Goal: Answer question/provide support: Share knowledge or assist other users

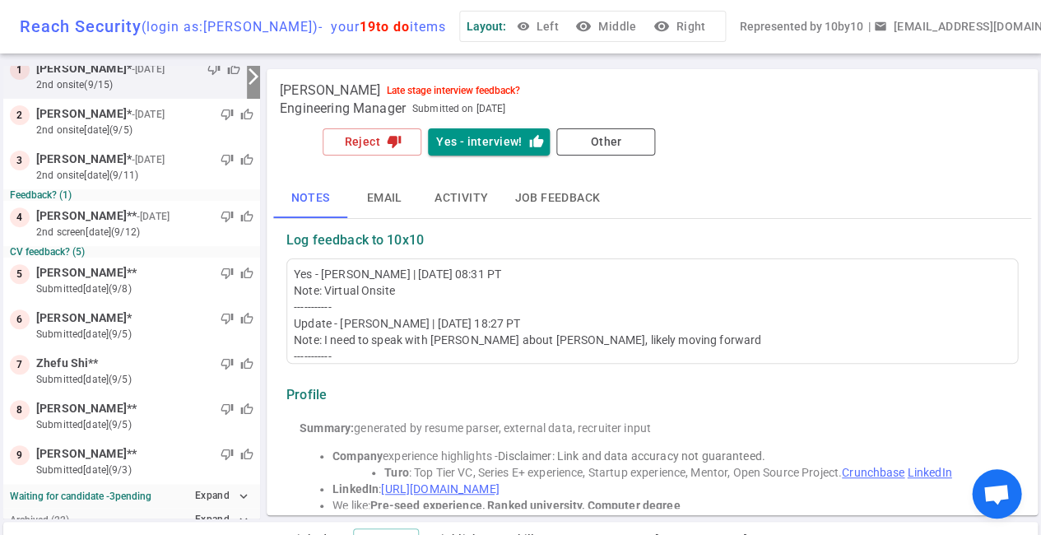
scroll to position [70, 0]
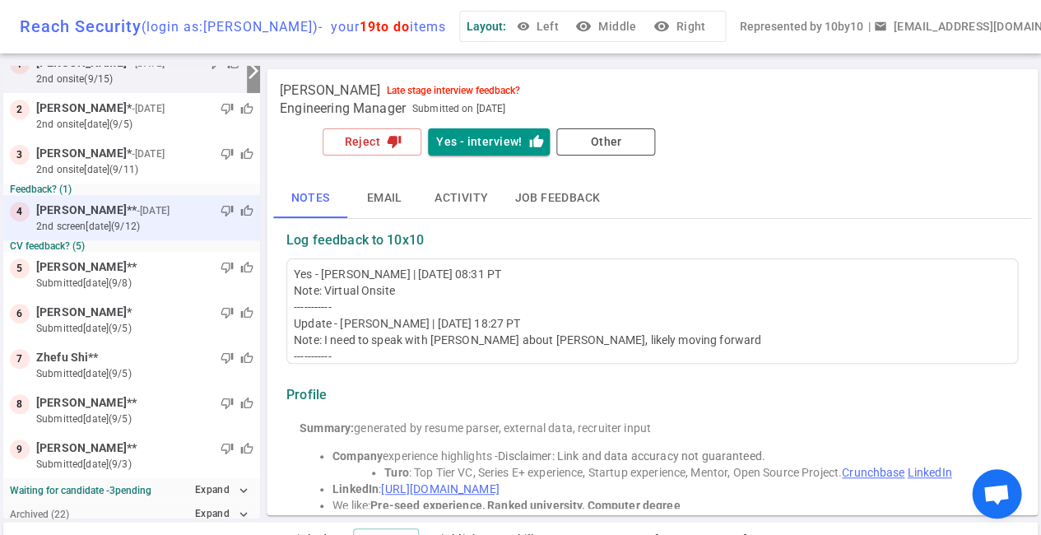
click at [185, 214] on div "thumb_down thumb_up" at bounding box center [213, 210] width 81 height 16
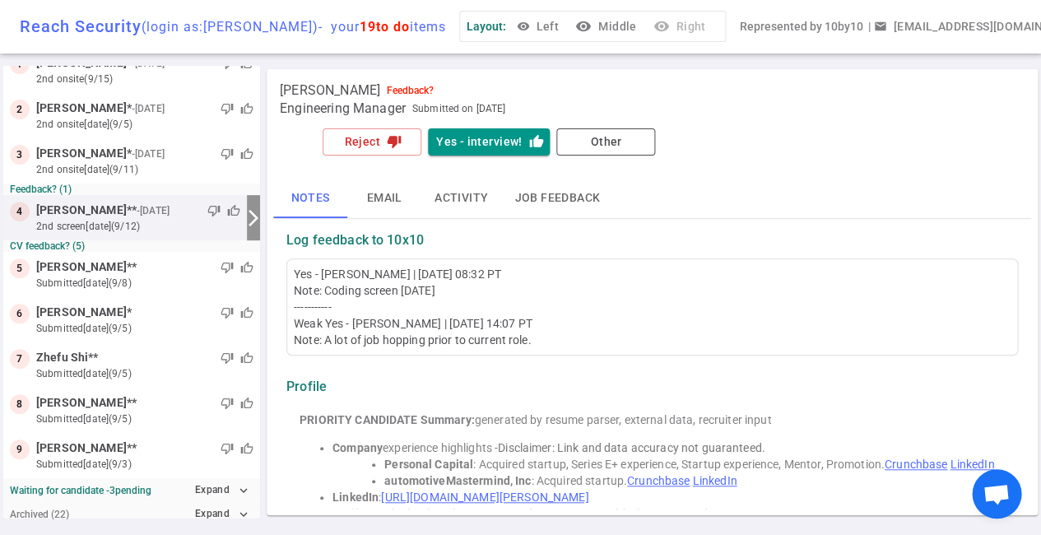
scroll to position [0, 0]
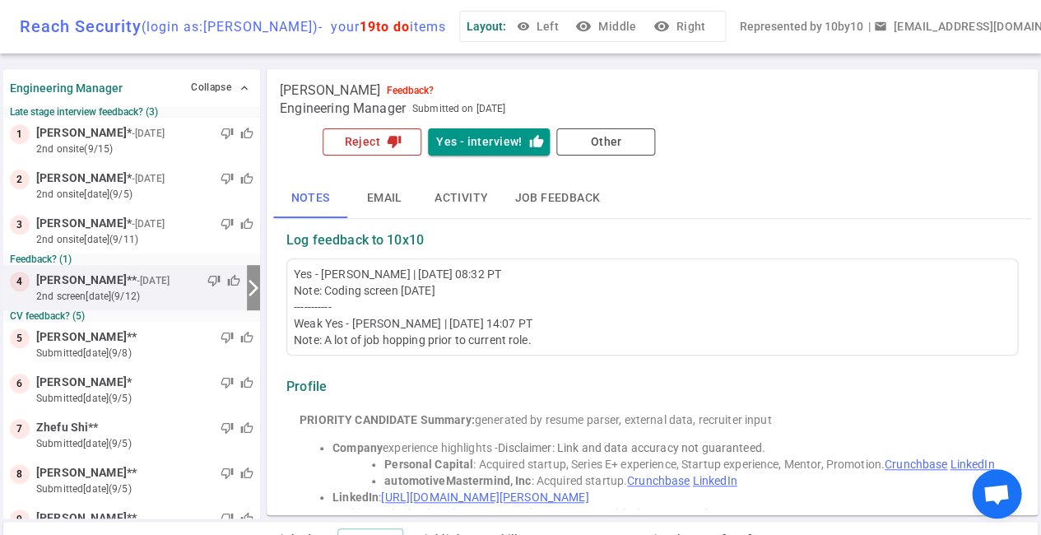
click at [366, 142] on button "Reject thumb_down" at bounding box center [372, 141] width 99 height 27
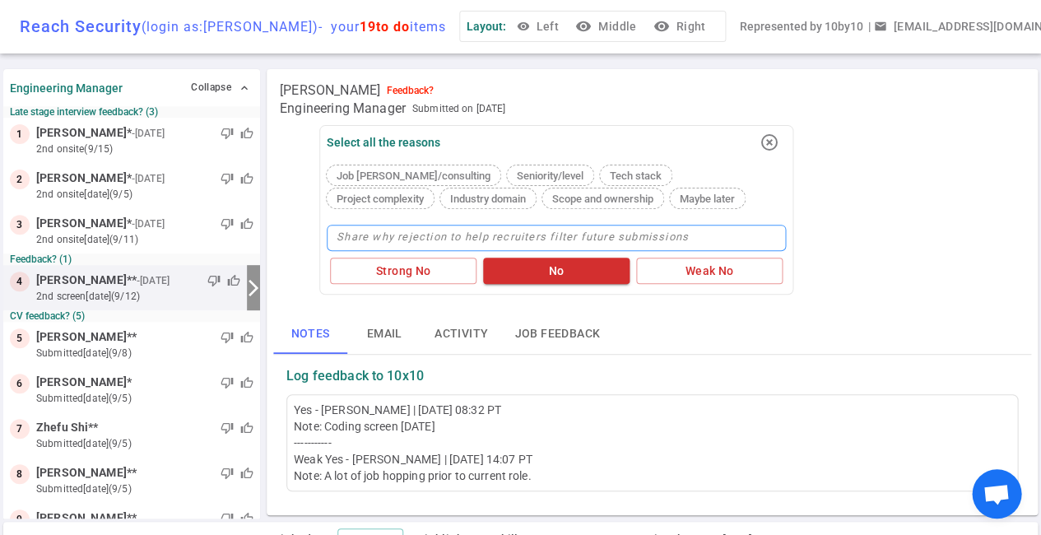
click at [434, 235] on textarea at bounding box center [556, 238] width 459 height 26
type textarea "D"
type textarea "Di"
type textarea "Did"
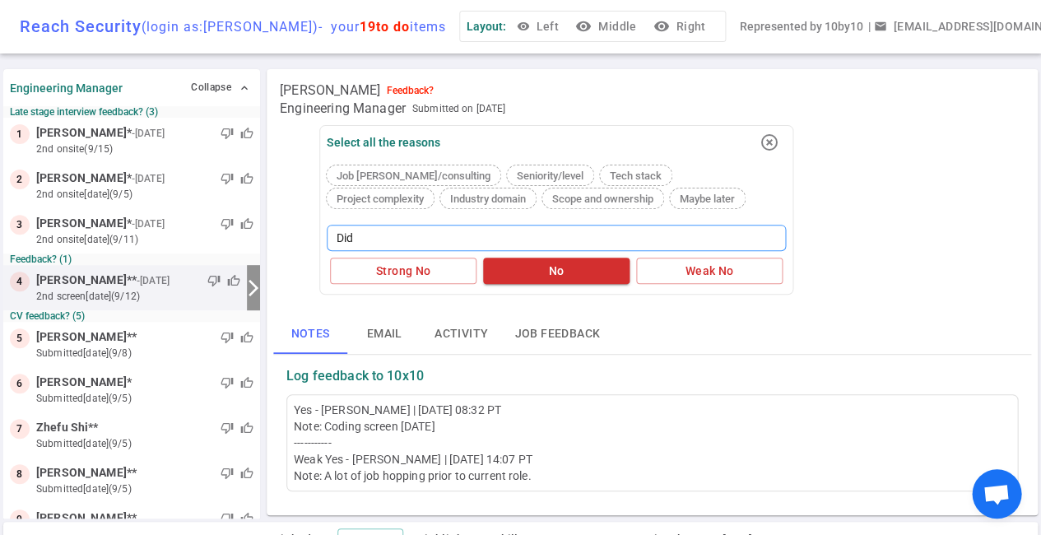
type textarea "Did n"
type textarea "Did no"
type textarea "Did not"
type textarea "Did not p"
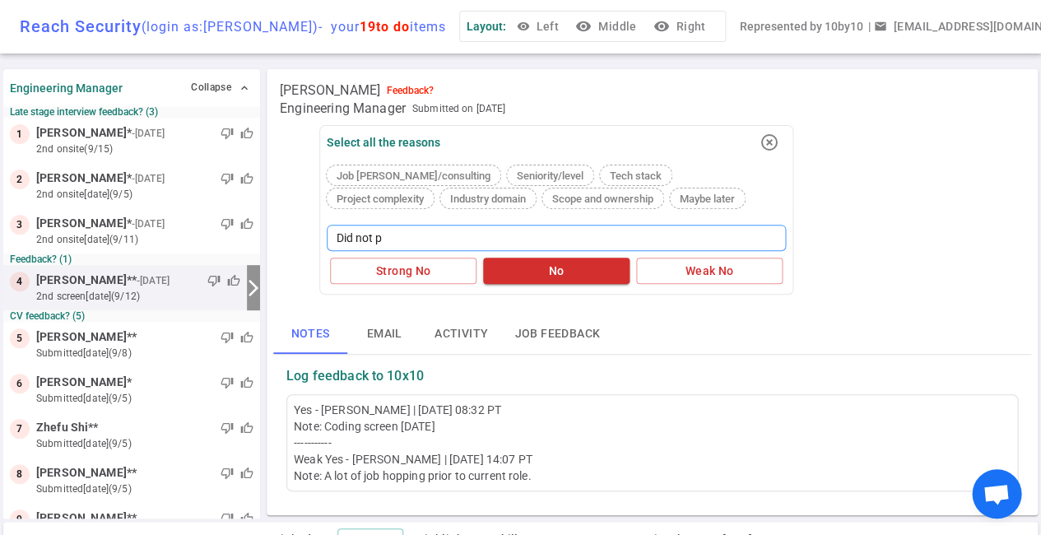
type textarea "Did not pa"
type textarea "Did not pas"
type textarea "Did not pass"
type textarea "Did not pass t"
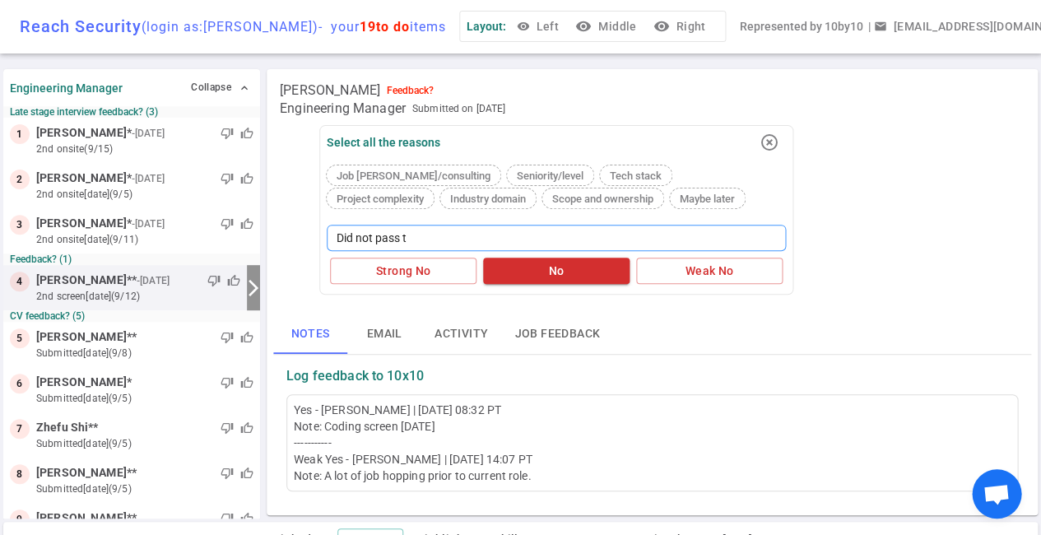
type textarea "Did not pass te"
type textarea "Did not pass tec"
type textarea "Did not pass tech"
type textarea "Did not pass tech s"
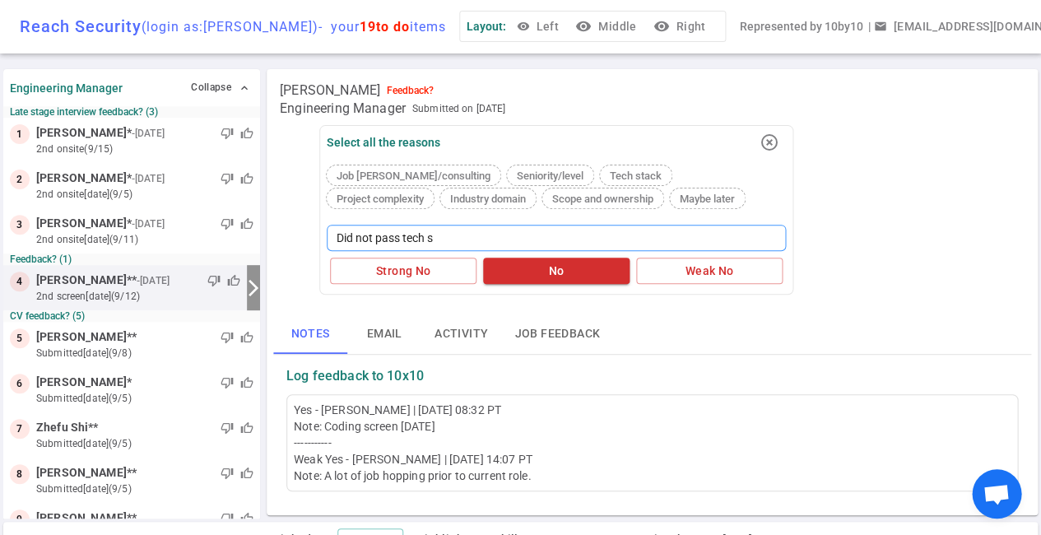
type textarea "Did not pass tech sc"
type textarea "Did not pass tech scr"
type textarea "Did not pass tech scre"
type textarea "Did not pass tech scree"
type textarea "Did not pass tech screen"
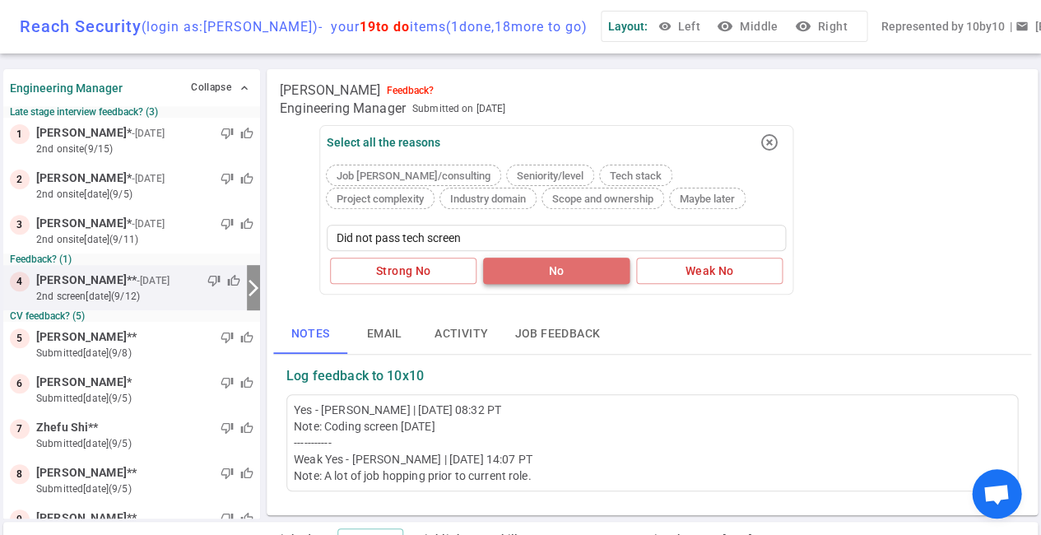
click at [570, 272] on button "No" at bounding box center [556, 271] width 146 height 27
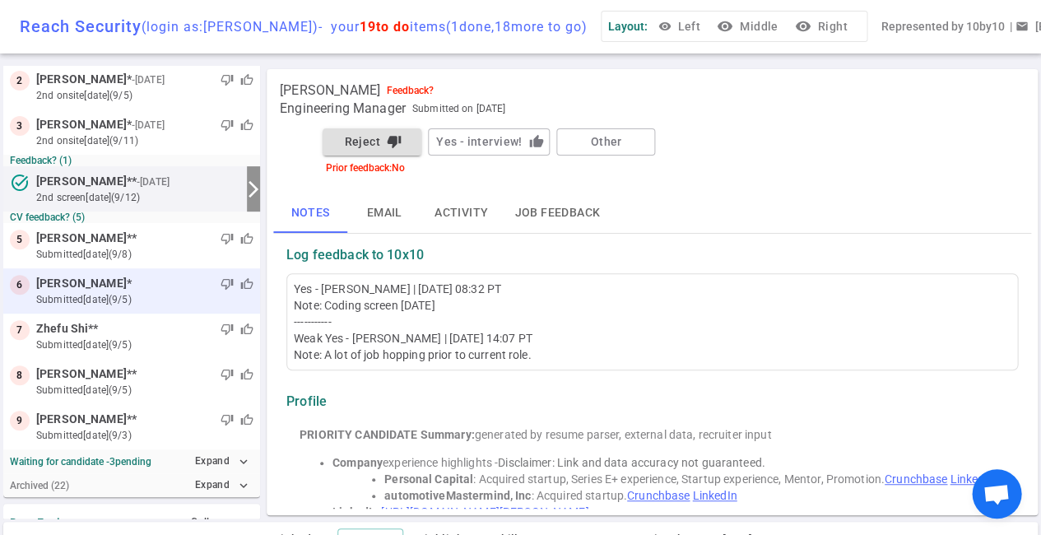
scroll to position [100, 0]
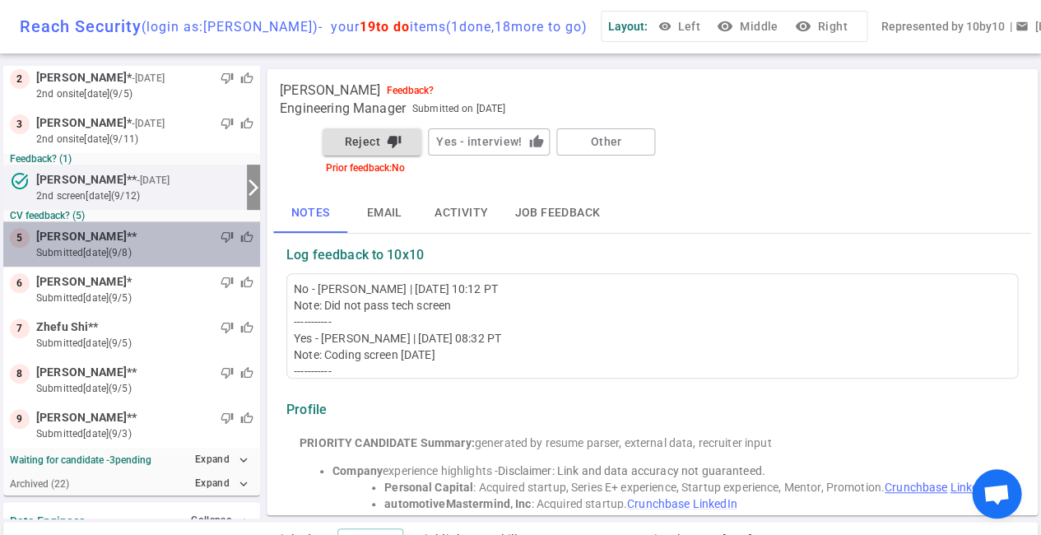
click at [156, 241] on div "thumb_down thumb_up" at bounding box center [195, 237] width 117 height 16
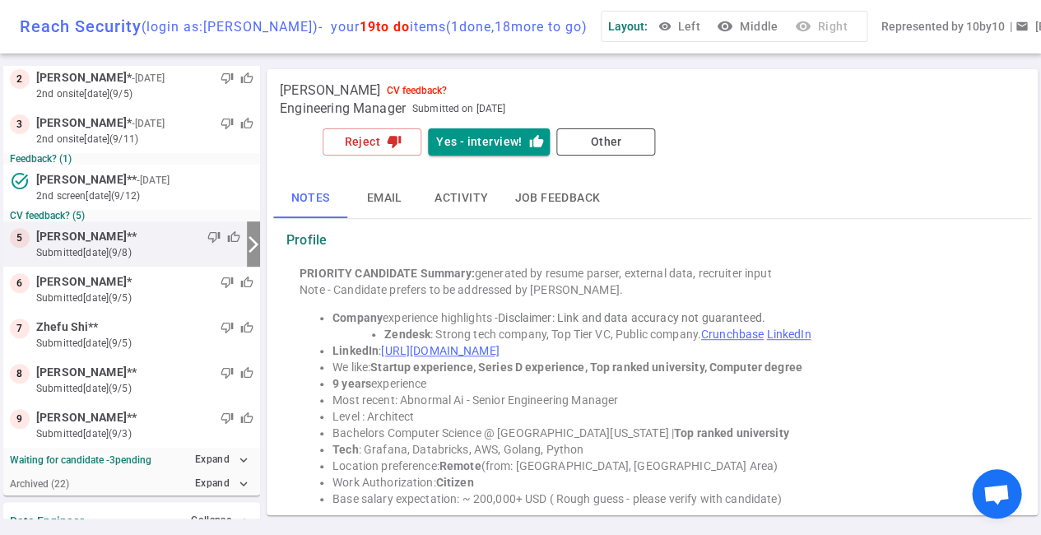
scroll to position [50, 0]
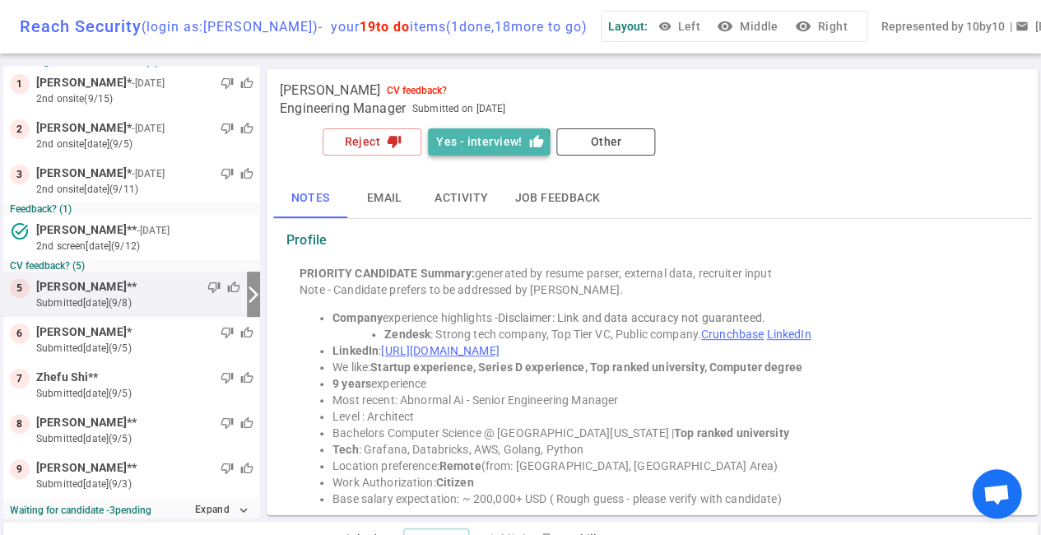
click at [482, 144] on button "Yes - interview! thumb_up" at bounding box center [489, 141] width 122 height 27
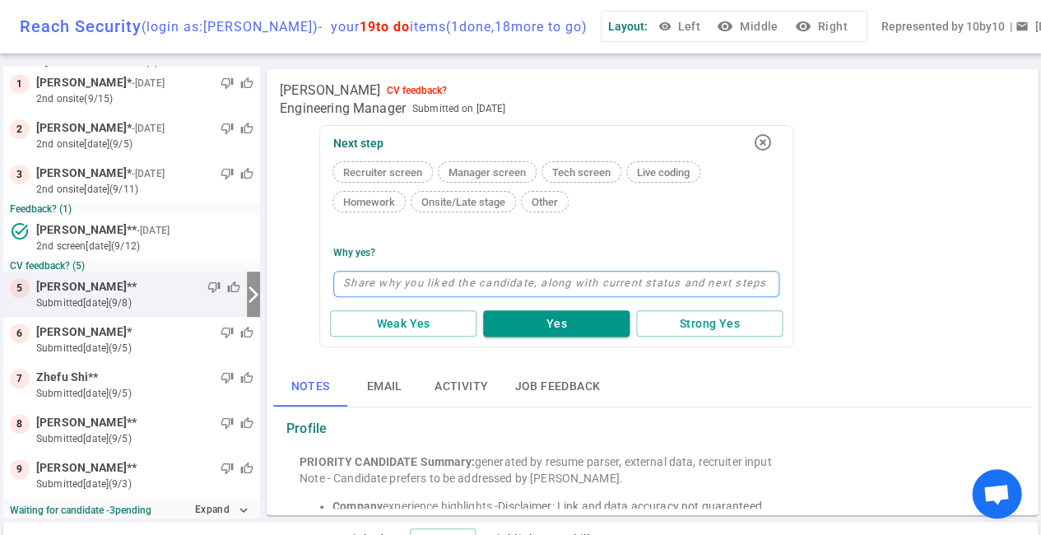
click at [376, 277] on textarea at bounding box center [556, 284] width 446 height 26
type textarea "L"
type textarea "La"
type textarea "Lat"
type textarea "Late"
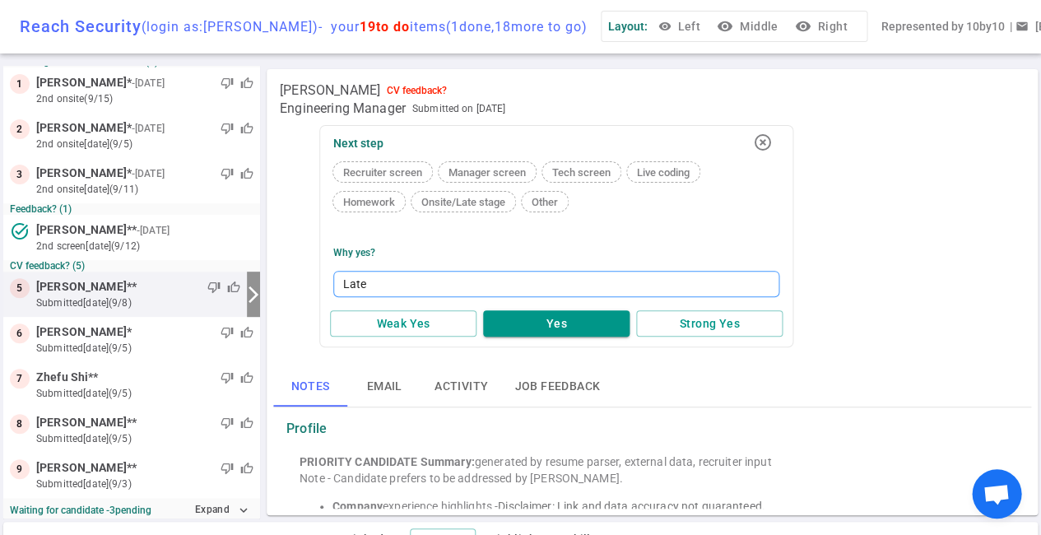
type textarea "Late"
type textarea "Late s"
type textarea "Late st"
type textarea "Late sta"
type textarea "Late stag"
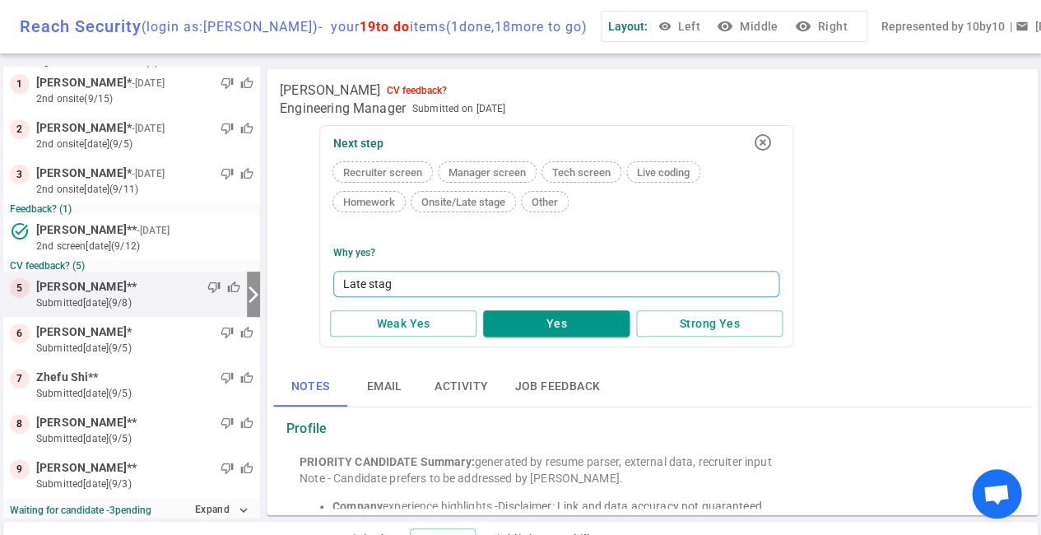
type textarea "Late stage"
type textarea "Late stage e"
type textarea "Late stage el"
type textarea "Late stage els"
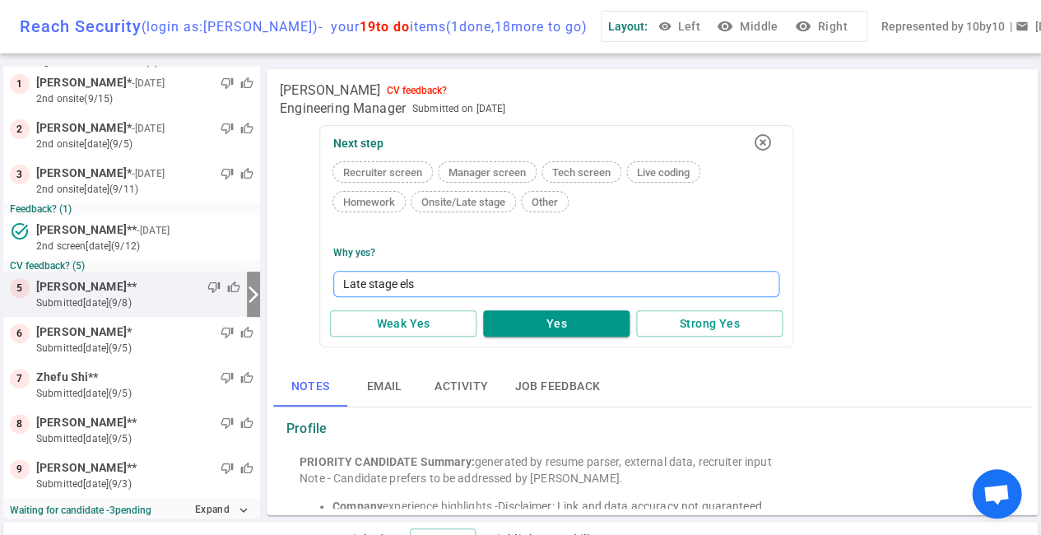
type textarea "Late stage else"
type textarea "Late stage elsew"
type textarea "Late stage elsewh"
type textarea "Late stage elsewhe"
type textarea "Late stage elsewher"
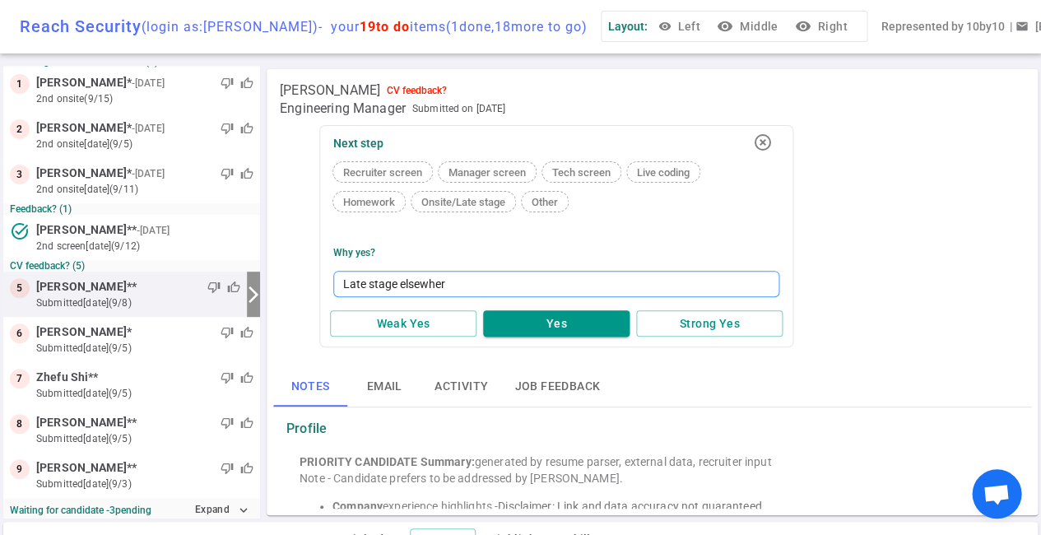
type textarea "Late stage elsewhere"
type textarea "Late stage elsewhere a"
type textarea "Late stage elsewhere an"
type textarea "Late stage elsewhere and"
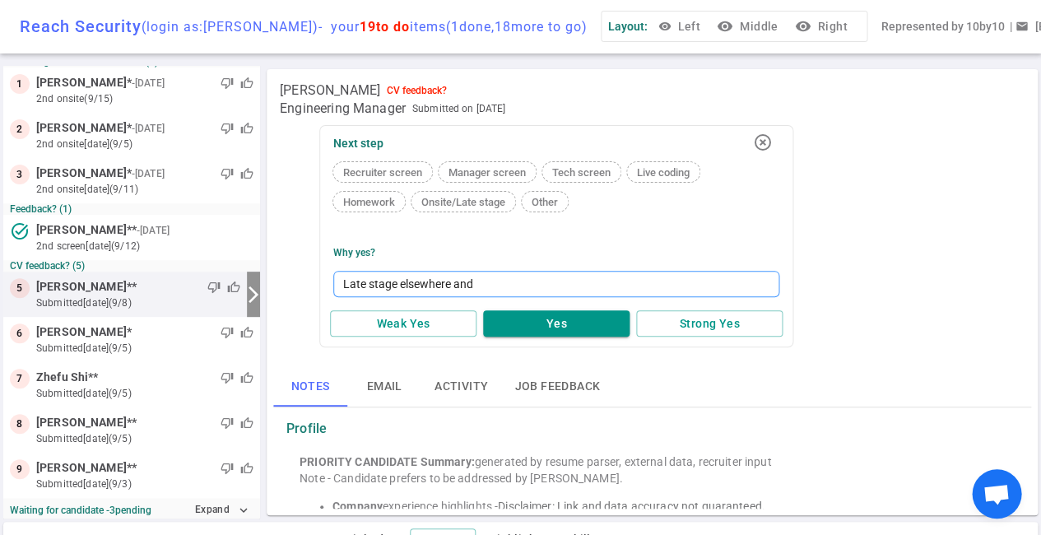
type textarea "Late stage elsewhere and"
type textarea "Late stage elsewhere and w"
type textarea "Late stage elsewhere and wi"
type textarea "Late stage elsewhere and wil"
type textarea "Late stage elsewhere and will"
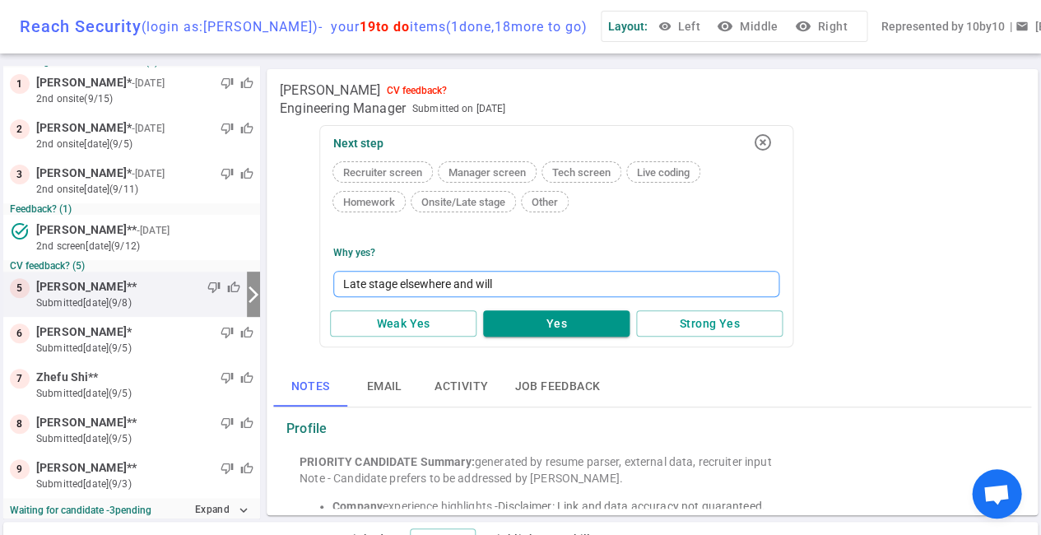
type textarea "Late stage elsewhere and will"
type textarea "Late stage elsewhere and will n"
type textarea "Late stage elsewhere and will ne"
type textarea "Late stage elsewhere and will nee"
type textarea "Late stage elsewhere and will need"
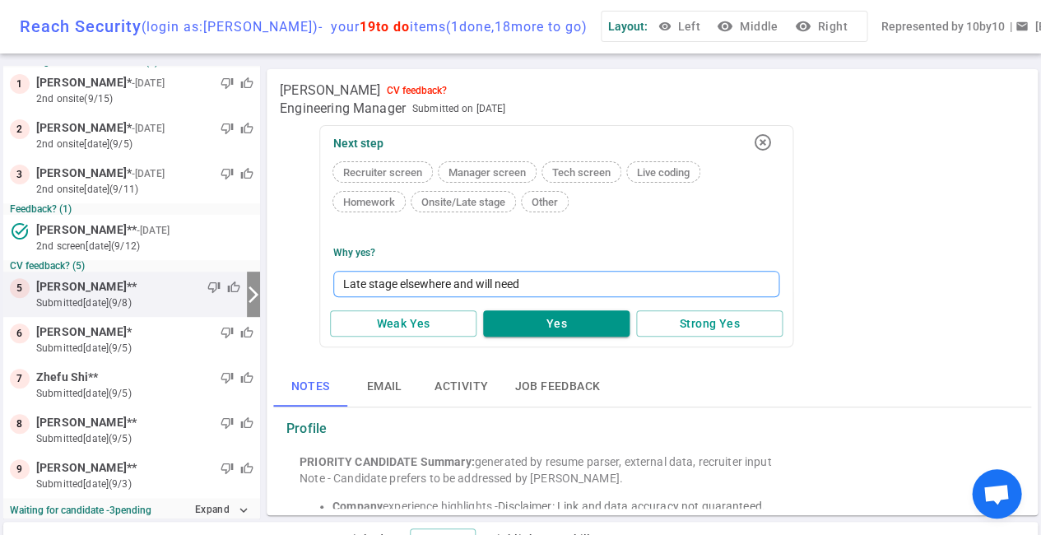
type textarea "Late stage elsewhere and will need"
type textarea "Late stage elsewhere and will need t"
type textarea "Late stage elsewhere and will need to"
type textarea "Late stage elsewhere and will need to p"
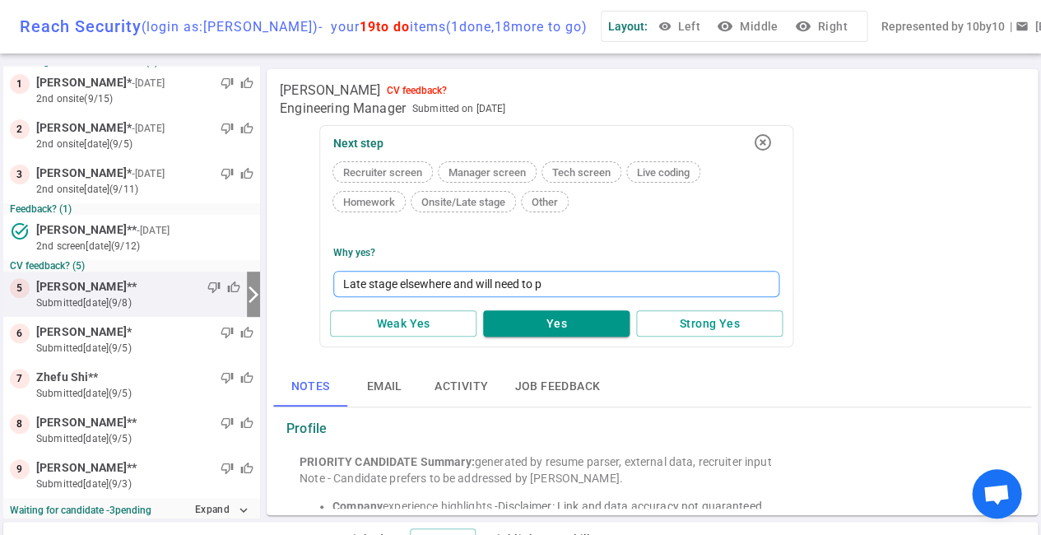
type textarea "Late stage elsewhere and will need to pe"
type textarea "Late stage elsewhere and will need to per"
type textarea "Late stage elsewhere and will need to pere"
type textarea "Late stage elsewhere and will need to perep"
type textarea "Late stage elsewhere and will need to prep."
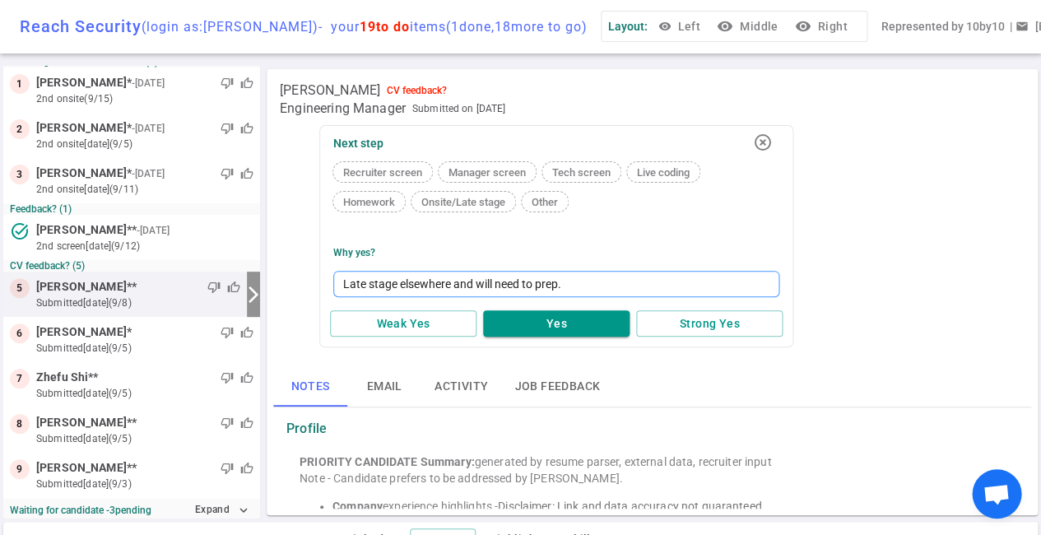
type textarea "Late stage elsewhere and will need to prep."
type textarea "Late stage elsewhere and will need to prep. N"
type textarea "Late stage elsewhere and will need to prep. Ni"
type textarea "Late stage elsewhere and will need to prep. Nic"
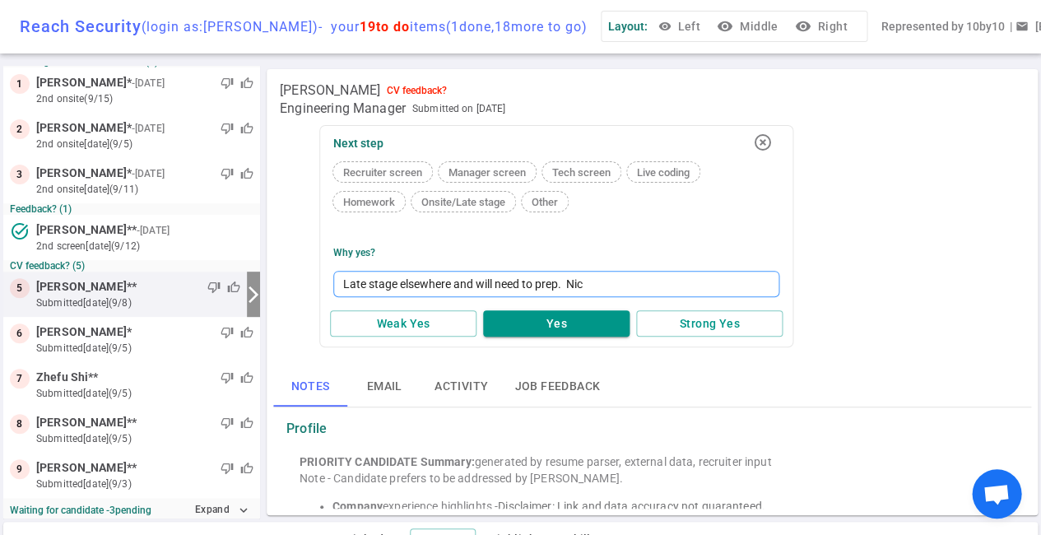
type textarea "Late stage elsewhere and will need to prep. Nico"
type textarea "Late stage elsewhere and will need to prep. Nicol"
type textarea "Late stage elsewhere and will need to prep. Nicola"
type textarea "Late stage elsewhere and will need to prep. Nicolas"
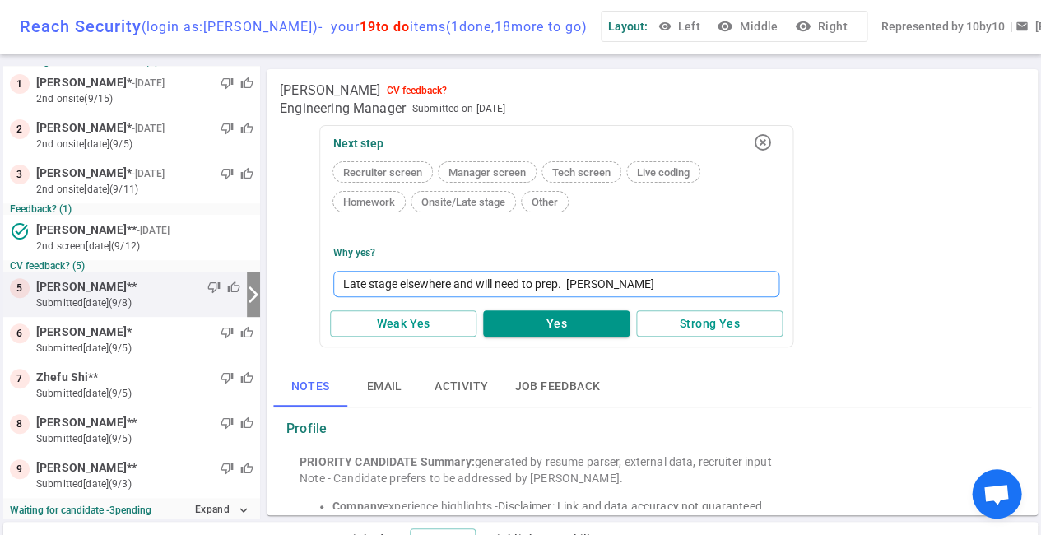
type textarea "Late stage elsewhere and will need to prep. Nicolas a"
type textarea "Late stage elsewhere and will need to prep. Nicolas an"
type textarea "Late stage elsewhere and will need to prep. Nicolas and"
type textarea "Late stage elsewhere and will need to prep. Nicolas and J"
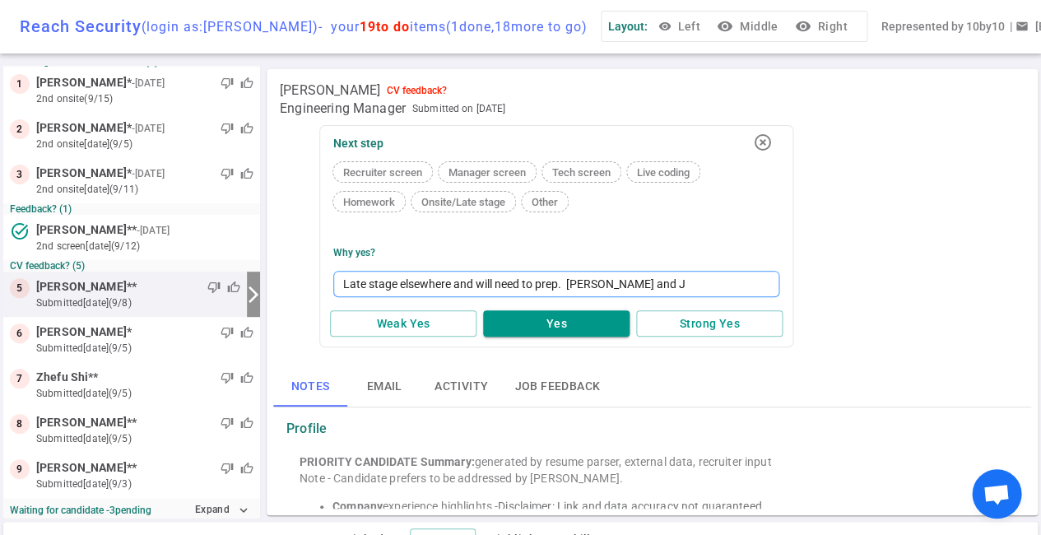
type textarea "Late stage elsewhere and will need to prep. Nicolas and Je"
type textarea "Late stage elsewhere and will need to prep. Nicolas and Jef"
type textarea "Late stage elsewhere and will need to prep. Nicolas and Jeff"
type textarea "Late stage elsewhere and will need to prep. Nicolas and Jeff w"
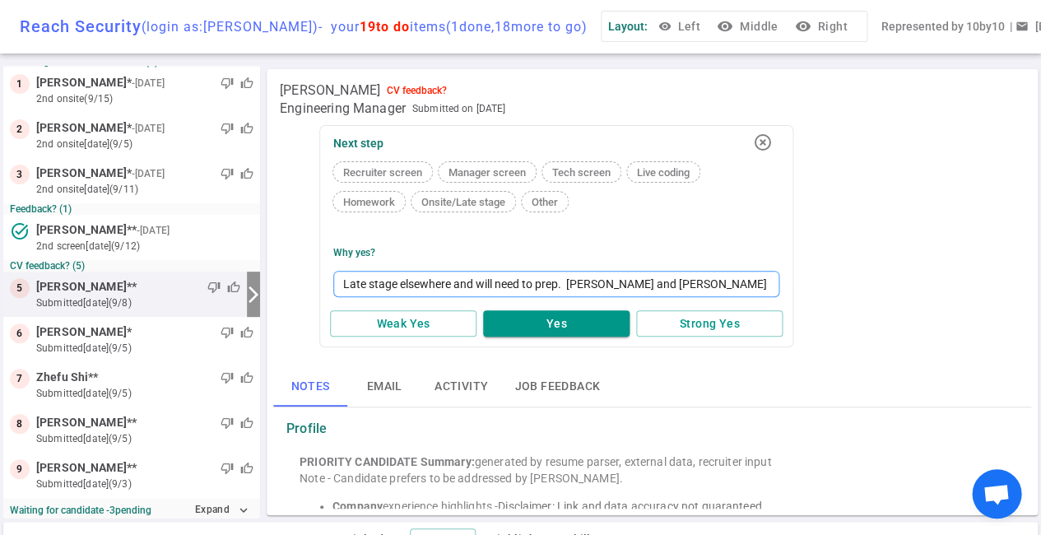
type textarea "Late stage elsewhere and will need to prep. Nicolas and Jeff wi"
type textarea "Late stage elsewhere and will need to prep. Nicolas and Jeff wil"
type textarea "Late stage elsewhere and will need to prep. Nicolas and Jeff will"
type textarea "Late stage elsewhere and will need to prep. Nicolas and Jeff will d"
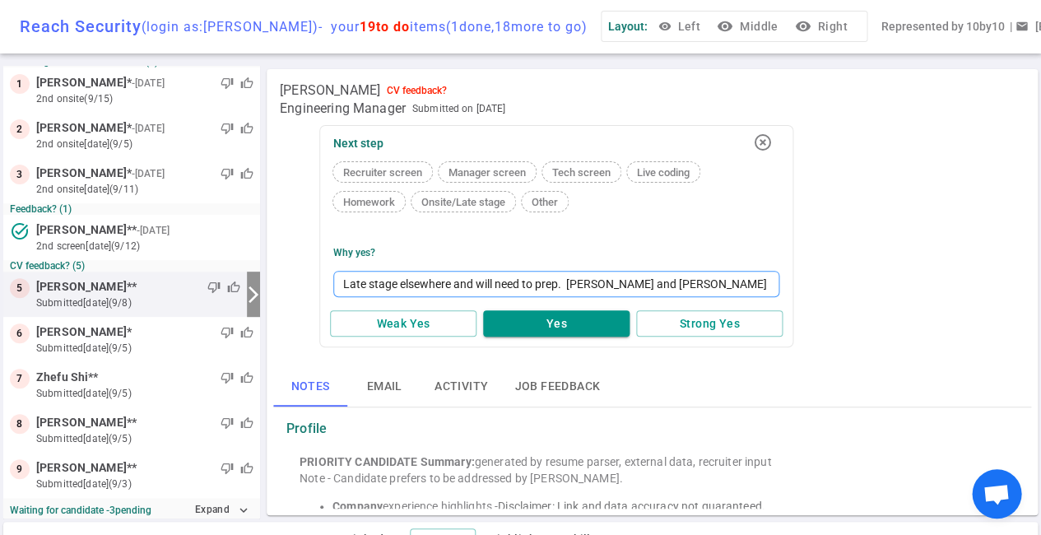
type textarea "Late stage elsewhere and will need to prep. Nicolas and Jeff will di"
type textarea "Late stage elsewhere and will need to prep. Nicolas and Jeff will dis"
type textarea "Late stage elsewhere and will need to prep. Nicolas and Jeff will disc"
type textarea "Late stage elsewhere and will need to prep. Nicolas and Jeff will discy"
type textarea "Late stage elsewhere and will need to prep. Nicolas and Jeff will disc"
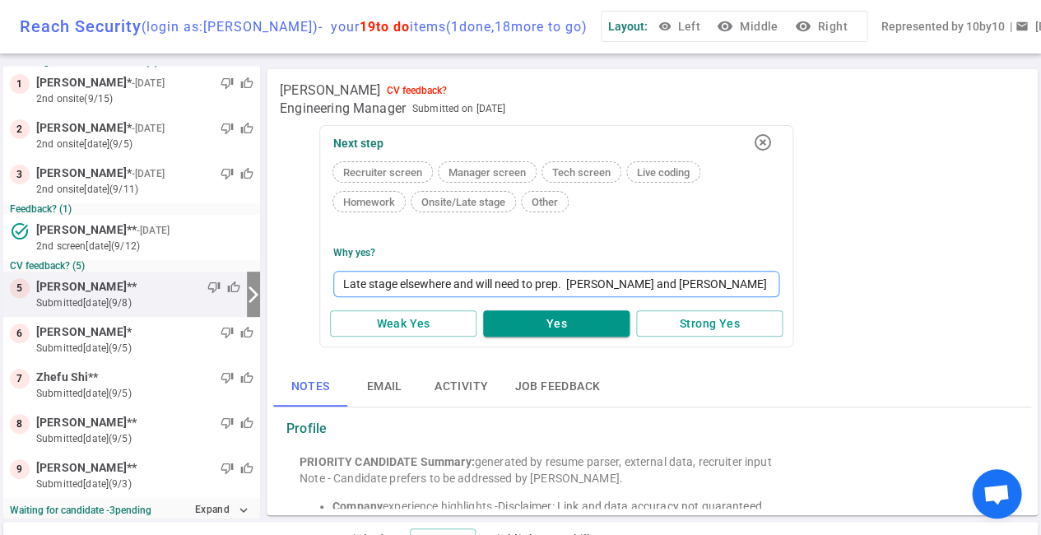
type textarea "Late stage elsewhere and will need to prep. Nicolas and Jeff will discu"
type textarea "Late stage elsewhere and will need to prep. Nicolas and Jeff will discus"
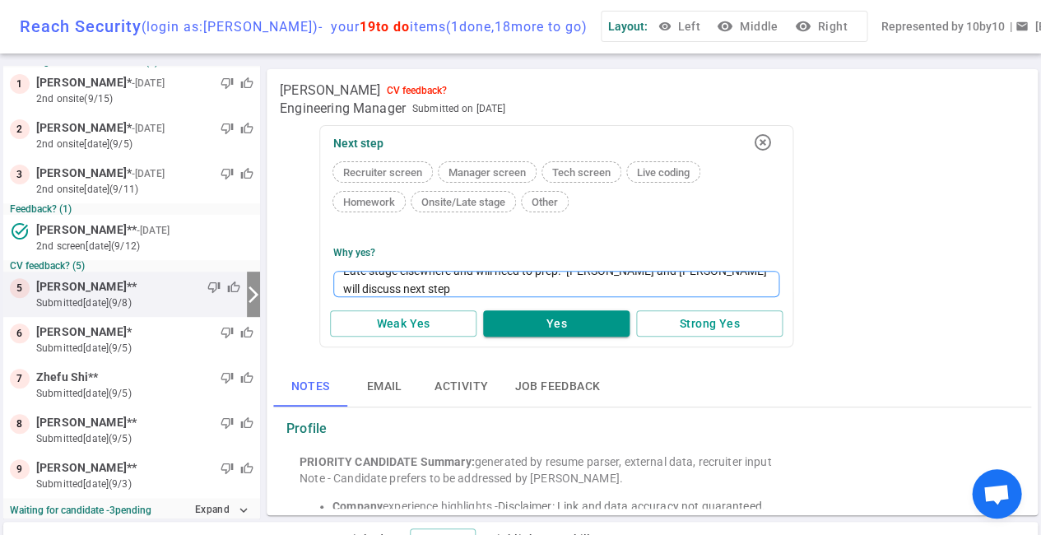
scroll to position [0, 0]
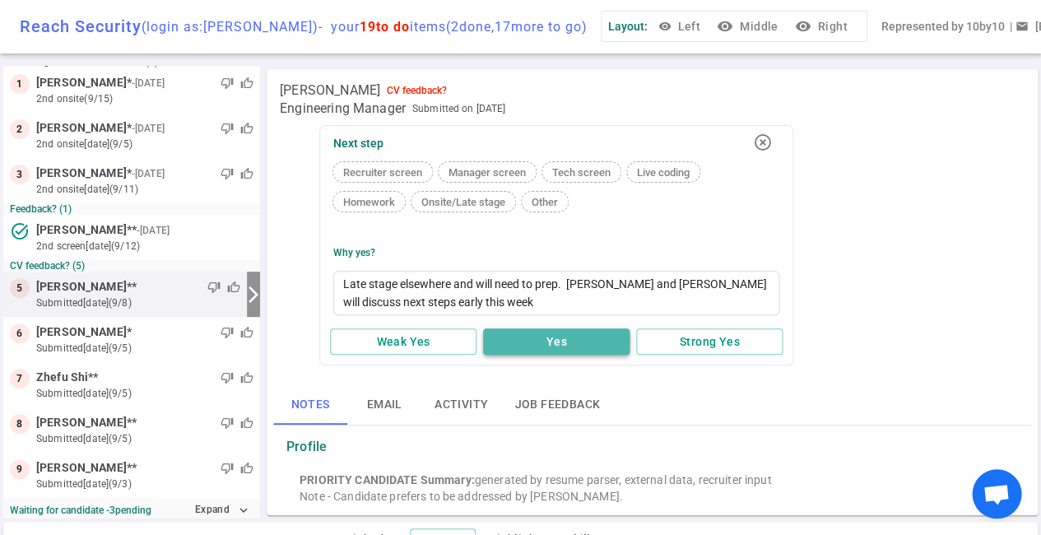
click at [563, 343] on button "Yes" at bounding box center [556, 341] width 146 height 27
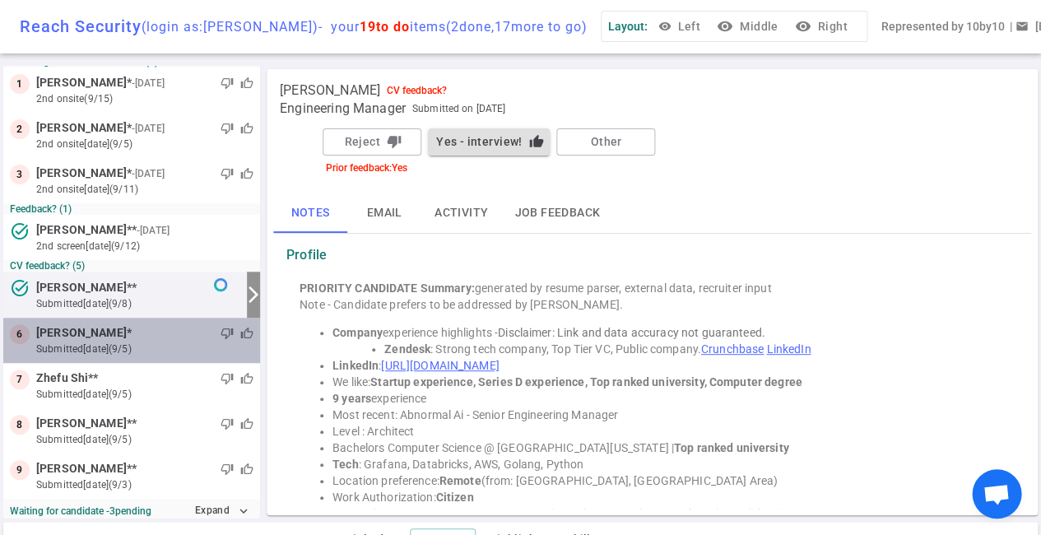
click at [184, 342] on small "submitted 10d ago (9/5)" at bounding box center [144, 349] width 217 height 15
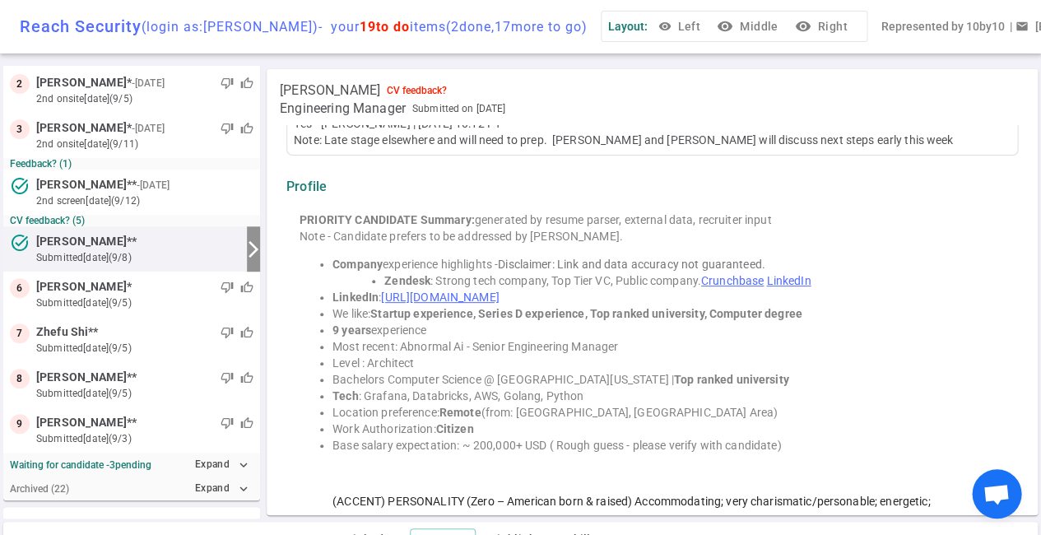
scroll to position [173, 0]
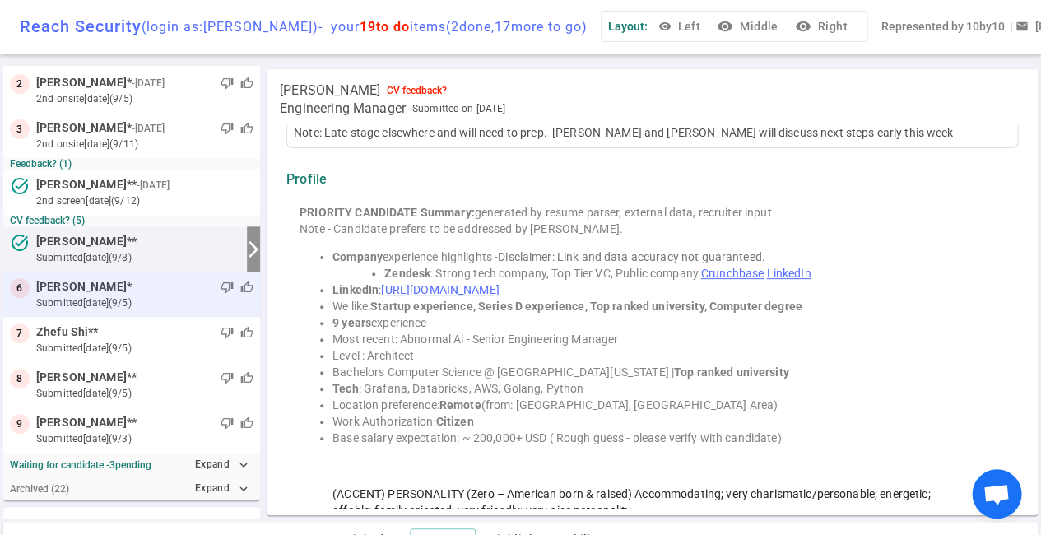
click at [151, 295] on small "submitted 10d ago (9/5)" at bounding box center [144, 302] width 217 height 15
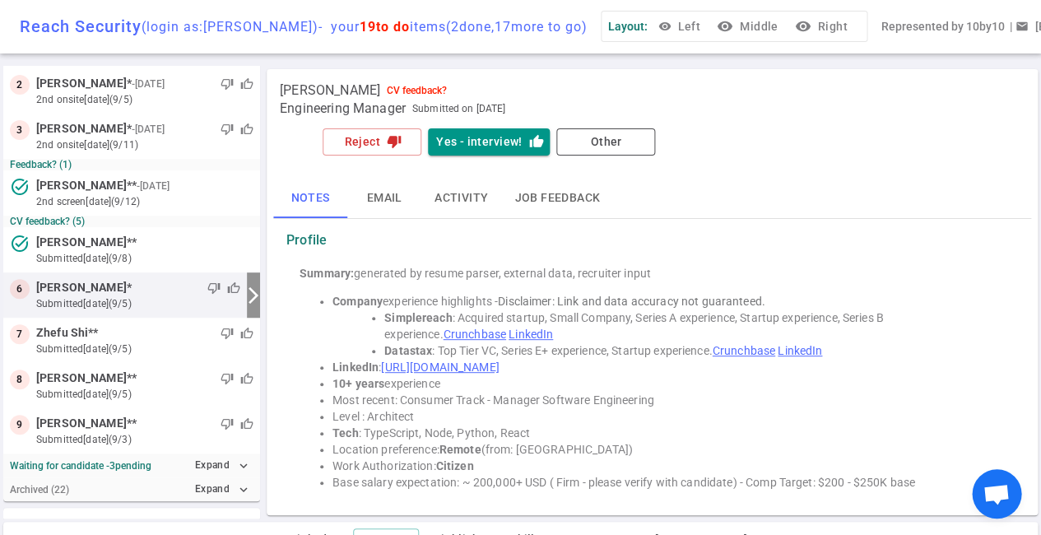
scroll to position [0, 0]
click at [373, 148] on button "Reject thumb_down" at bounding box center [372, 141] width 99 height 27
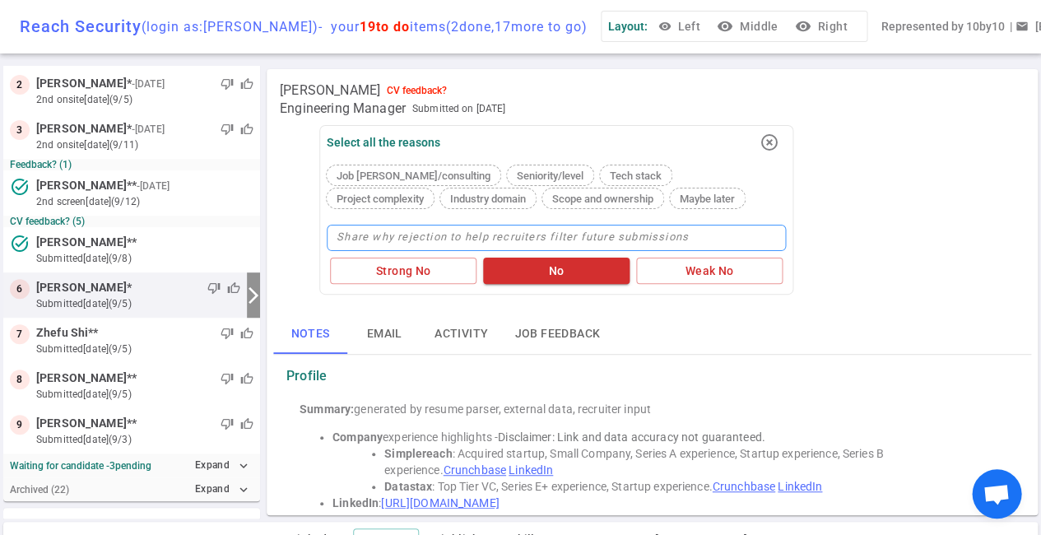
click at [375, 240] on textarea at bounding box center [556, 238] width 459 height 26
click at [439, 238] on textarea "Stronger candidate sin pipeline" at bounding box center [556, 238] width 459 height 26
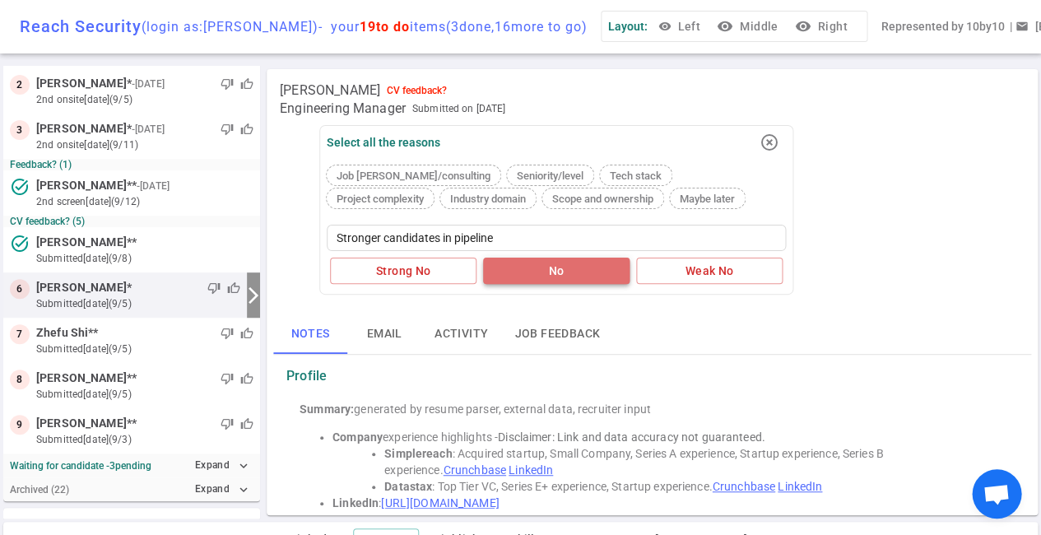
click at [554, 275] on button "No" at bounding box center [556, 271] width 146 height 27
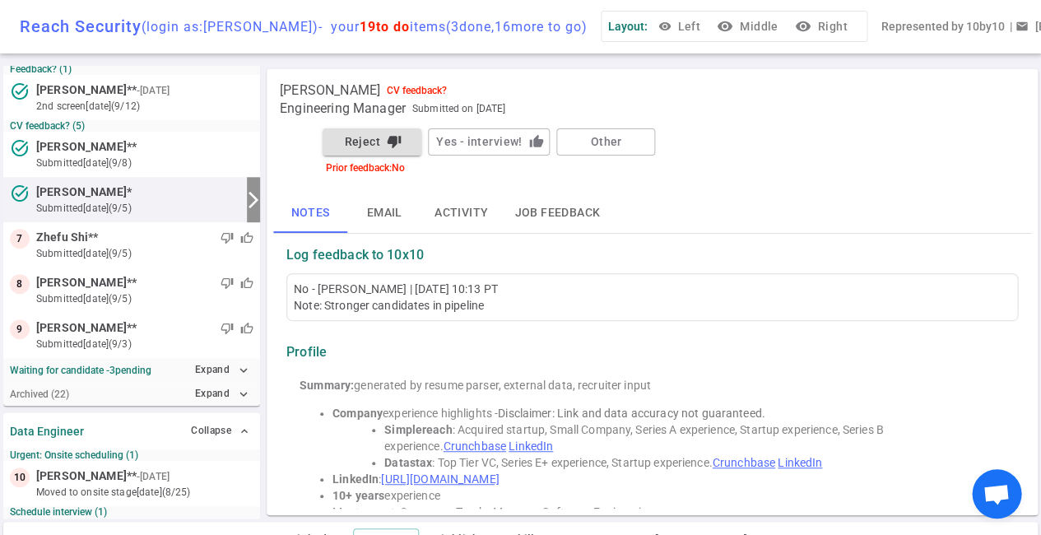
scroll to position [189, 0]
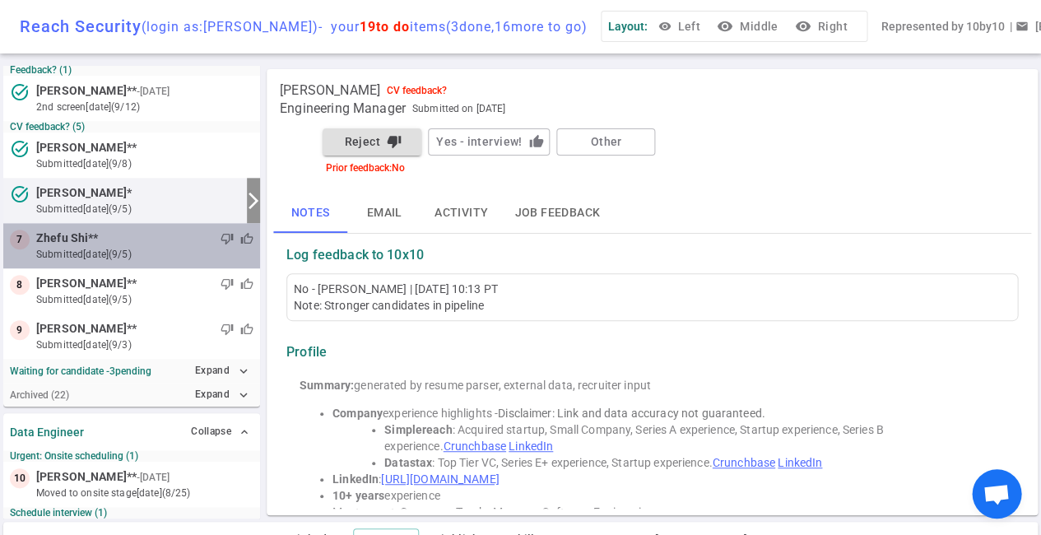
click at [156, 247] on small "submitted 10d ago (9/5)" at bounding box center [144, 254] width 217 height 15
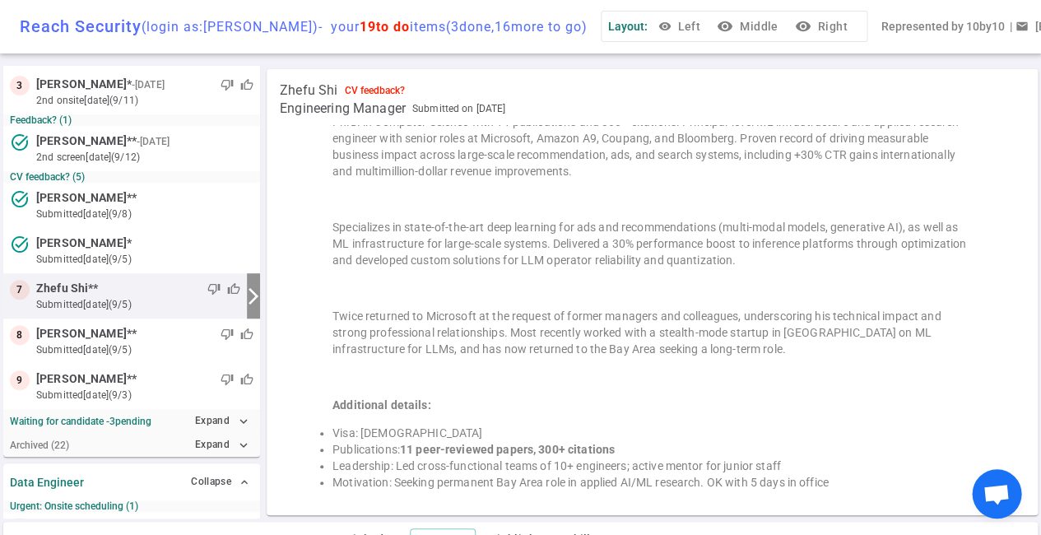
scroll to position [0, 0]
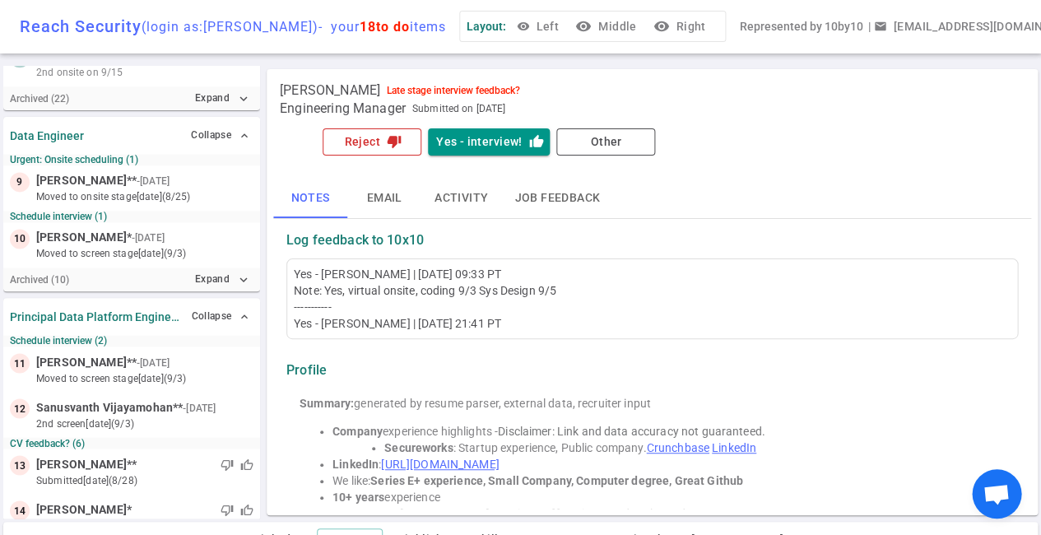
click at [379, 137] on button "Reject thumb_down" at bounding box center [372, 141] width 99 height 27
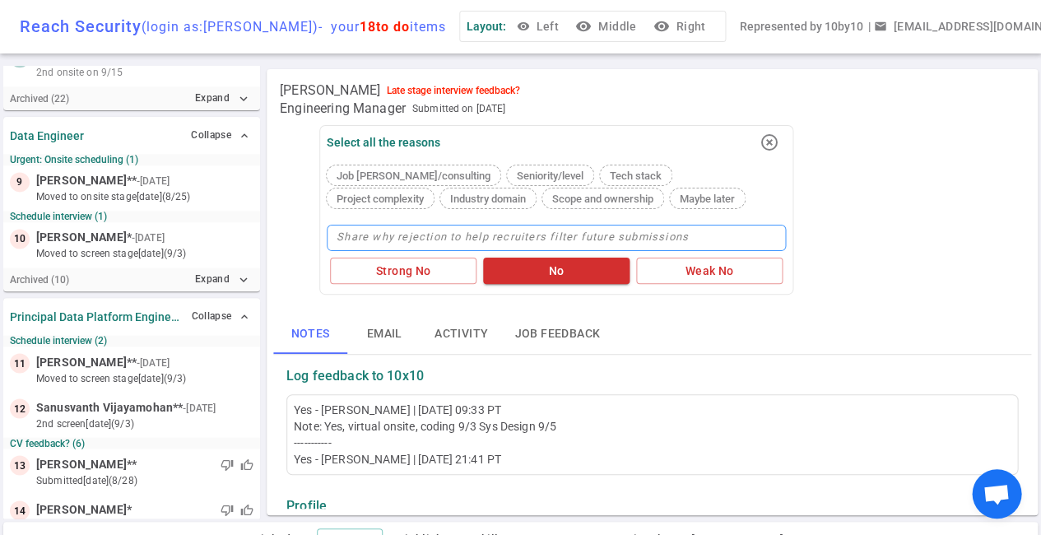
click at [363, 236] on textarea at bounding box center [556, 238] width 459 height 26
type textarea "C"
type textarea "Co"
type textarea "Com"
type textarea "Comp"
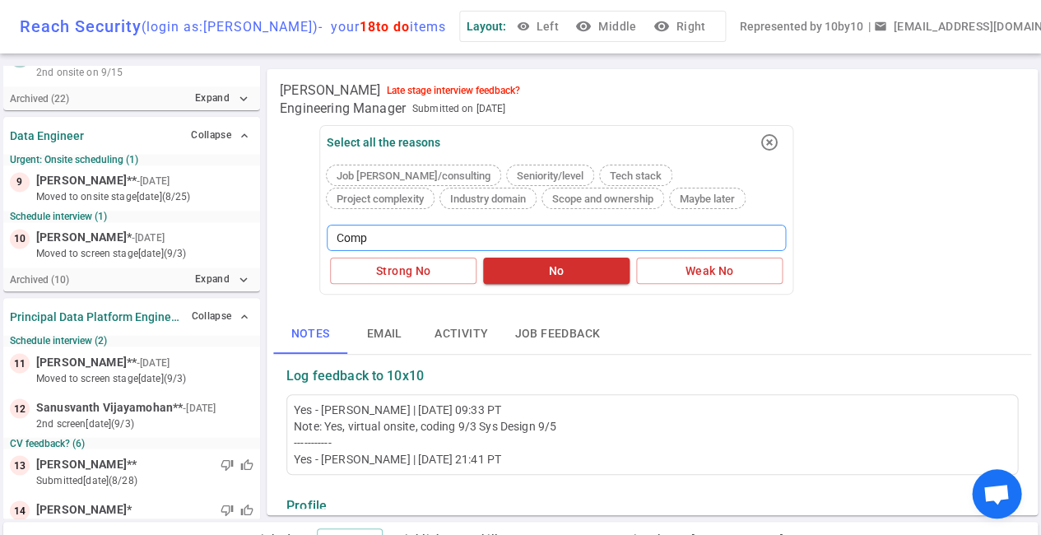
type textarea "Comp"
type textarea "Comp e"
type textarea "Comp ex"
type textarea "Comp exp"
type textarea "Comp expe"
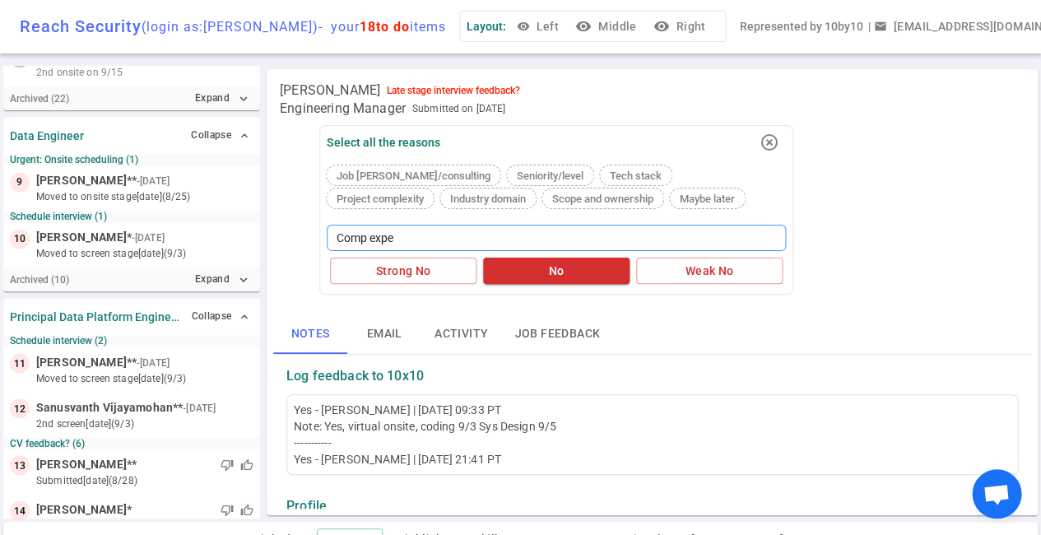
type textarea "Comp expec"
type textarea "Comp expect"
type textarea "Comp expecta"
type textarea "Comp expectat"
type textarea "Comp expectati"
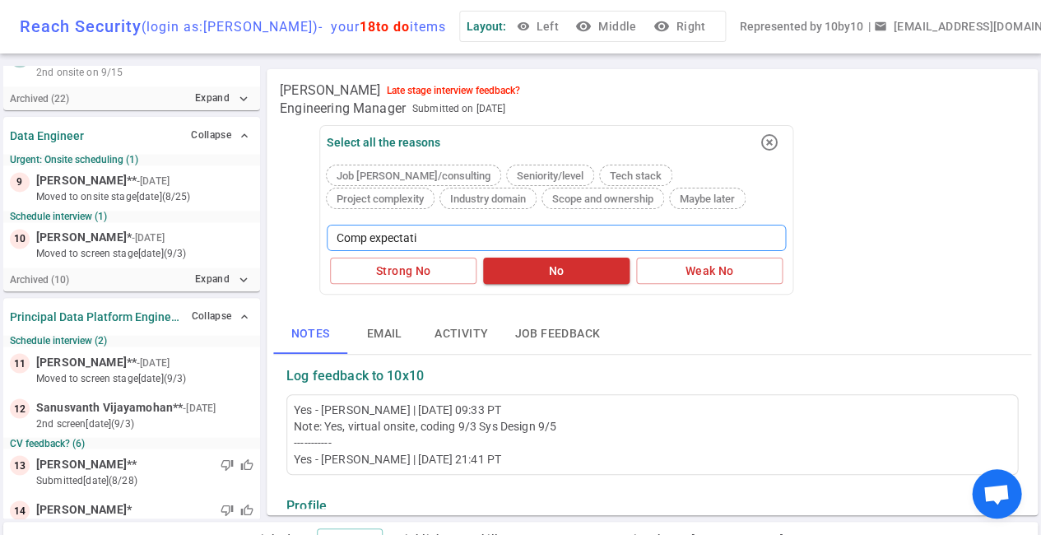
type textarea "Comp expectatio"
type textarea "Comp expectation"
type textarea "Comp expectation /"
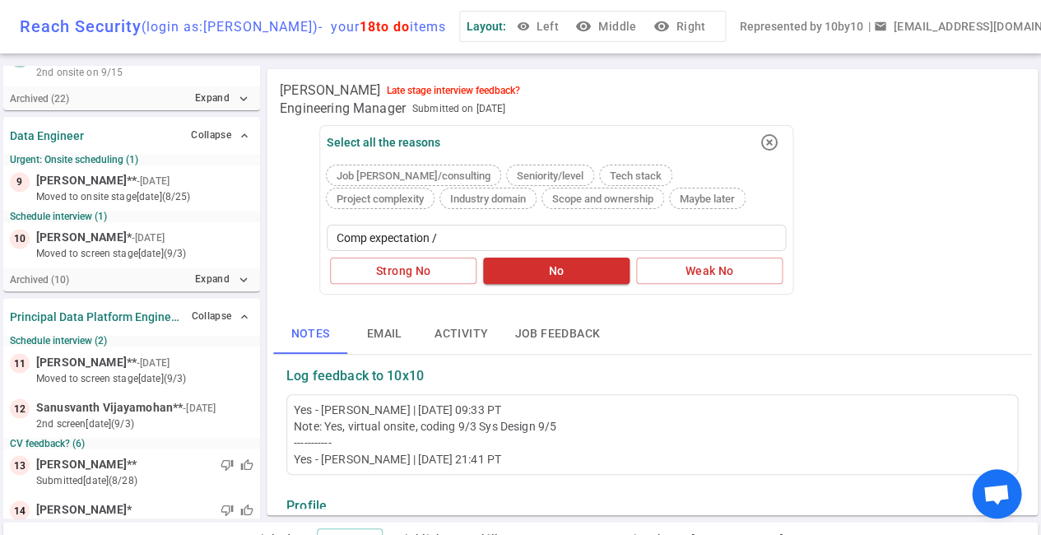
type textarea "Comp expectation / c"
type textarea "Comp expectation / cu"
type textarea "Comp expectation / cur"
type textarea "Comp expectation / curr"
type textarea "Comp expectation / curre"
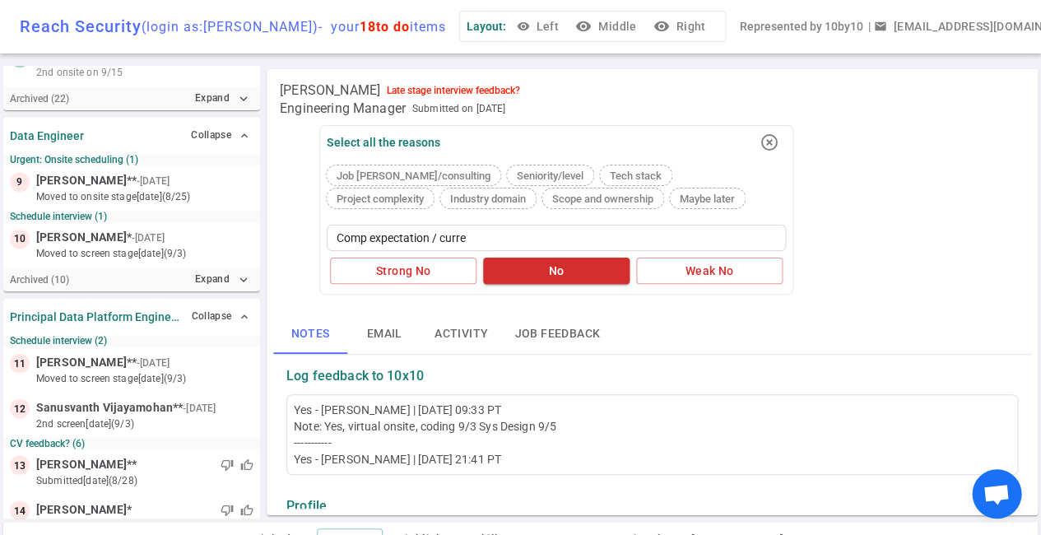
type textarea "Comp expectation / curren"
type textarea "Comp expectation / current"
type textarea "Comp expectation / current o"
type textarea "Comp expectation / current of"
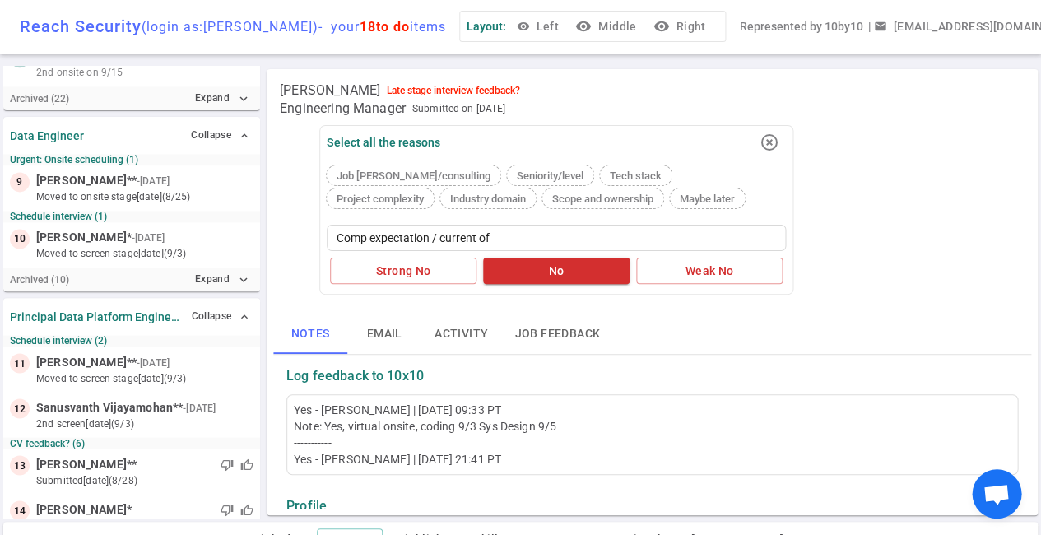
type textarea "Comp expectation / current off"
type textarea "Comp expectation / current offe"
type textarea "Comp expectation / current offer"
type textarea "Comp expectation / current offers"
click at [542, 267] on button "No" at bounding box center [556, 271] width 146 height 27
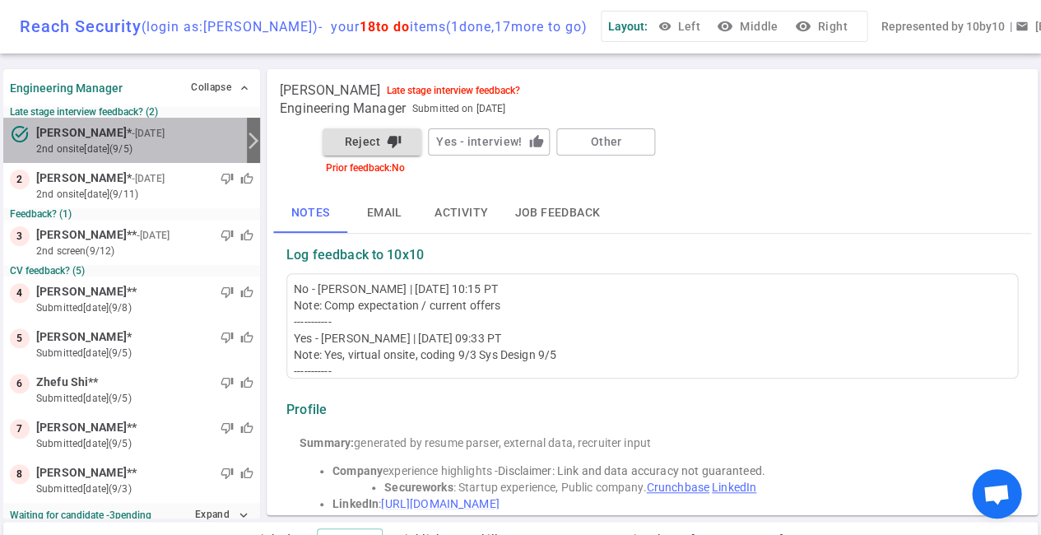
click at [185, 142] on small "2nd Onsite [DATE] (9/5)" at bounding box center [138, 149] width 204 height 15
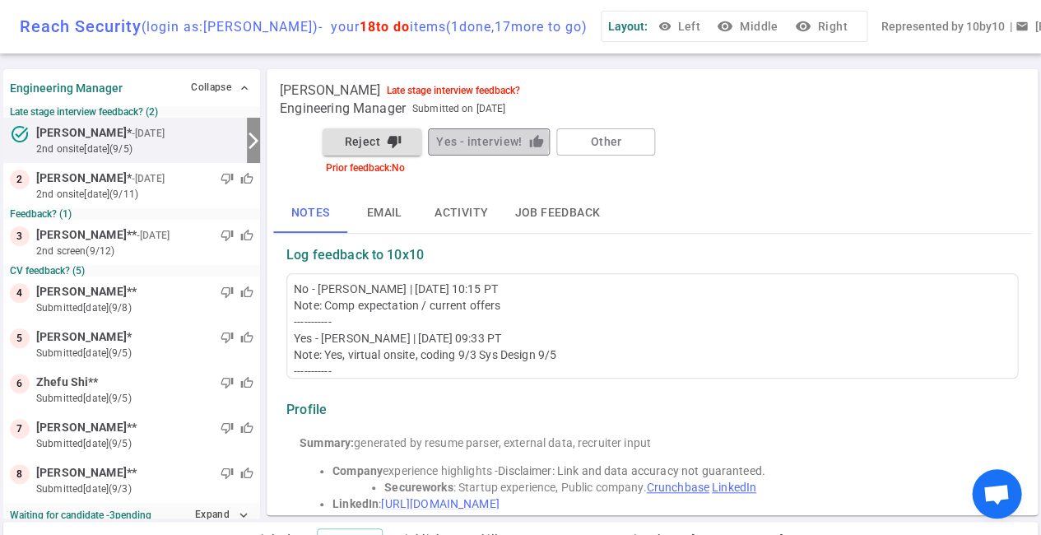
click at [478, 141] on button "Yes - interview! thumb_up" at bounding box center [489, 141] width 122 height 27
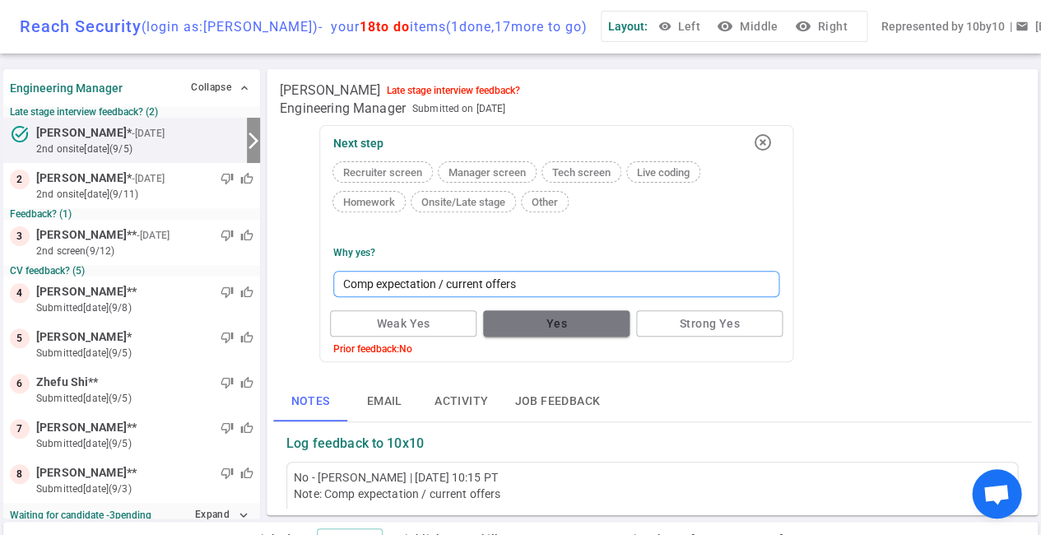
click at [523, 286] on textarea "Comp expectation / current offers" at bounding box center [556, 284] width 446 height 26
type textarea "D"
type textarea "Di"
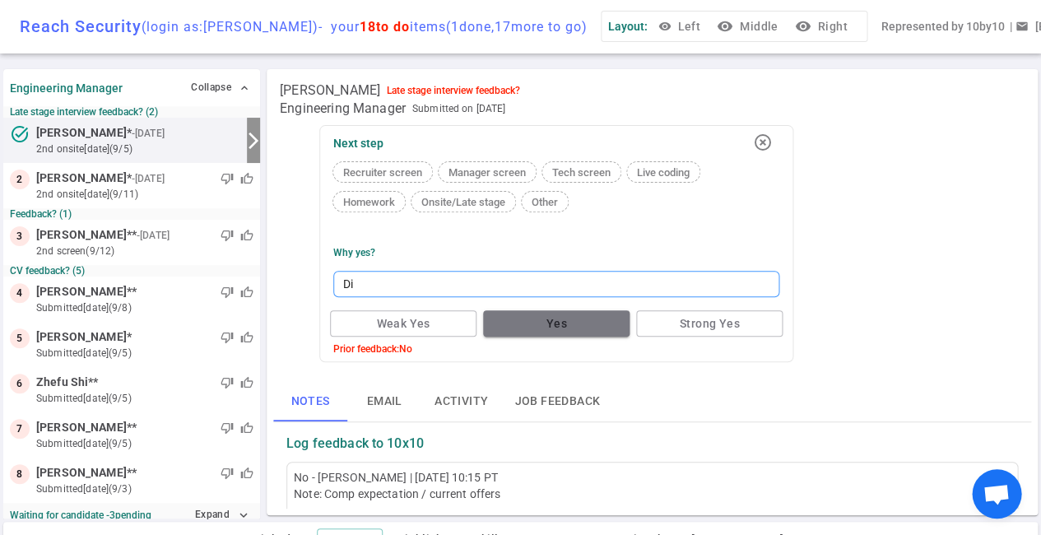
type textarea "Dis"
type textarea "Disr"
type textarea "Disre"
type textarea "Disreg"
type textarea "Disrega"
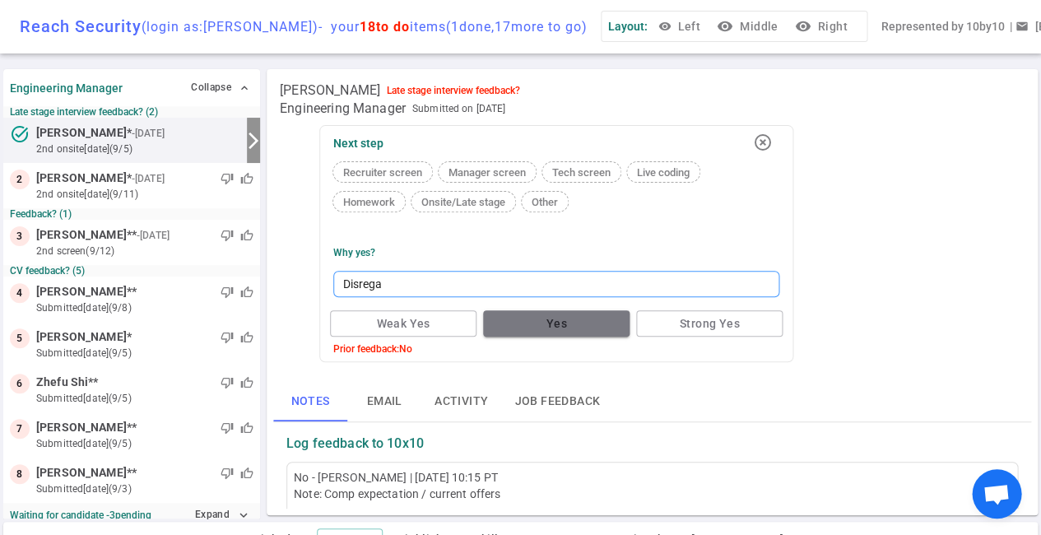
type textarea "Disregar"
type textarea "Disregard"
type textarea "Disregard c"
type textarea "Disregard cu"
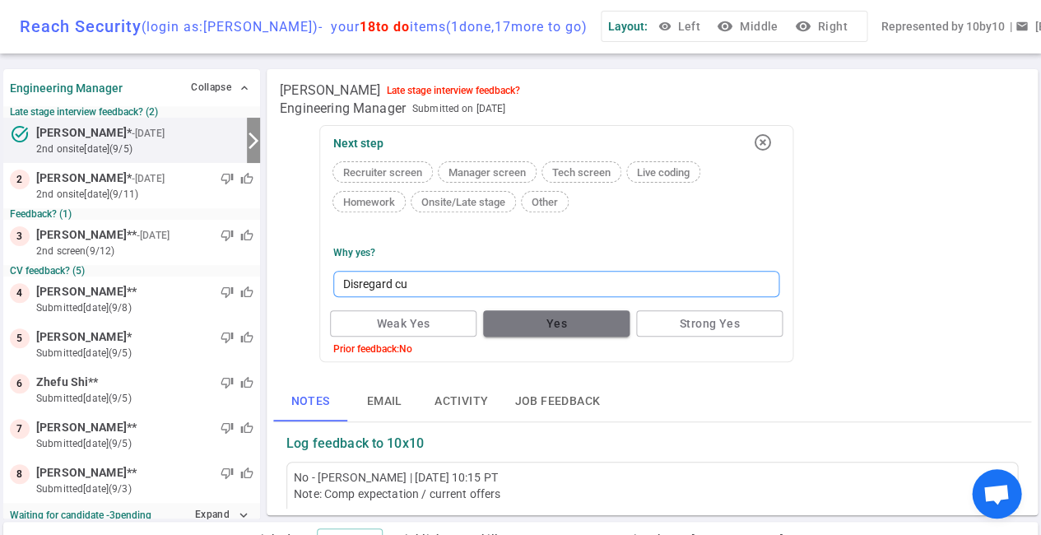
type textarea "Disregard cur"
type textarea "Disregard curr"
type textarea "Disregard curre"
type textarea "Disregard curren"
type textarea "Disregard current"
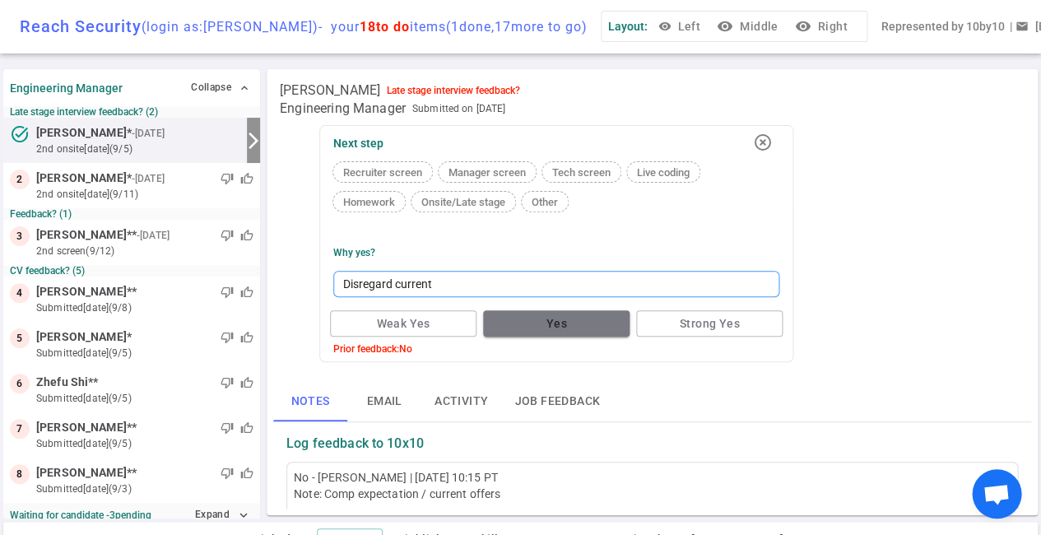
type textarea "Disregard current"
type textarea "Disregard current n"
type textarea "Disregard current no"
type textarea "Disregard current not"
type textarea "Disregard current note"
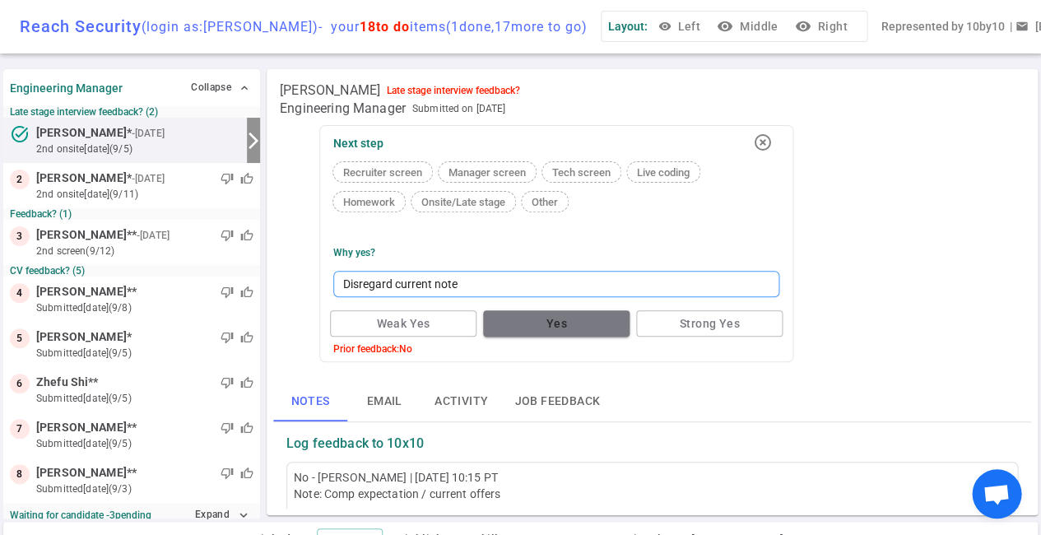
type textarea "Disregard current note"
type textarea "Disregard current note -"
type textarea "Disregard current note - B"
type textarea "Disregard current note - Be"
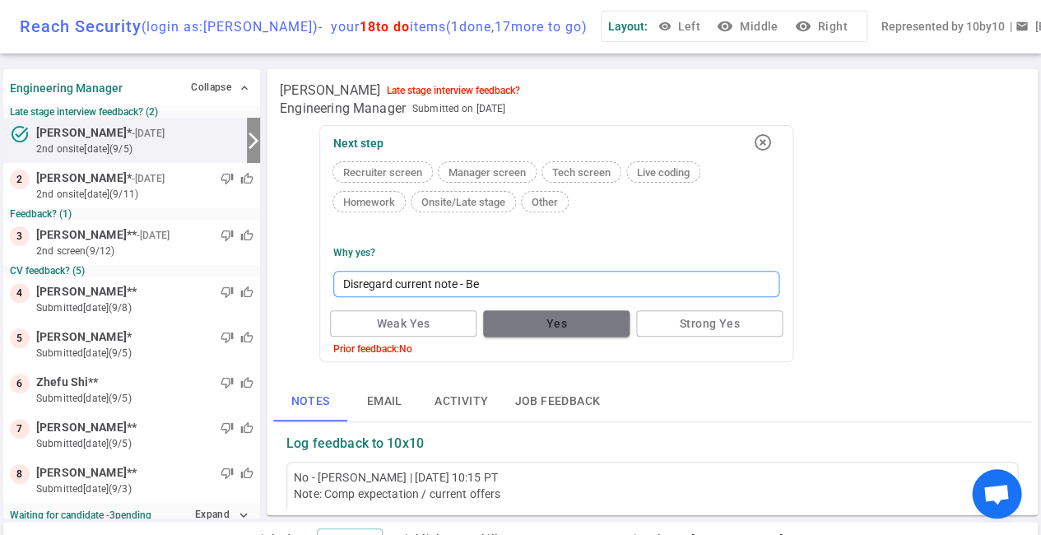
type textarea "Disregard current note - [PERSON_NAME]"
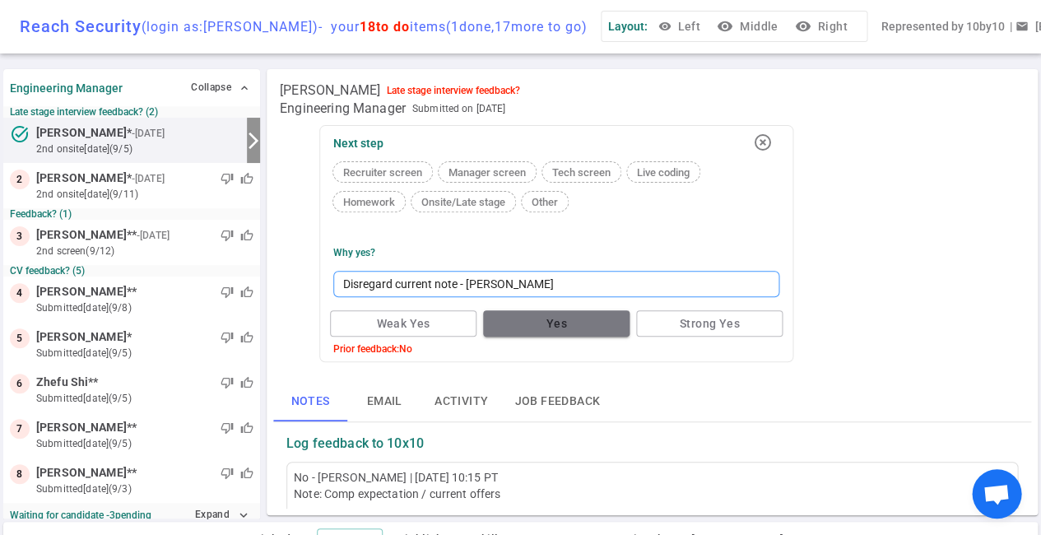
type textarea "Disregard current note - Benji is"
type textarea "Disregard current note - Benji is a"
type textarea "Disregard current note - Benji is at"
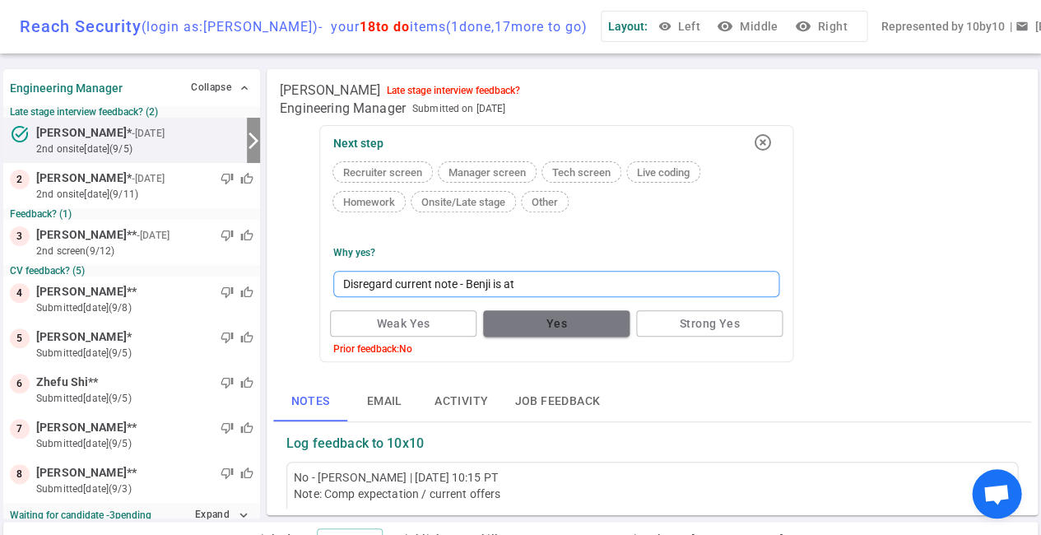
type textarea "Disregard current note - Benji is at t"
type textarea "Disregard current note - Benji is at th"
type textarea "Disregard current note - Benji is at the"
type textarea "Disregard current note - Benji is at the o"
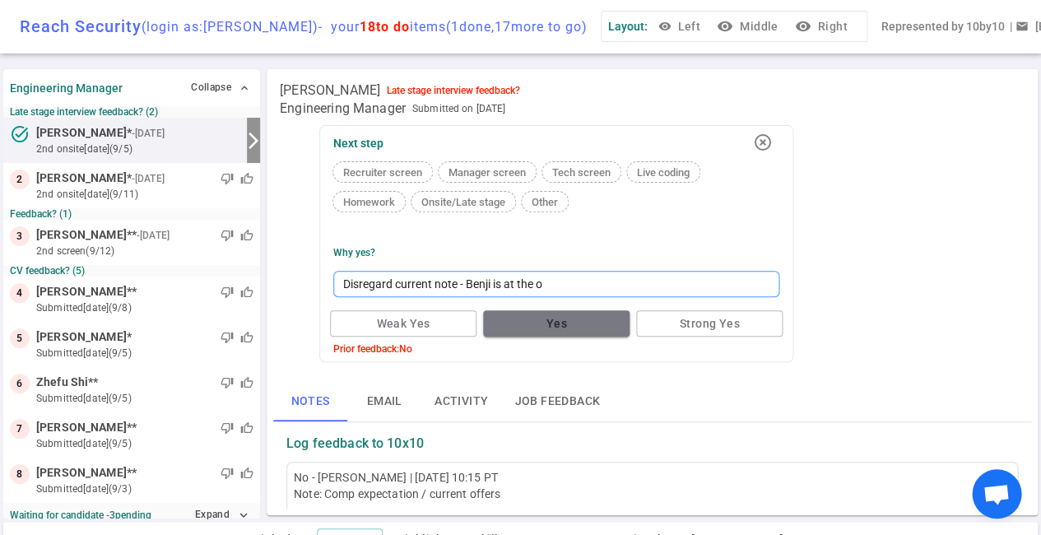
type textarea "Disregard current note - Benji is at the of"
type textarea "Disregard current note - Benji is at the off"
type textarea "Disregard current note - Benji is at the offe"
type textarea "Disregard current note - Benji is at the offer"
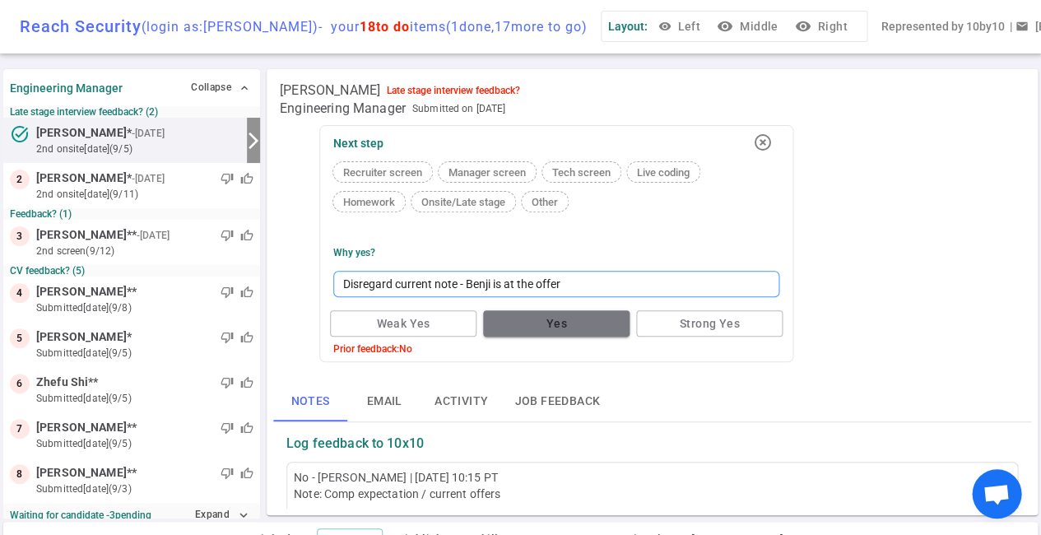
type textarea "Disregard current note - [PERSON_NAME] is at the offer s"
type textarea "Disregard current note - Benji is at the offer st"
type textarea "Disregard current note - Benji is at the offer sta"
type textarea "Disregard current note - Benji is at the offer stag"
type textarea "Disregard current note - Benji is at the offer stage"
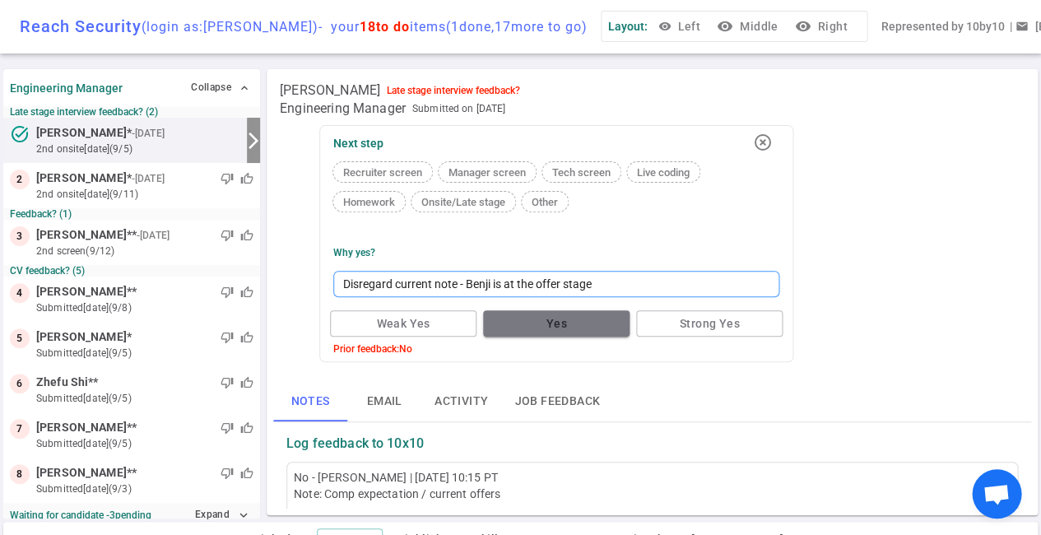
type textarea "Disregard current note - Benji is at the offer stage"
type textarea "Disregard current note - Benji is at the offer stage w"
type textarea "Disregard current note - Benji is at the offer stage wi"
type textarea "Disregard current note - Benji is at the offer stage wit"
type textarea "Disregard current note - [PERSON_NAME] is at the offer stage with"
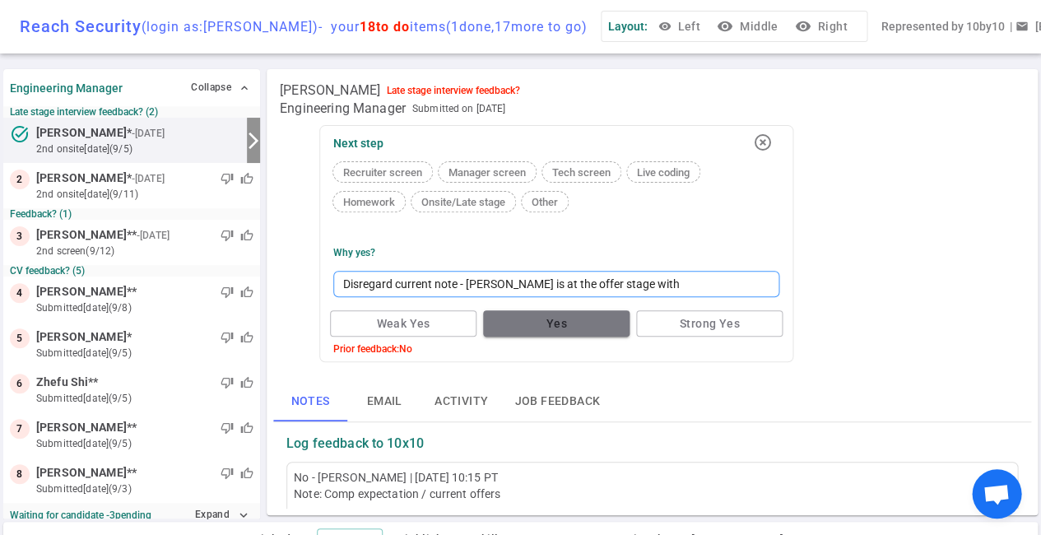
type textarea "Disregard current note - [PERSON_NAME] is at the offer stage with"
type textarea "Disregard current note - Benji is at the offer stage with u"
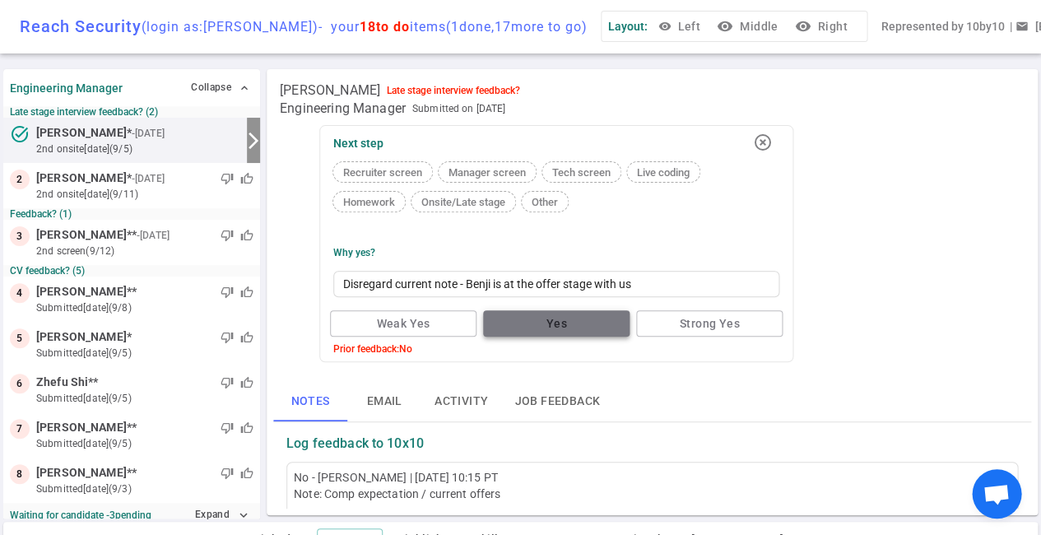
type textarea "Disregard current note - Benji is at the offer stage with us"
click at [549, 335] on button "Yes" at bounding box center [556, 323] width 146 height 27
click at [551, 329] on div "Weak Yes Yes Strong Yes" at bounding box center [556, 324] width 459 height 34
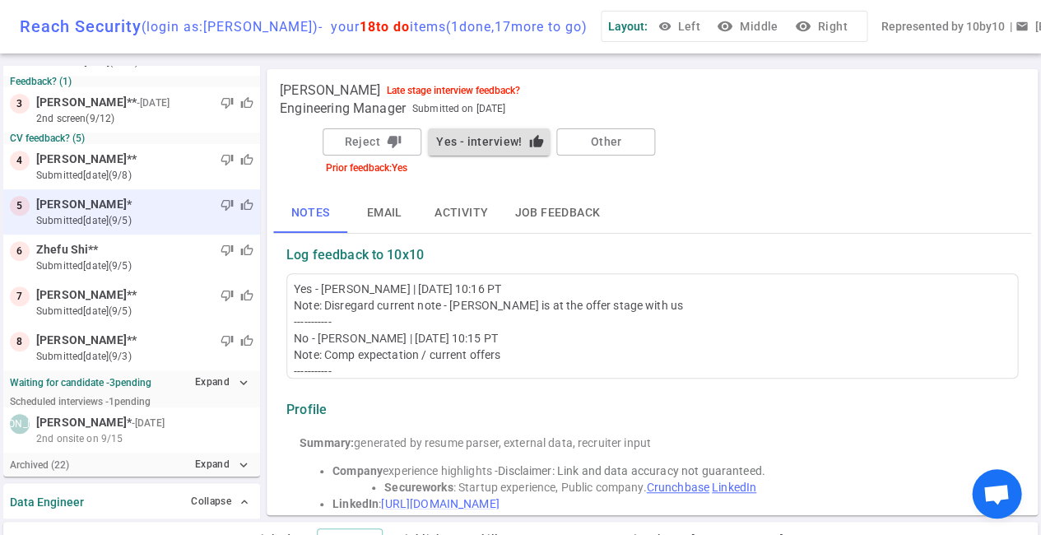
scroll to position [138, 0]
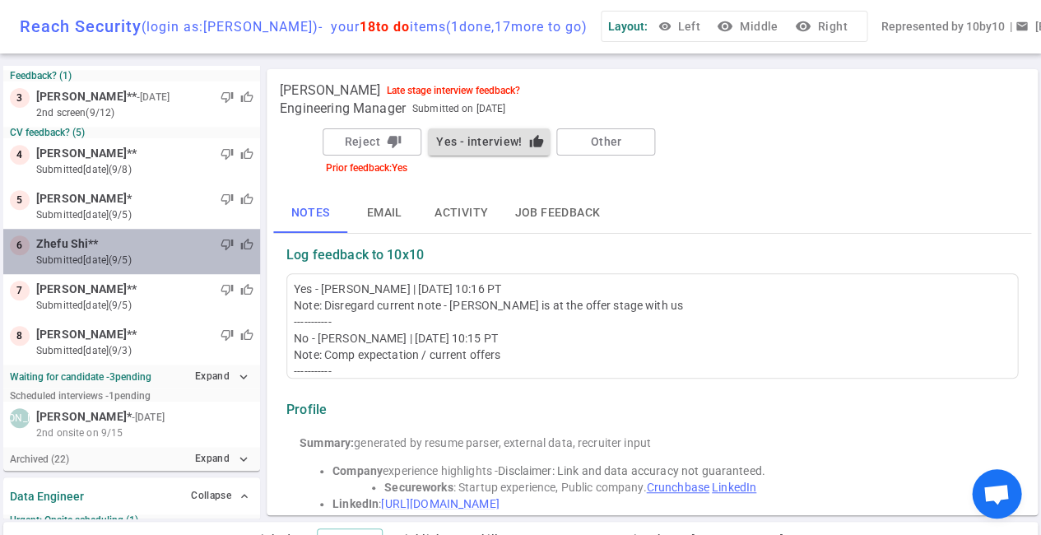
click at [154, 253] on small "submitted [DATE] (9/5)" at bounding box center [144, 260] width 217 height 15
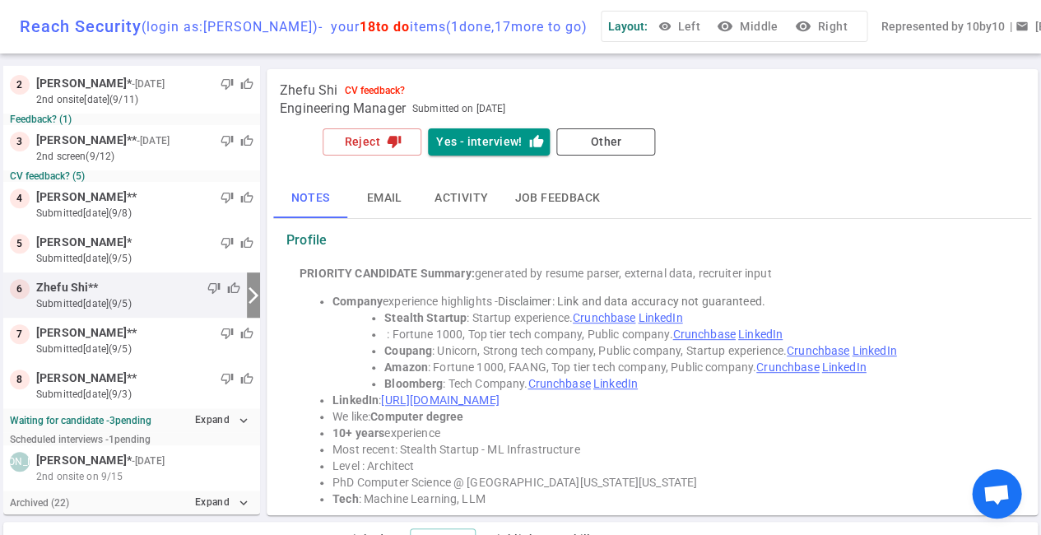
scroll to position [0, 0]
click at [597, 141] on button "Other" at bounding box center [605, 141] width 99 height 27
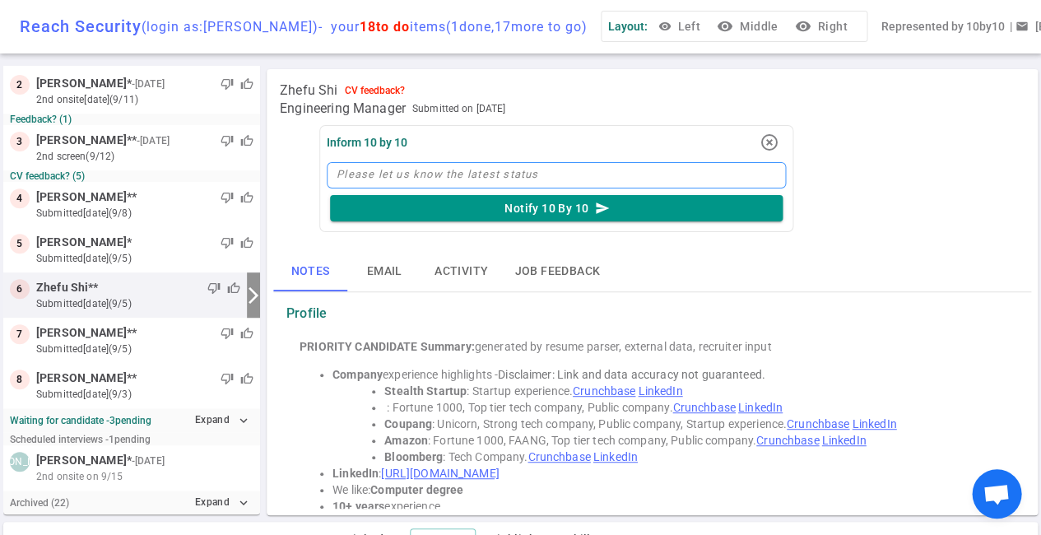
click at [441, 179] on textarea at bounding box center [556, 175] width 459 height 26
type textarea "P"
type textarea "Pl"
type textarea "Ple"
type textarea "Plea"
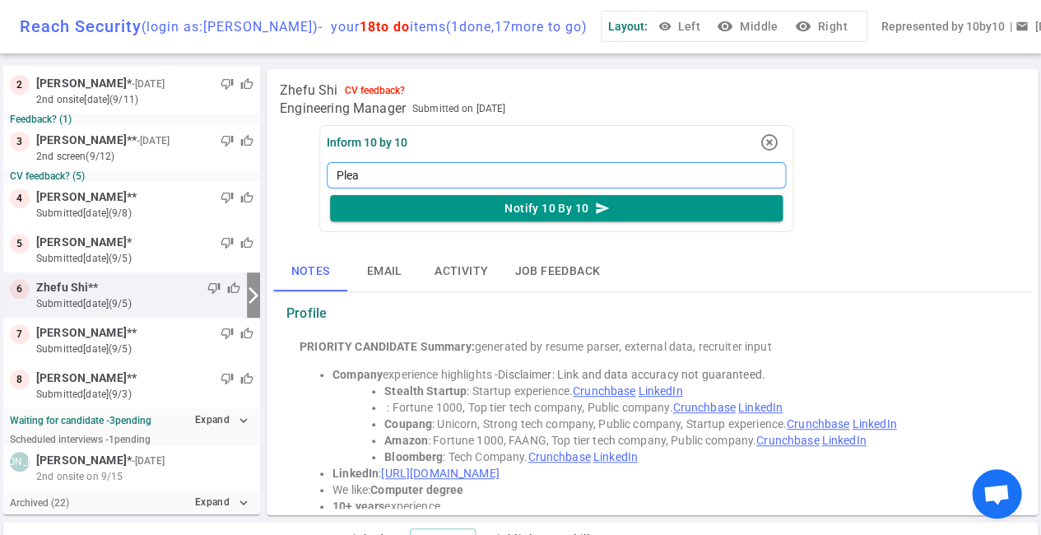
type textarea "Pleas"
type textarea "Please"
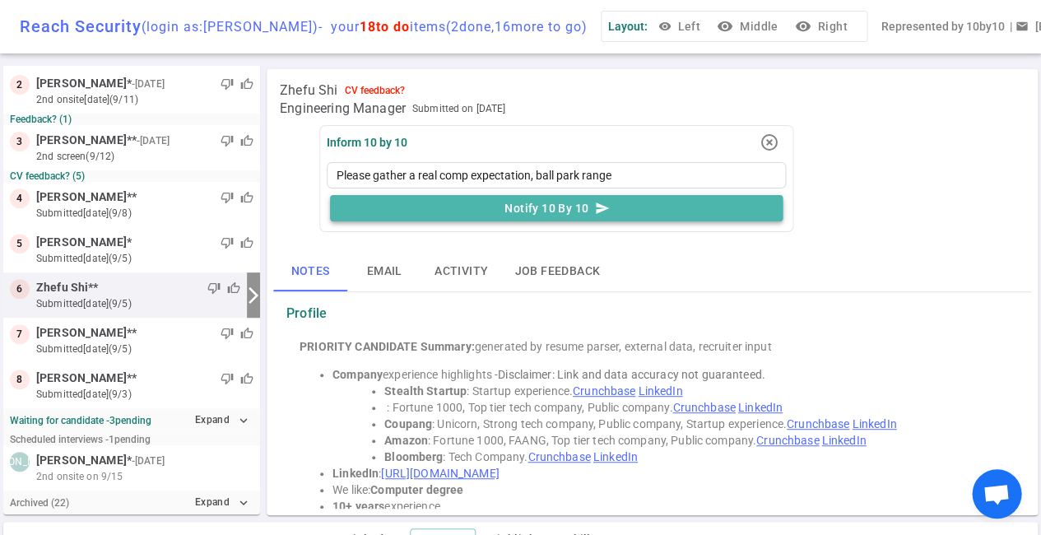
click at [526, 208] on button "Notify 10 By 10 send" at bounding box center [556, 208] width 453 height 27
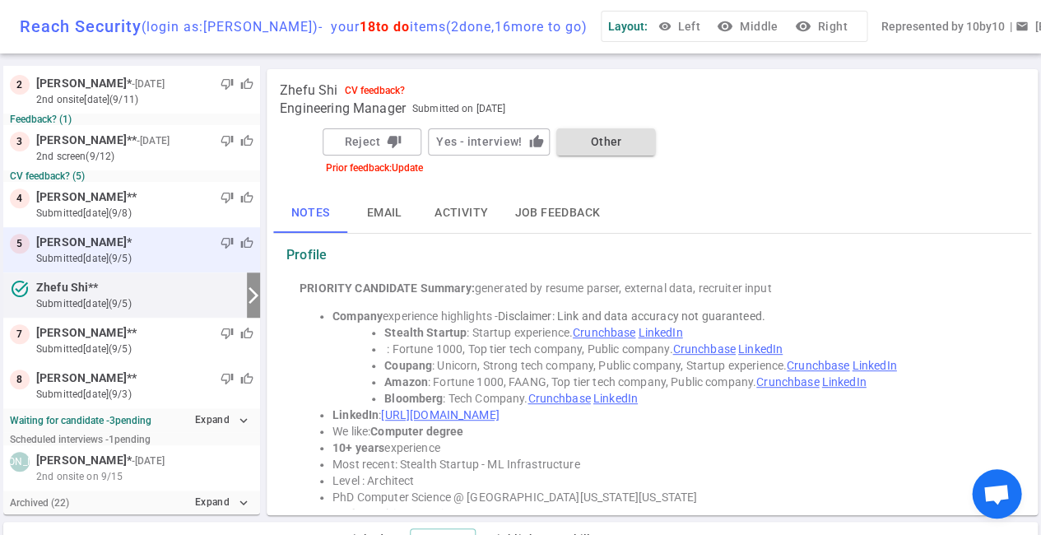
scroll to position [96, 0]
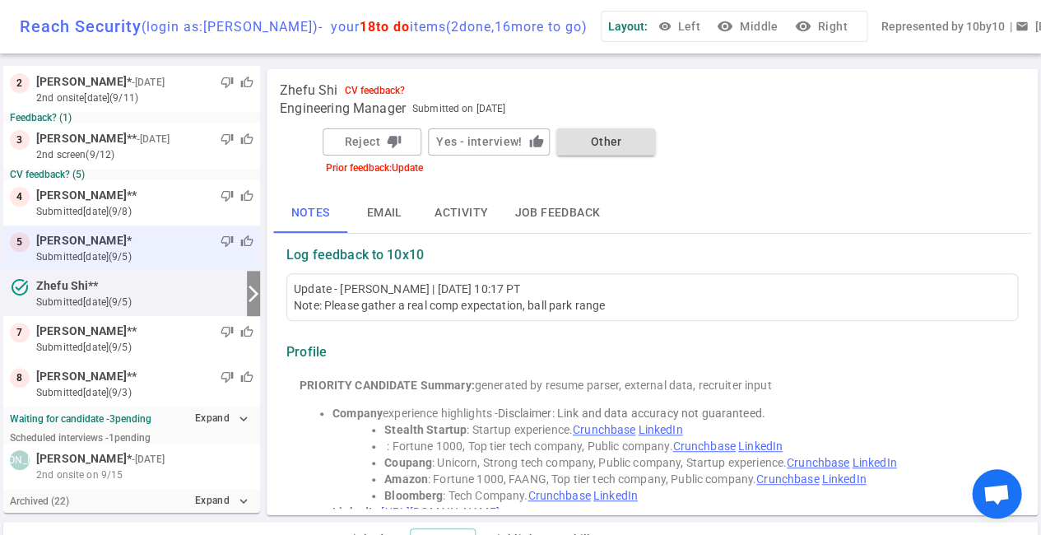
click at [146, 255] on small "submitted [DATE] (9/5)" at bounding box center [144, 256] width 217 height 15
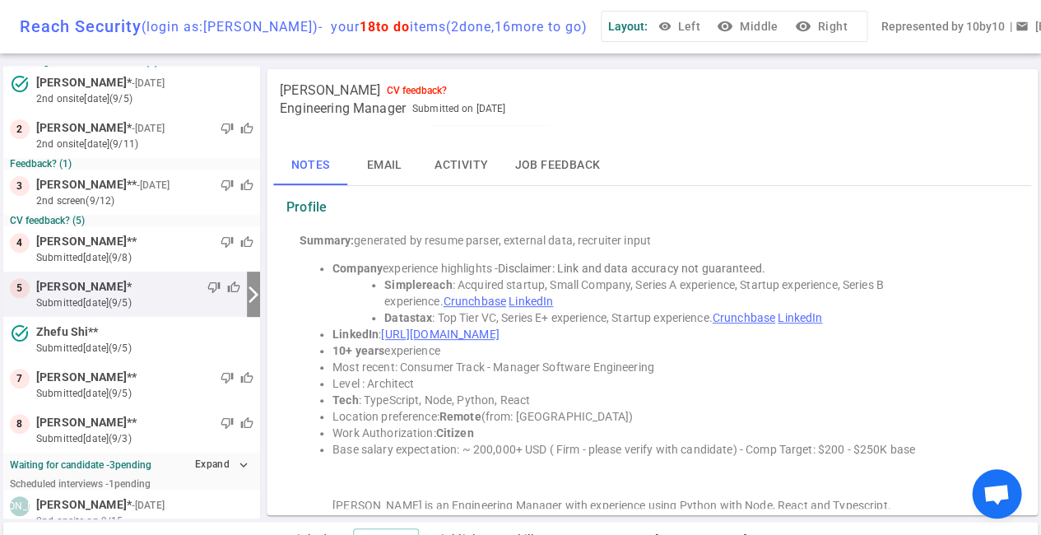
scroll to position [40, 0]
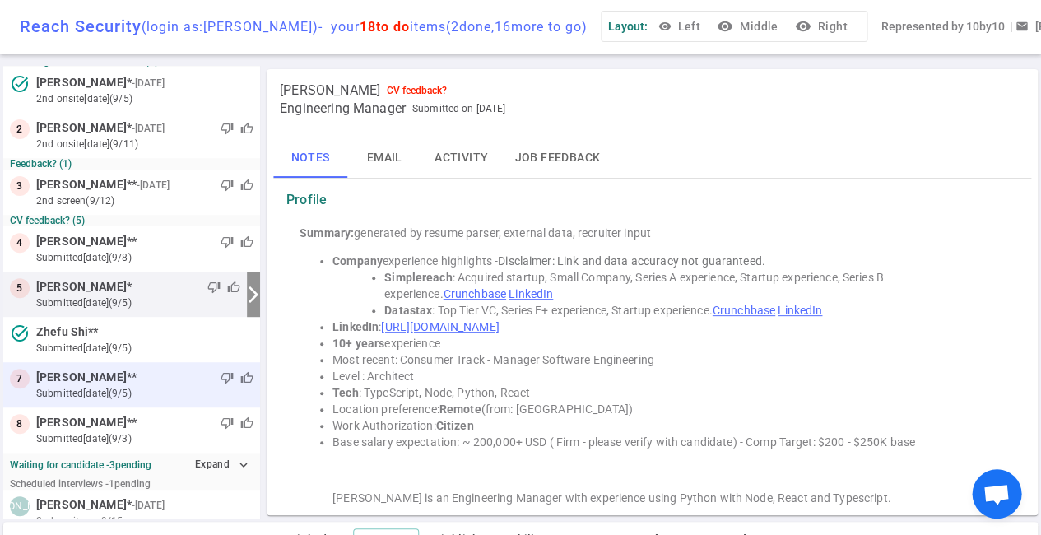
click at [176, 379] on div "thumb_down thumb_up" at bounding box center [195, 378] width 117 height 16
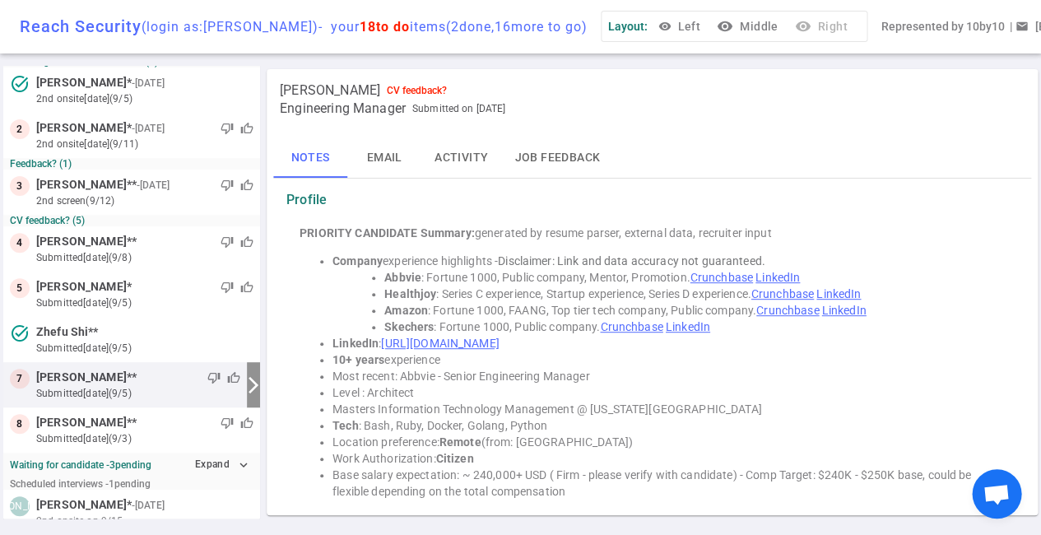
scroll to position [139, 0]
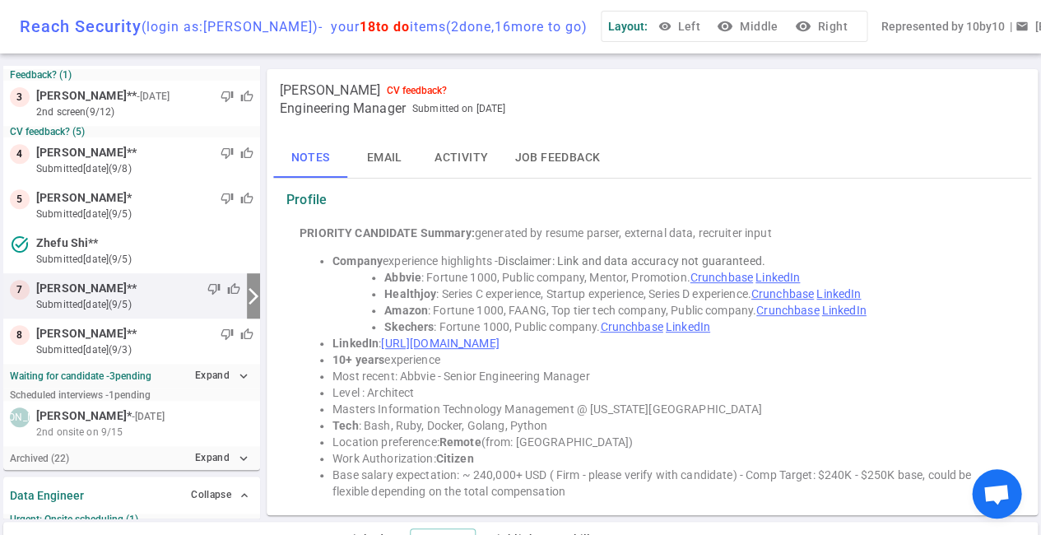
click at [153, 298] on small "submitted [DATE] (9/5)" at bounding box center [138, 304] width 204 height 15
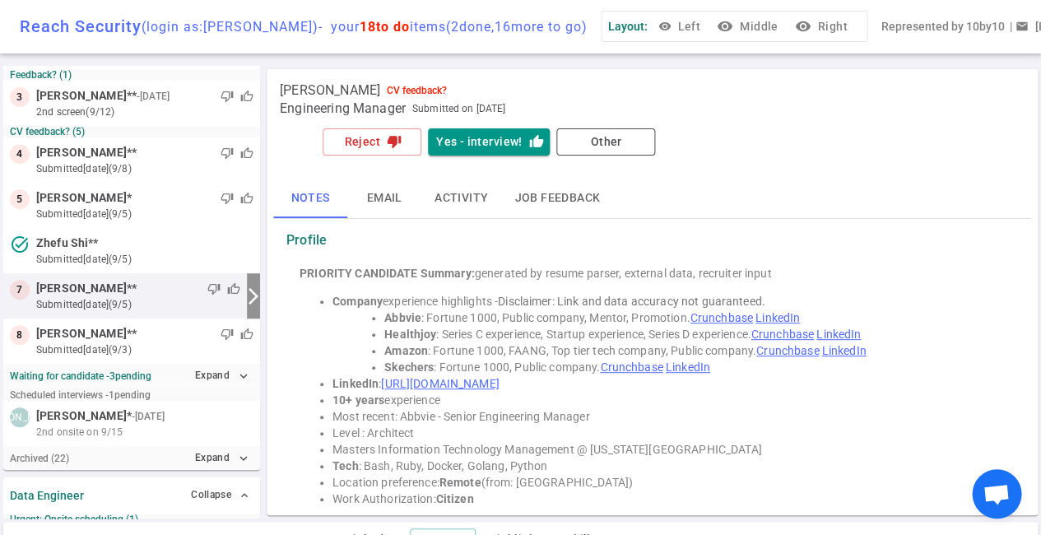
scroll to position [0, 0]
click at [379, 137] on button "Reject thumb_down" at bounding box center [372, 141] width 99 height 27
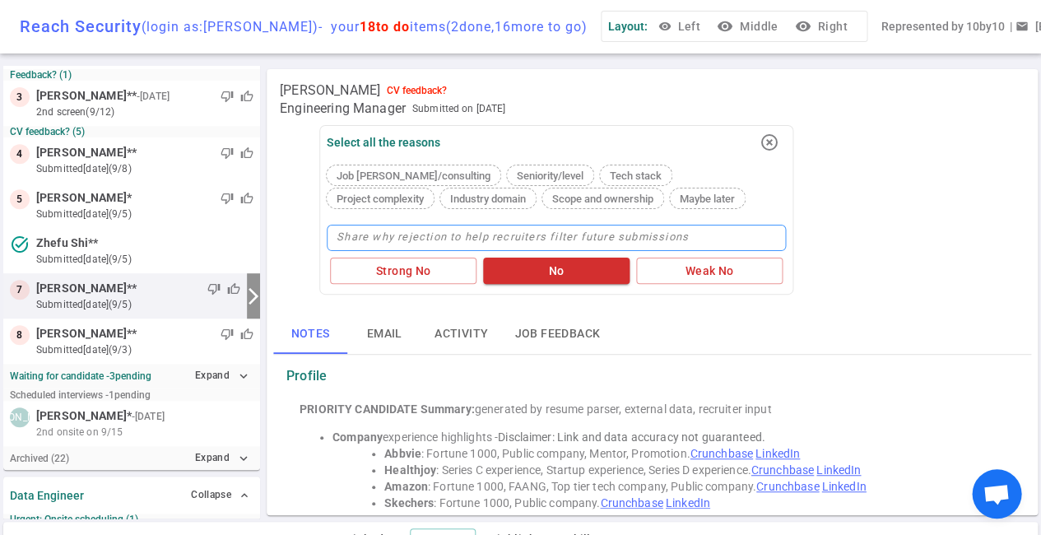
click at [363, 235] on textarea at bounding box center [556, 238] width 459 height 26
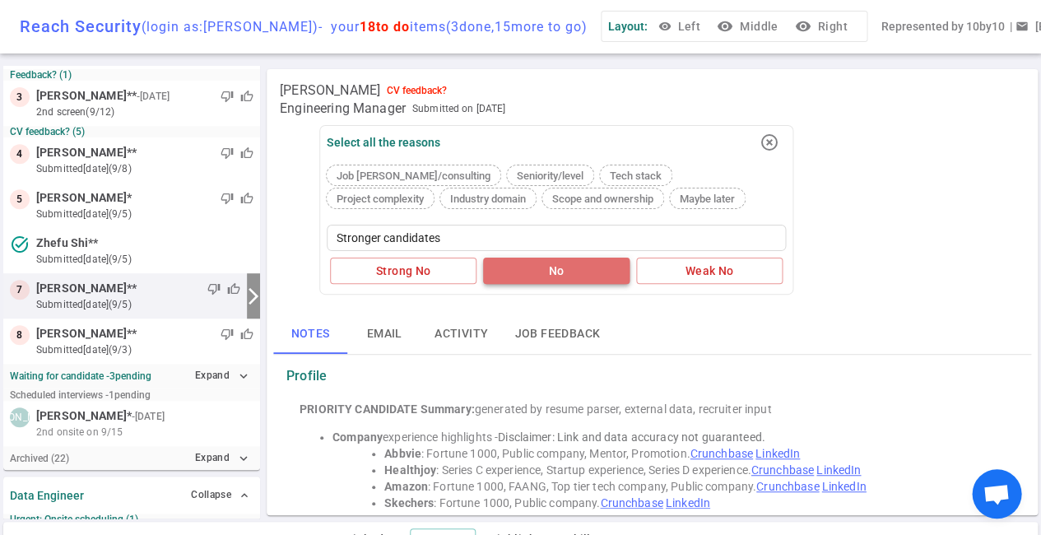
click at [542, 271] on button "No" at bounding box center [556, 271] width 146 height 27
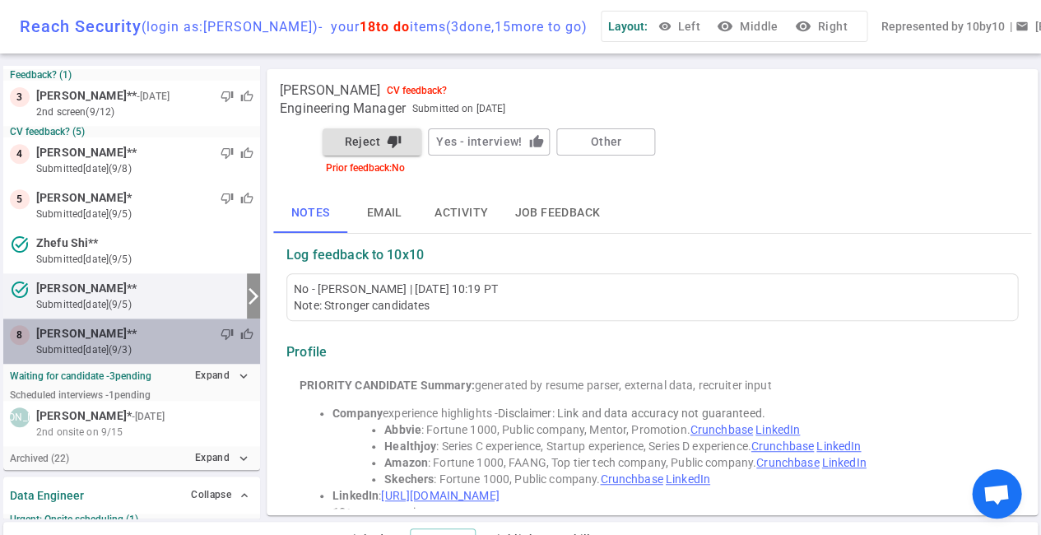
click at [137, 334] on div "thumb_down thumb_up" at bounding box center [195, 334] width 117 height 16
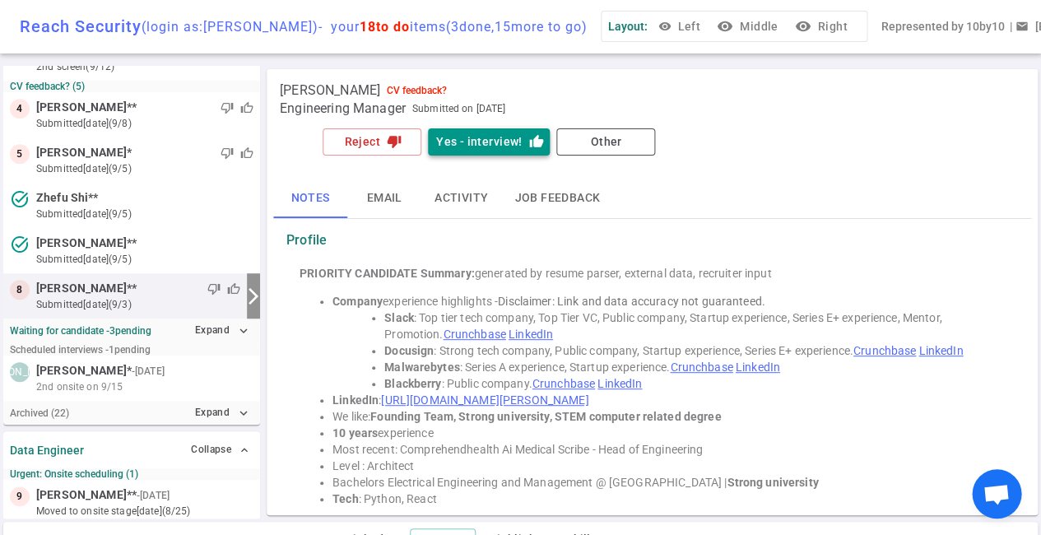
click at [499, 142] on button "Yes - interview! thumb_up" at bounding box center [489, 141] width 122 height 27
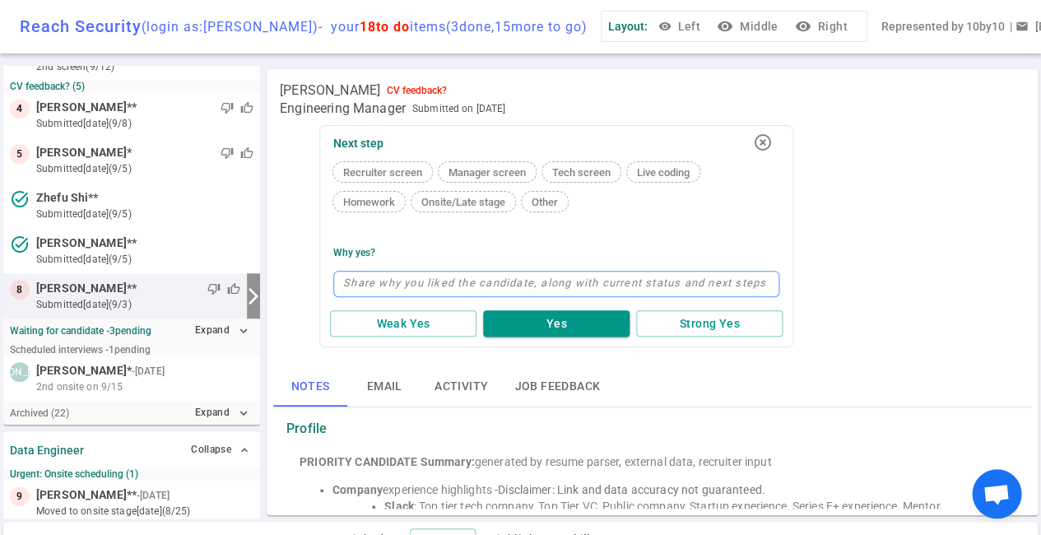
click at [457, 285] on textarea at bounding box center [556, 284] width 446 height 26
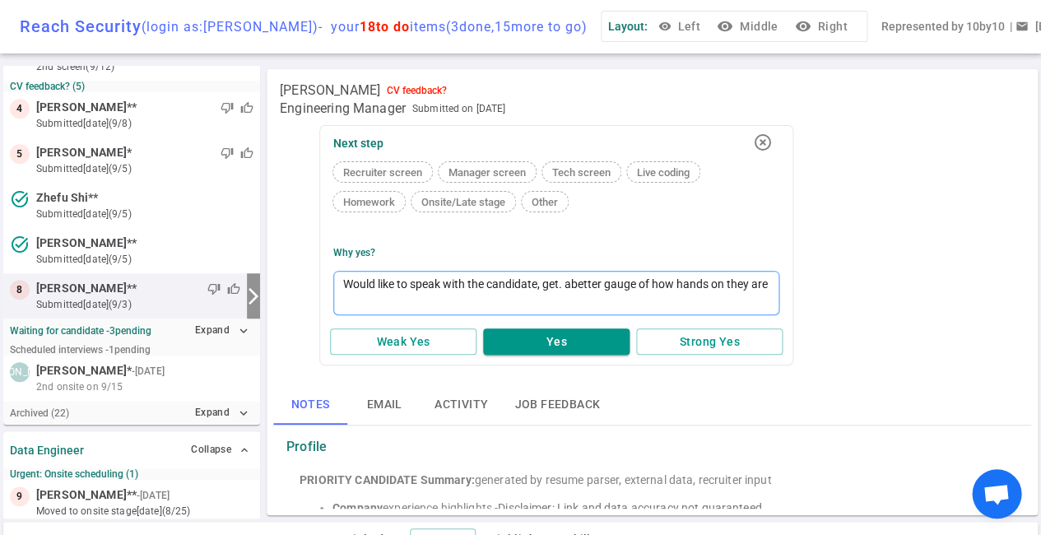
click at [578, 285] on textarea "Would like to speak with the candidate, get. abetter gauge of how hands on they…" at bounding box center [556, 293] width 446 height 44
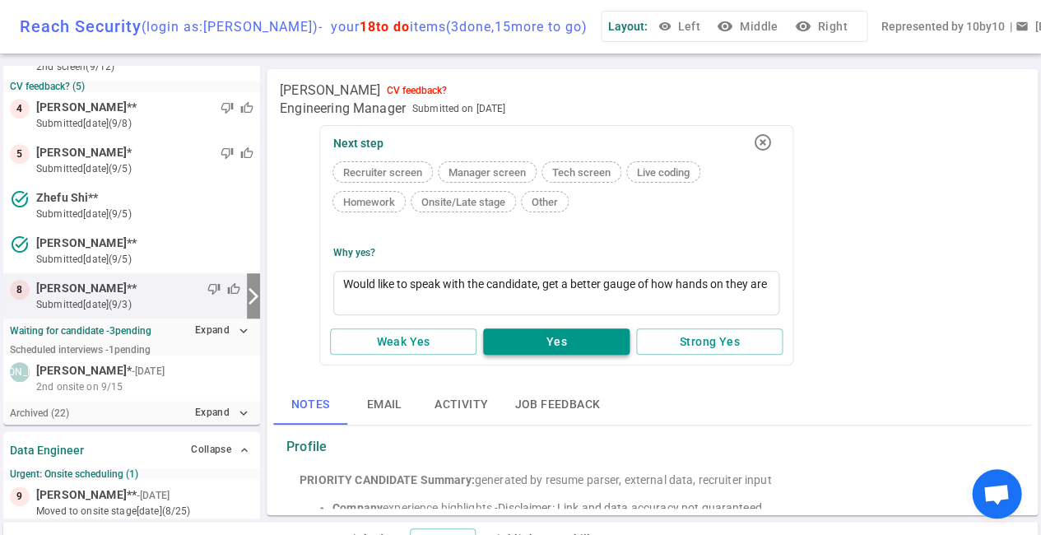
click at [565, 340] on button "Yes" at bounding box center [556, 341] width 146 height 27
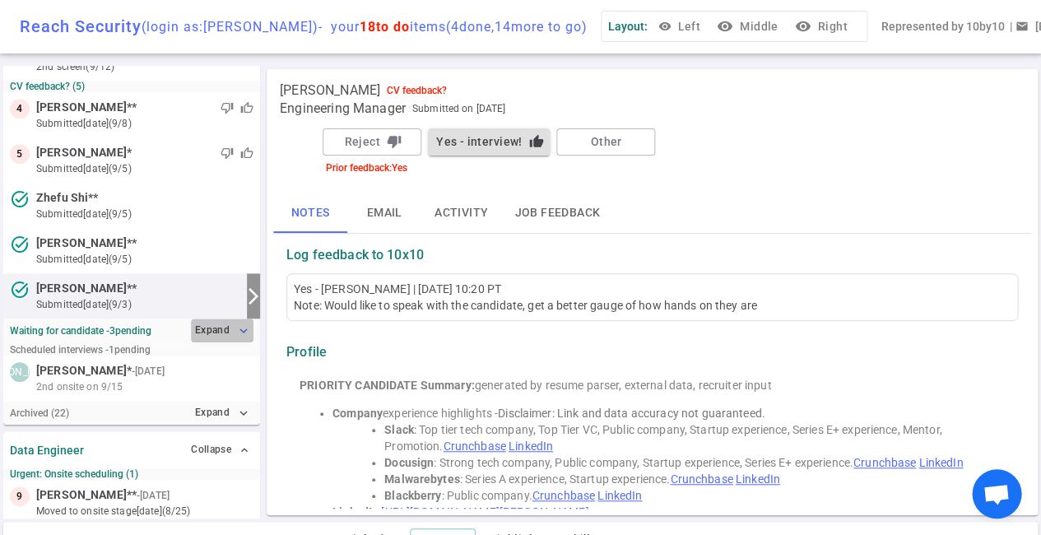
click at [240, 326] on icon "expand_more" at bounding box center [243, 330] width 15 height 15
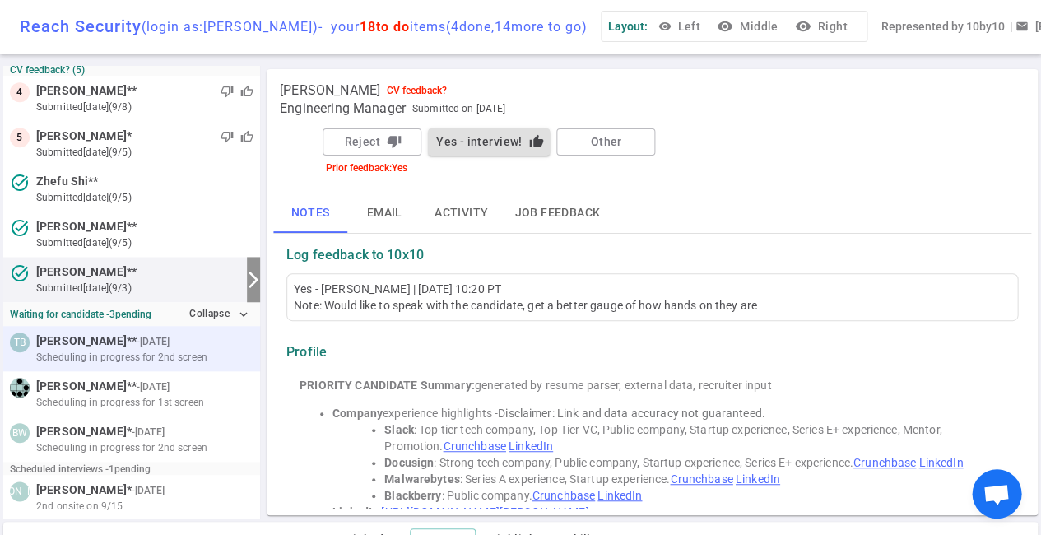
scroll to position [202, 0]
click at [162, 348] on span "Scheduling in progress for 2nd screen" at bounding box center [121, 355] width 171 height 15
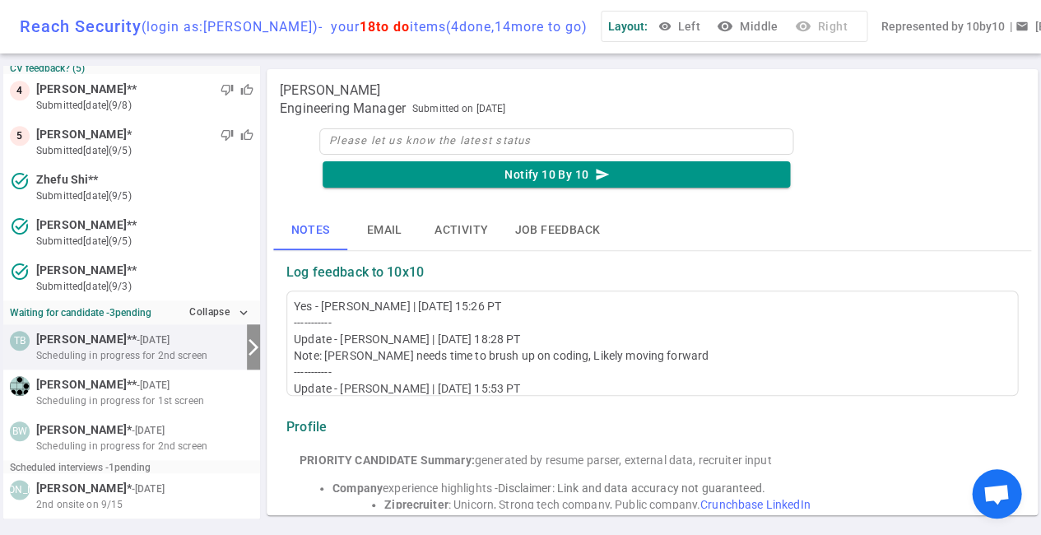
scroll to position [252, 0]
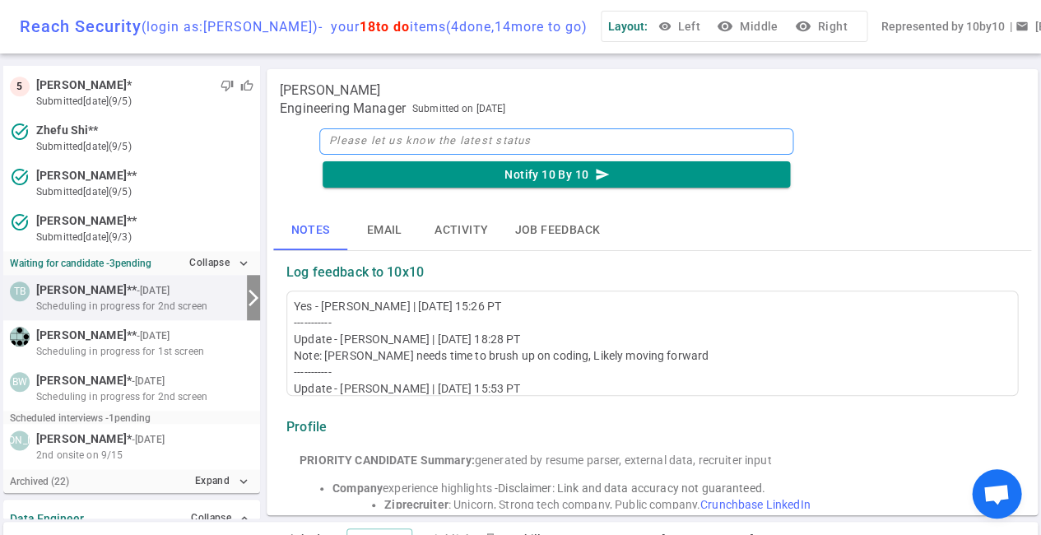
click at [383, 142] on textarea at bounding box center [556, 141] width 474 height 26
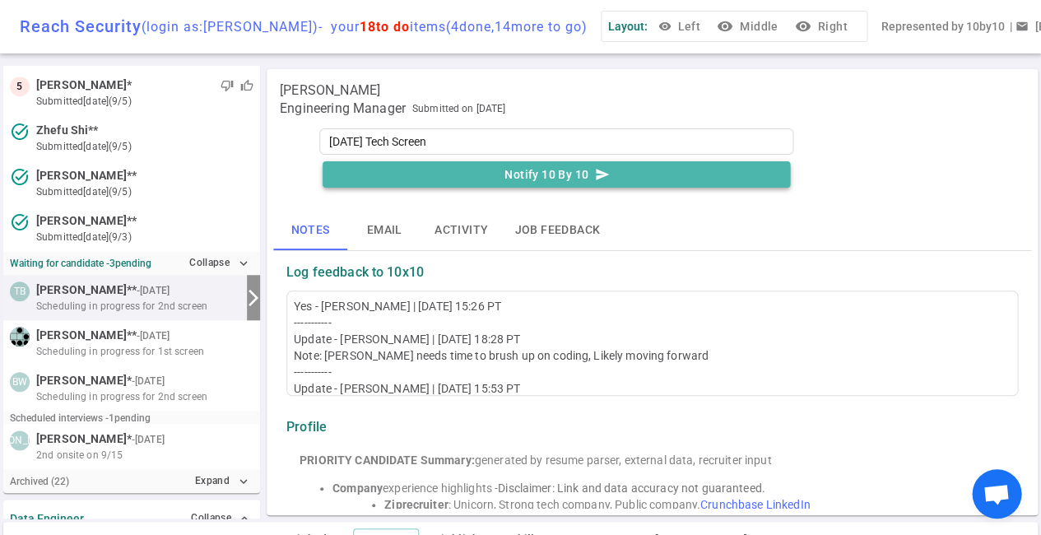
click at [541, 178] on button "Notify 10 By 10 send" at bounding box center [556, 174] width 467 height 27
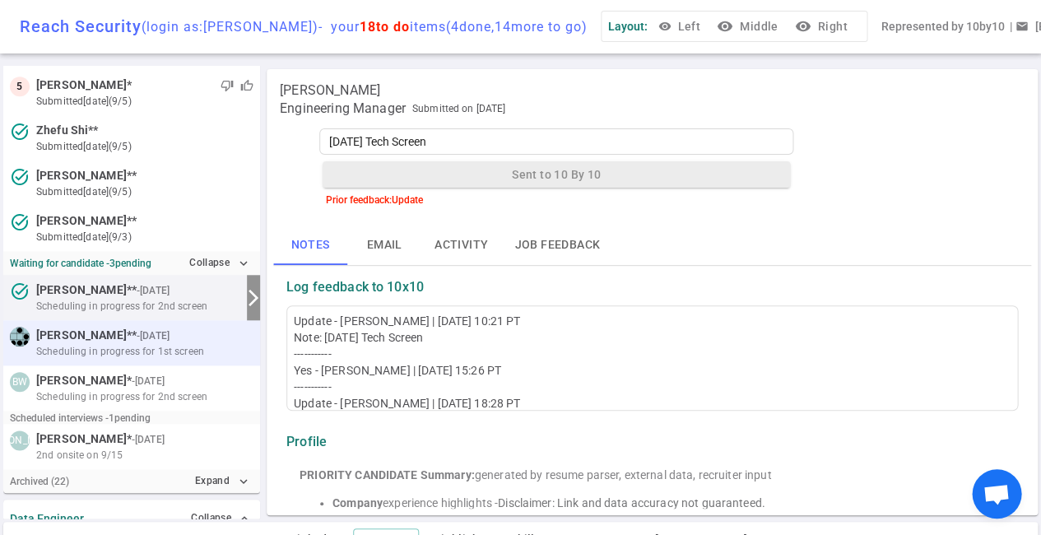
click at [159, 344] on span "Scheduling in progress for 1st screen" at bounding box center [120, 351] width 168 height 15
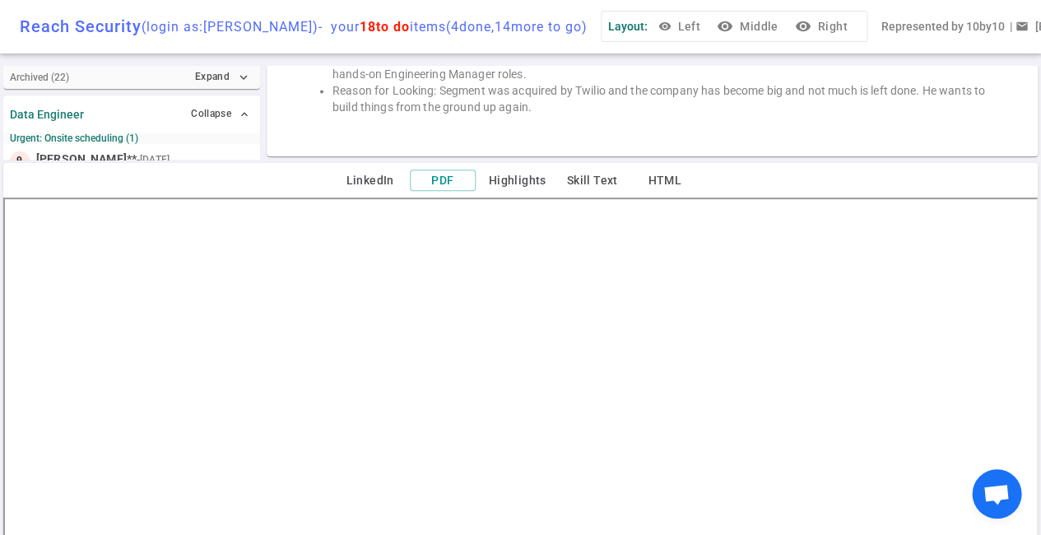
scroll to position [0, 0]
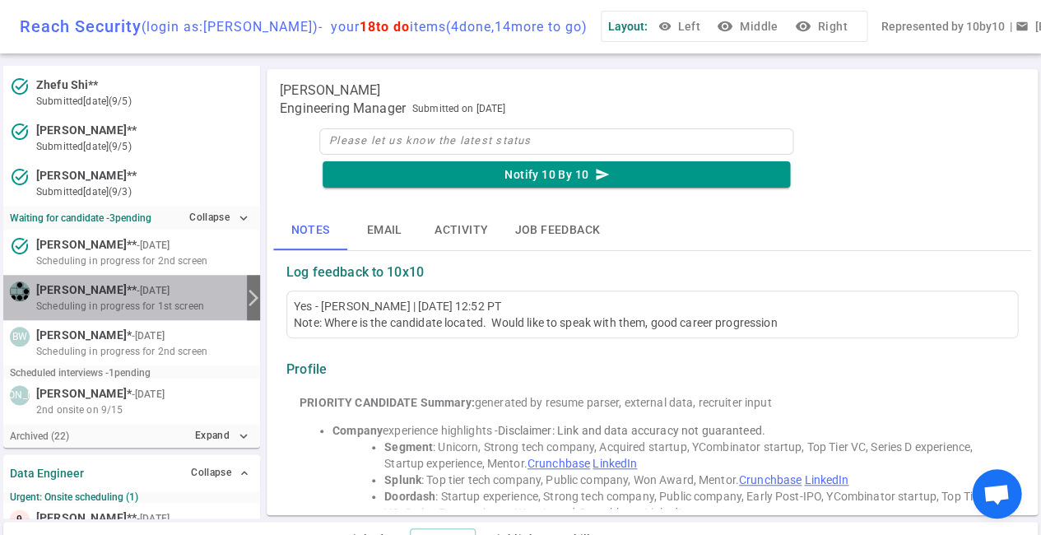
click at [130, 299] on span "Scheduling in progress for 1st screen" at bounding box center [120, 306] width 168 height 15
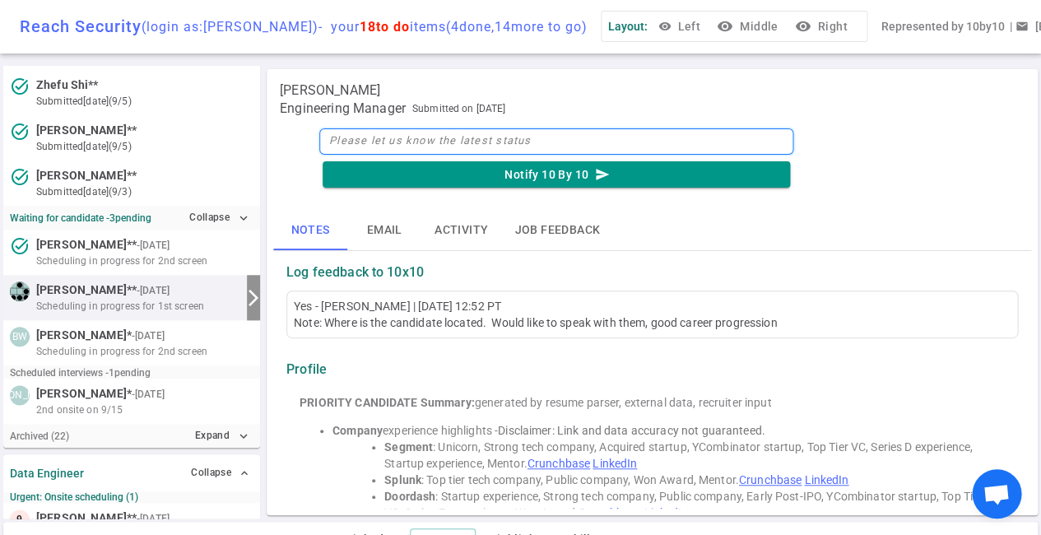
click at [383, 142] on textarea at bounding box center [556, 141] width 474 height 26
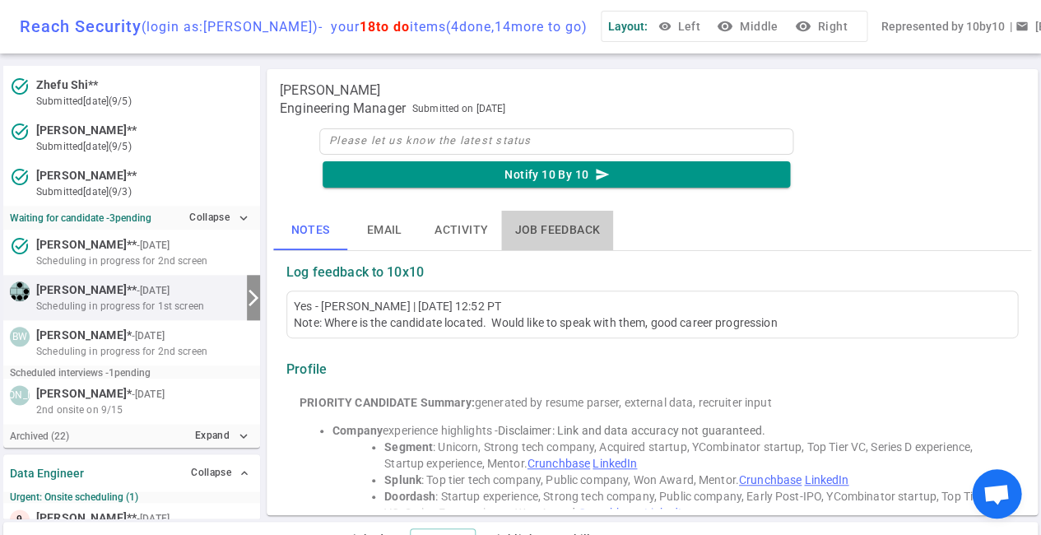
click at [532, 238] on button "Job feedback" at bounding box center [557, 231] width 112 height 40
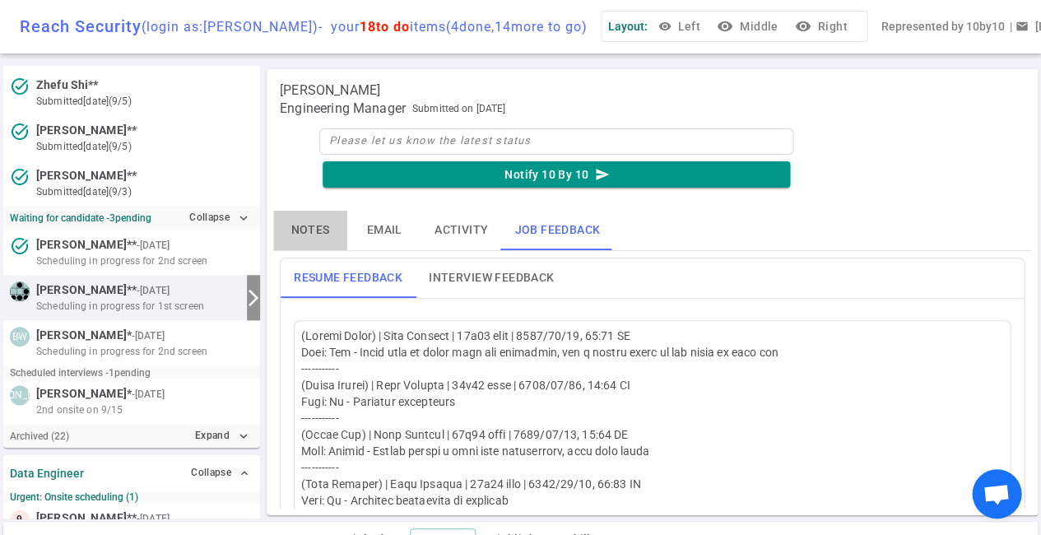
click at [319, 235] on button "Notes" at bounding box center [310, 231] width 74 height 40
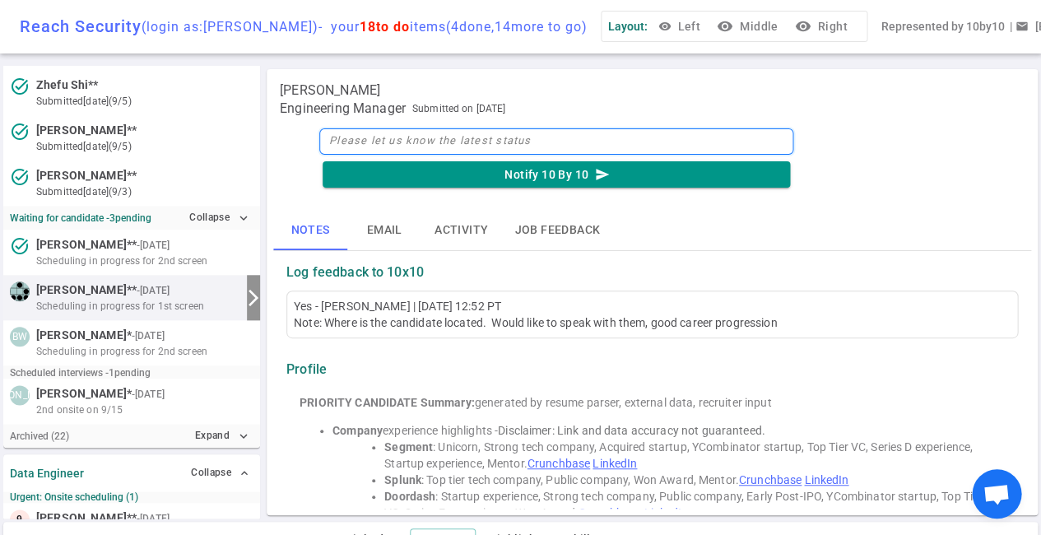
click at [425, 146] on textarea at bounding box center [556, 141] width 474 height 26
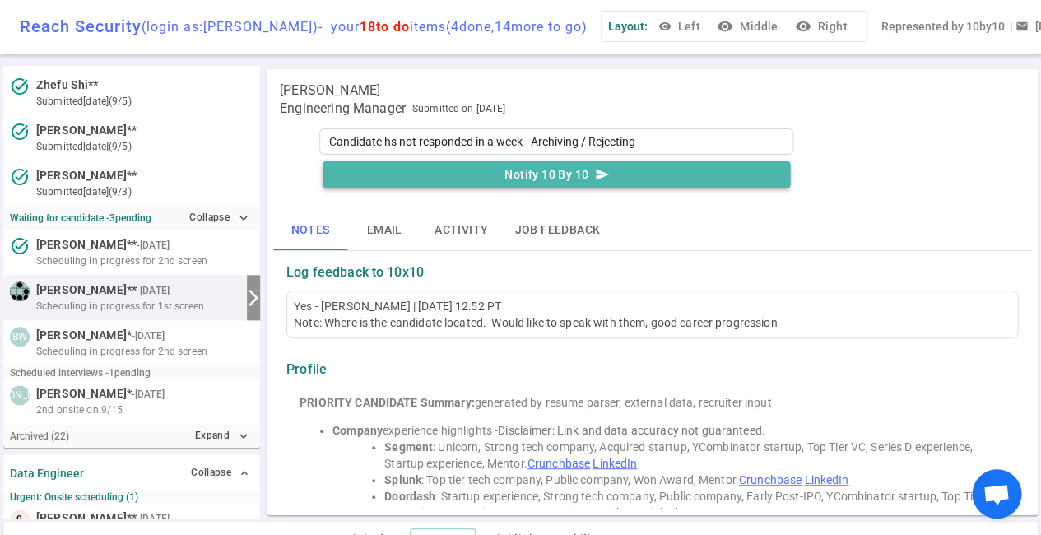
click at [535, 175] on button "Notify 10 By 10 send" at bounding box center [556, 174] width 467 height 27
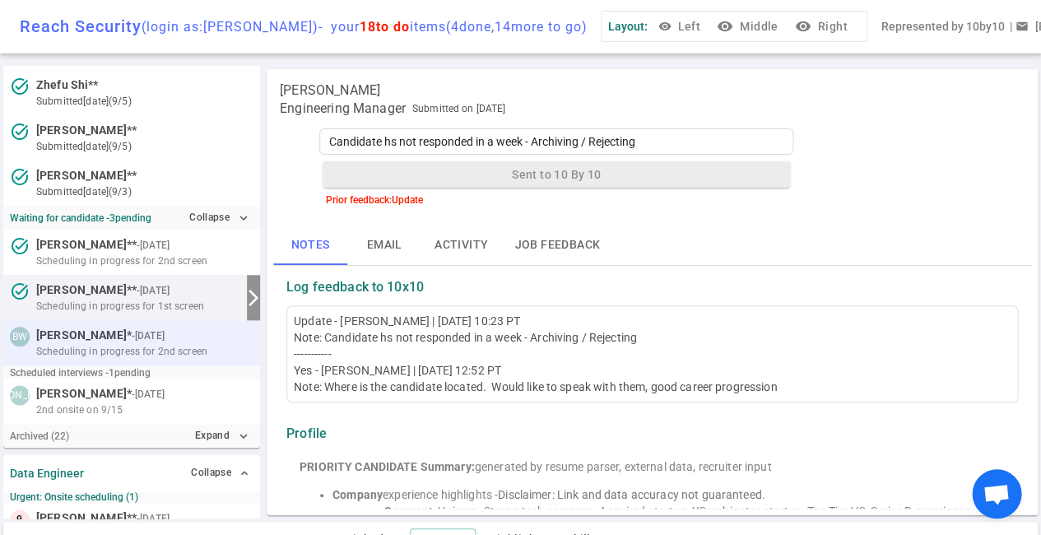
click at [155, 344] on span "Scheduling in progress for 2nd screen" at bounding box center [121, 351] width 171 height 15
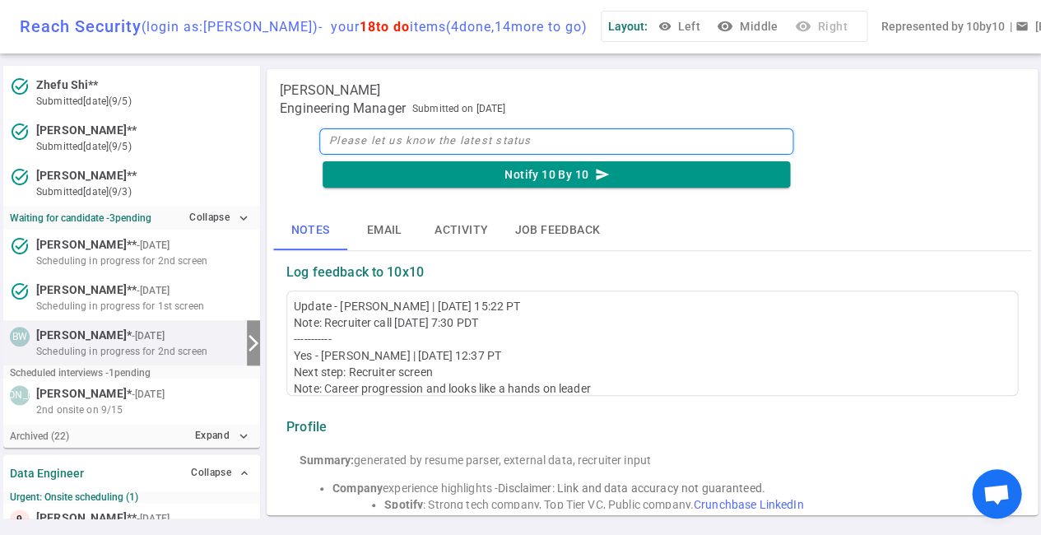
scroll to position [342, 0]
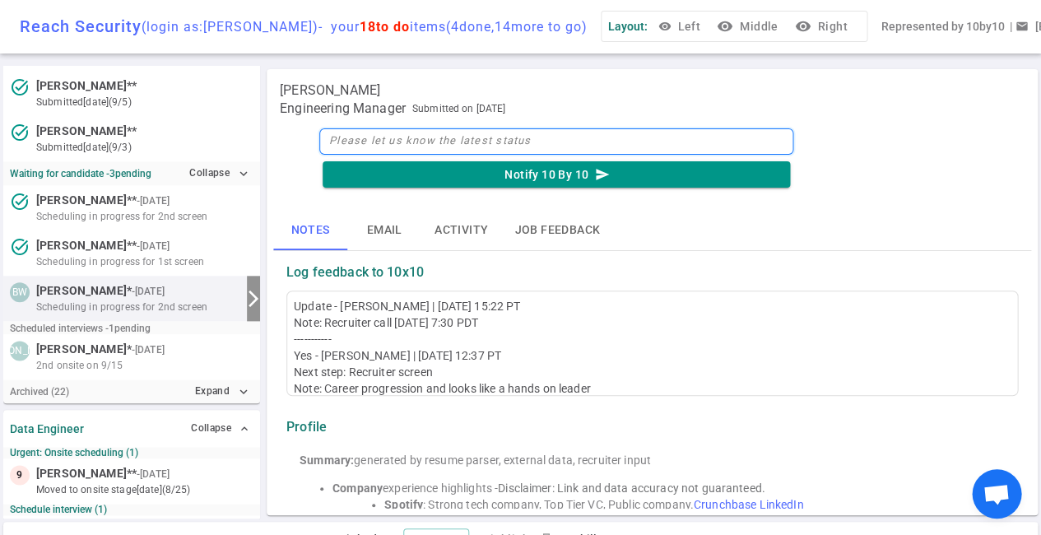
click at [362, 144] on textarea at bounding box center [556, 141] width 474 height 26
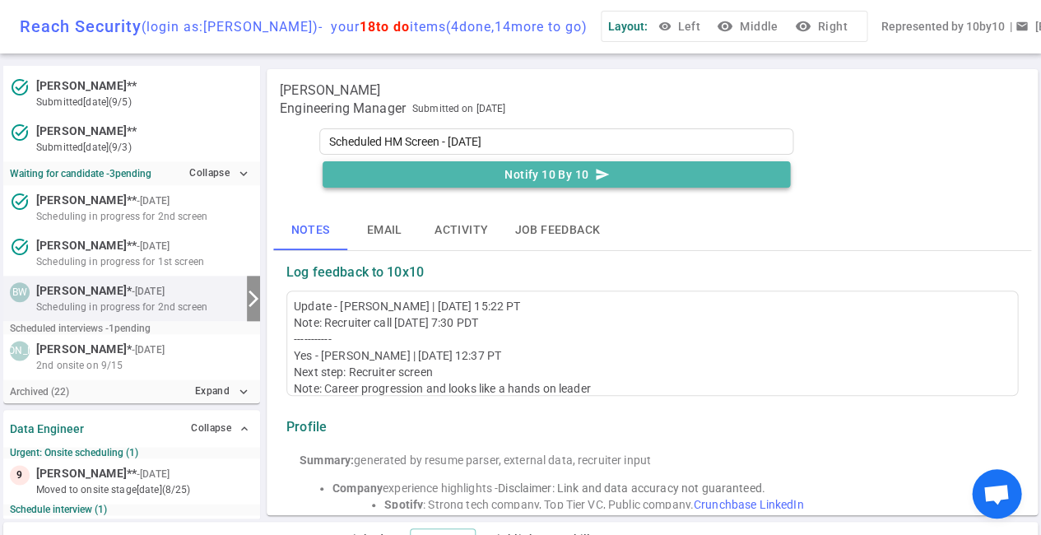
click at [494, 170] on button "Notify 10 By 10 send" at bounding box center [556, 174] width 467 height 27
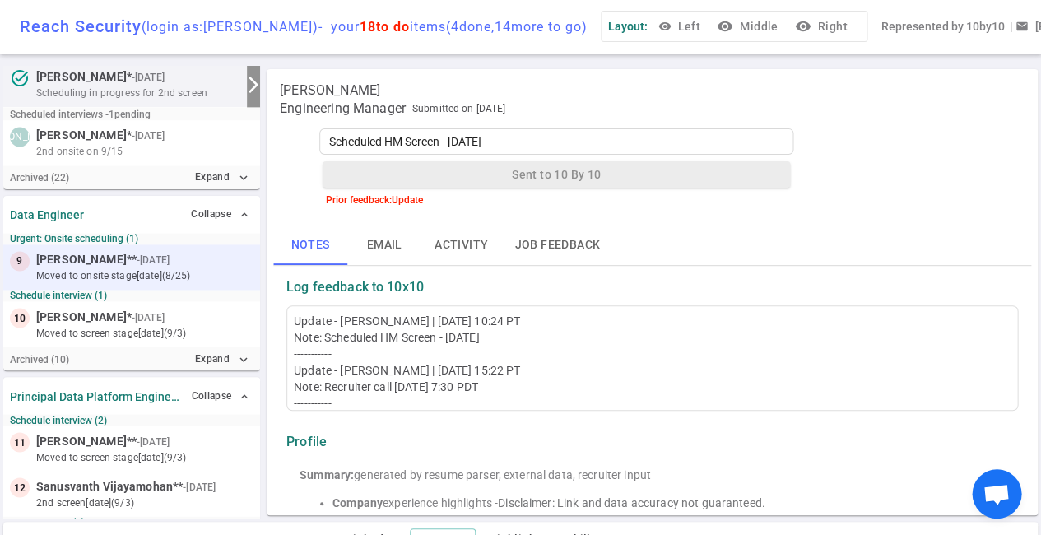
scroll to position [558, 0]
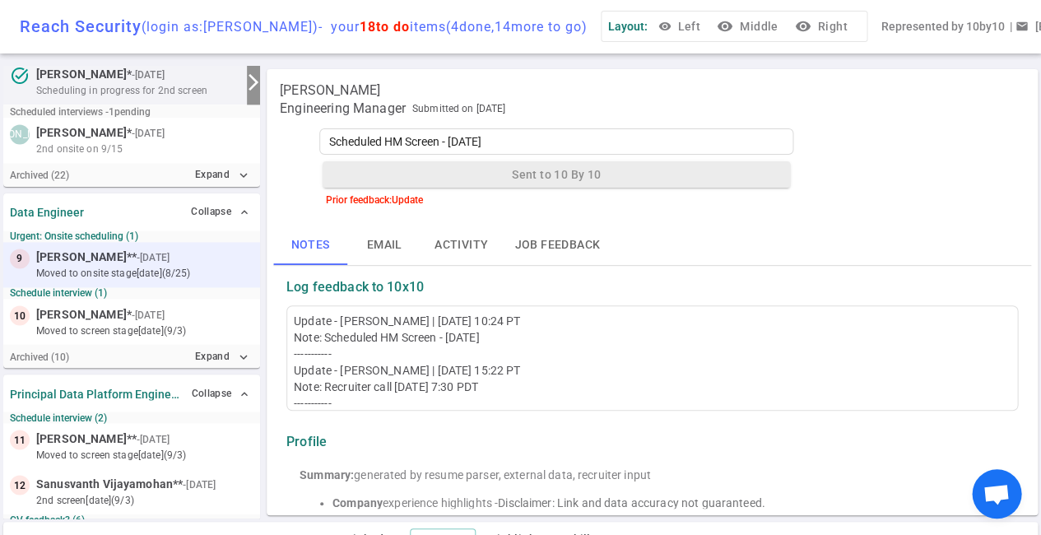
click at [211, 254] on div at bounding box center [213, 257] width 81 height 16
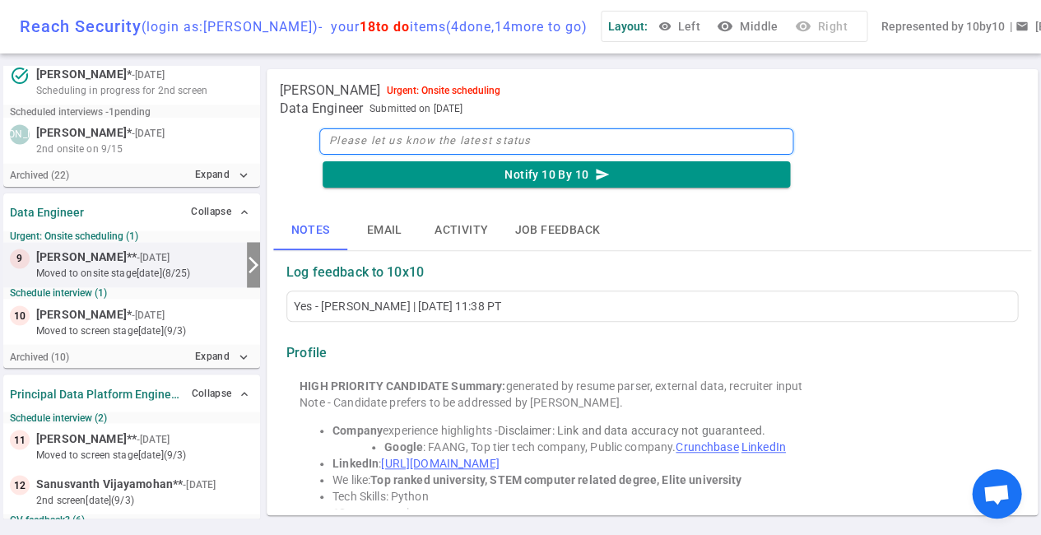
scroll to position [523, 0]
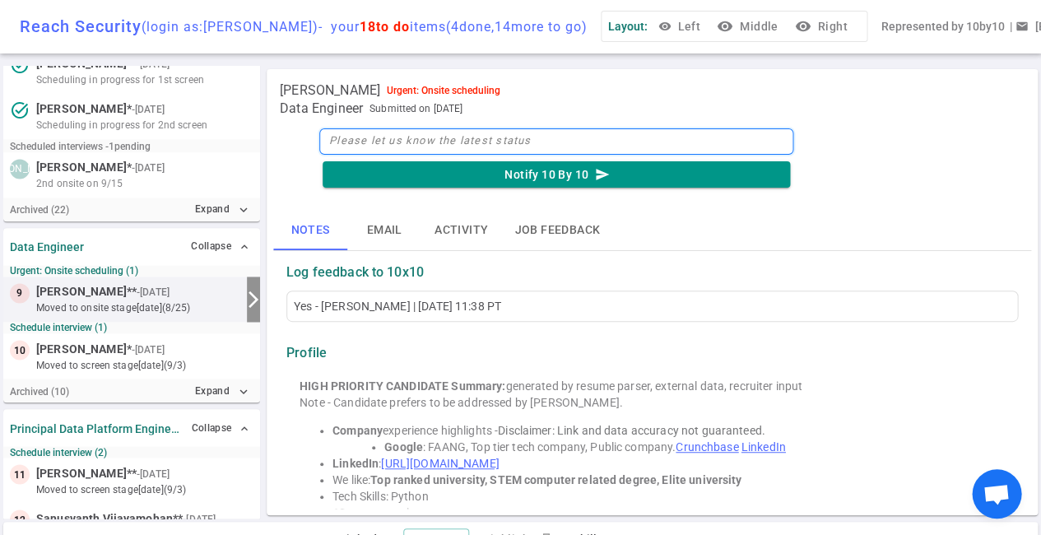
click at [357, 148] on textarea at bounding box center [556, 141] width 474 height 26
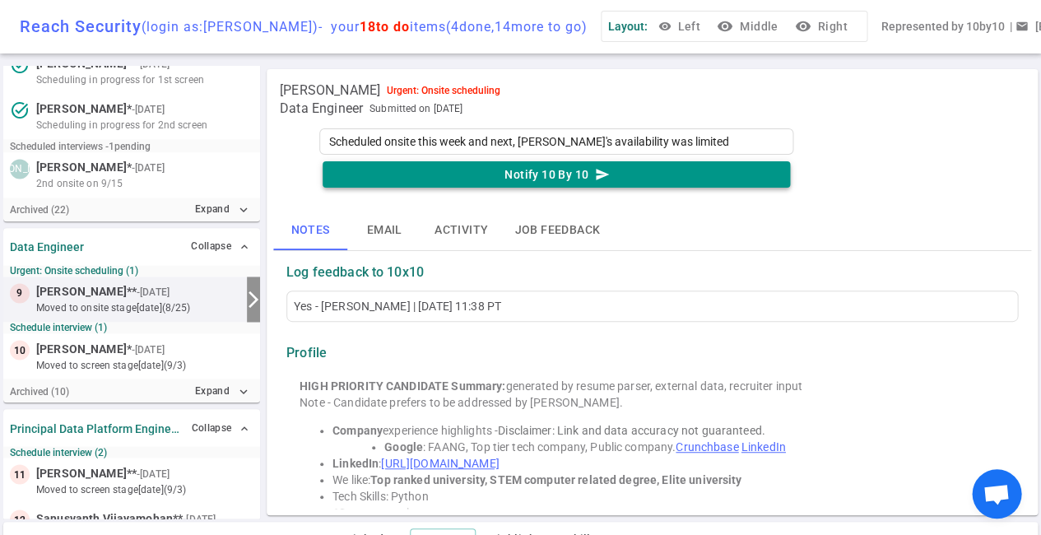
click at [588, 178] on button "Notify 10 By 10 send" at bounding box center [556, 174] width 467 height 27
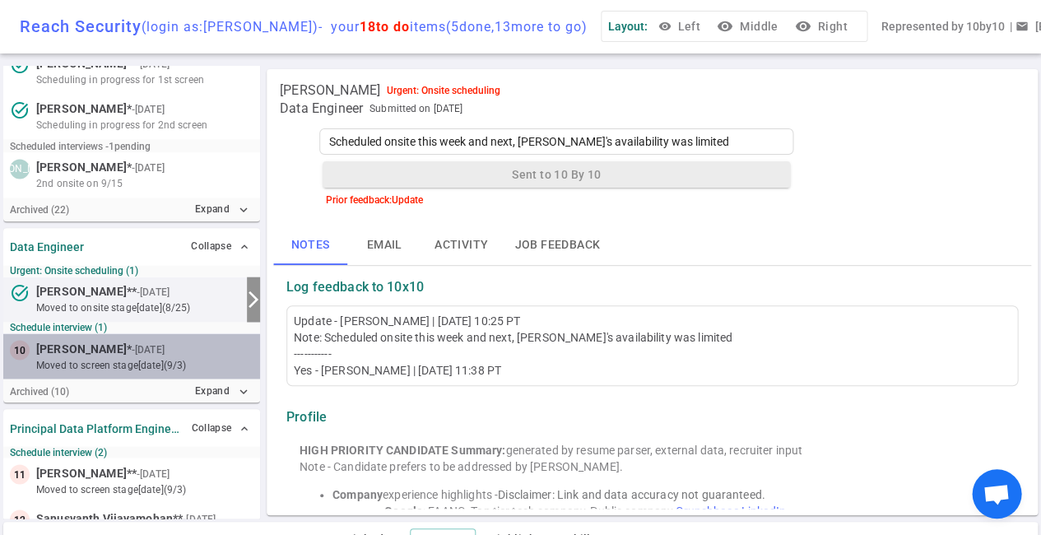
click at [151, 346] on small "- [DATE]" at bounding box center [148, 349] width 33 height 15
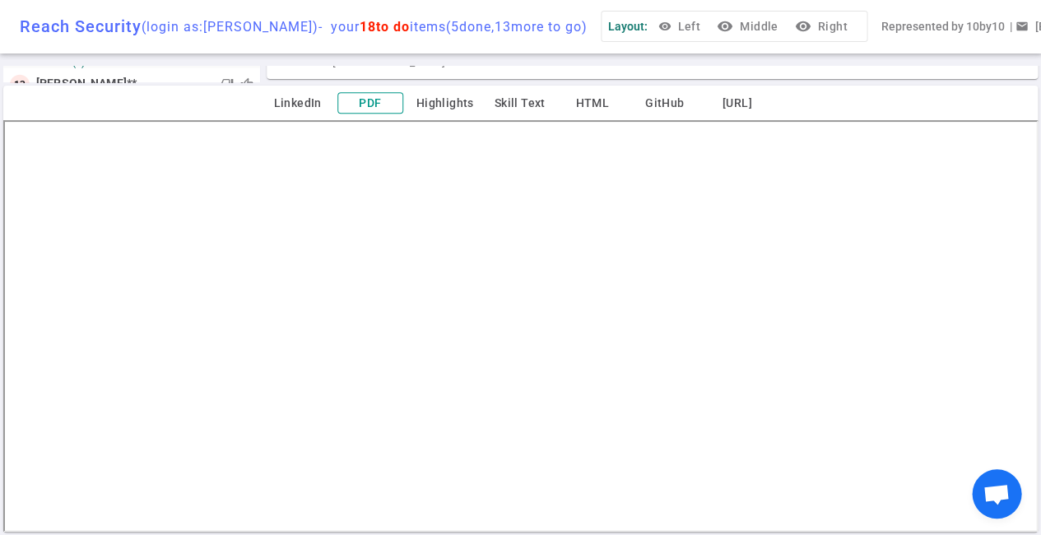
scroll to position [0, 0]
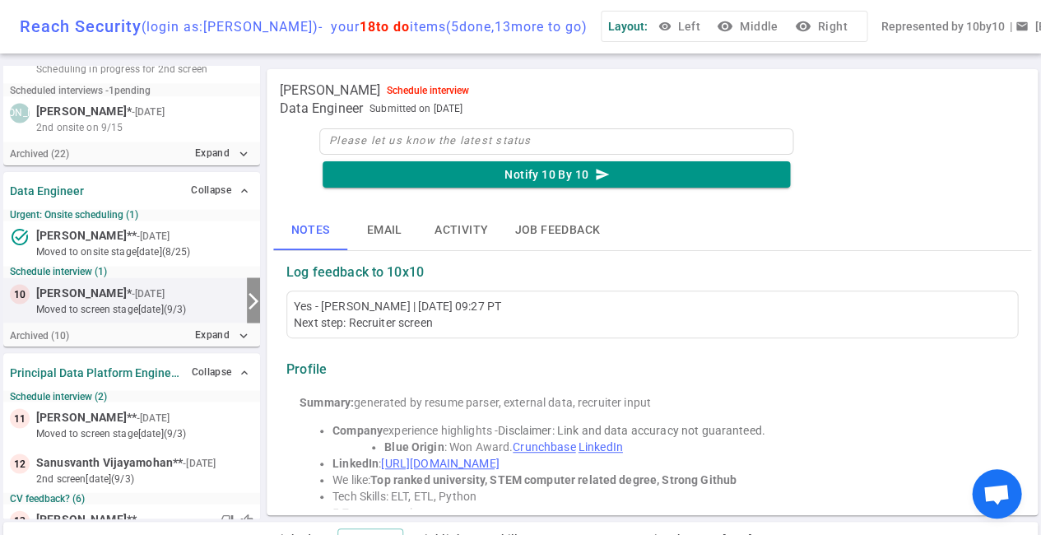
click at [150, 302] on small "moved to Screen stage [DATE] (9/3)" at bounding box center [138, 308] width 204 height 15
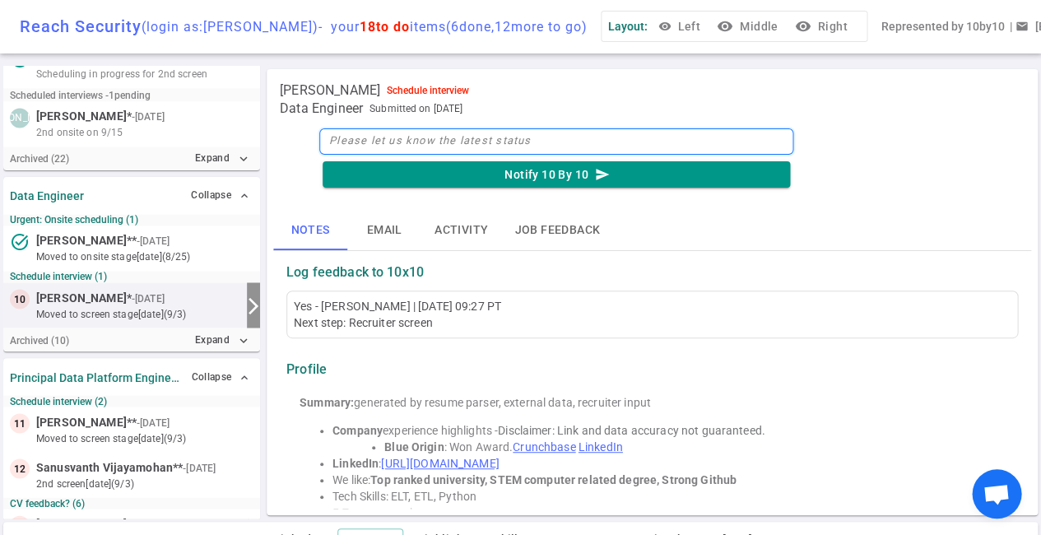
scroll to position [594, 0]
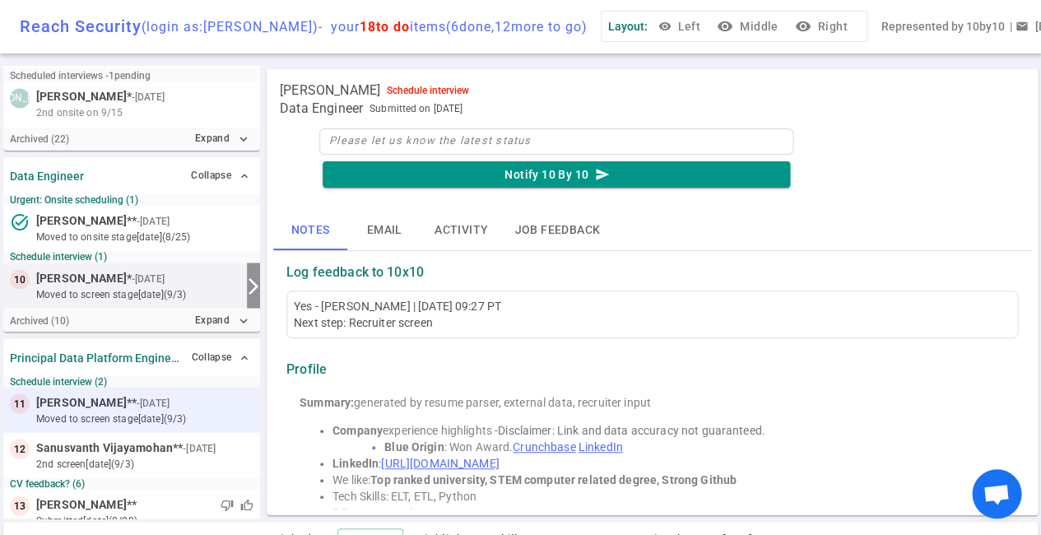
click at [184, 397] on div at bounding box center [213, 402] width 81 height 16
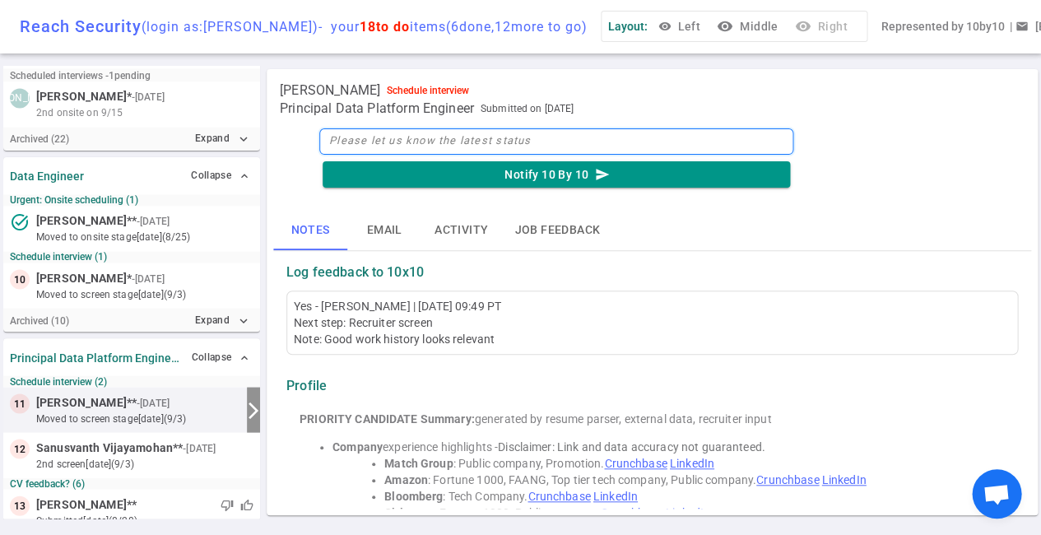
scroll to position [702, 0]
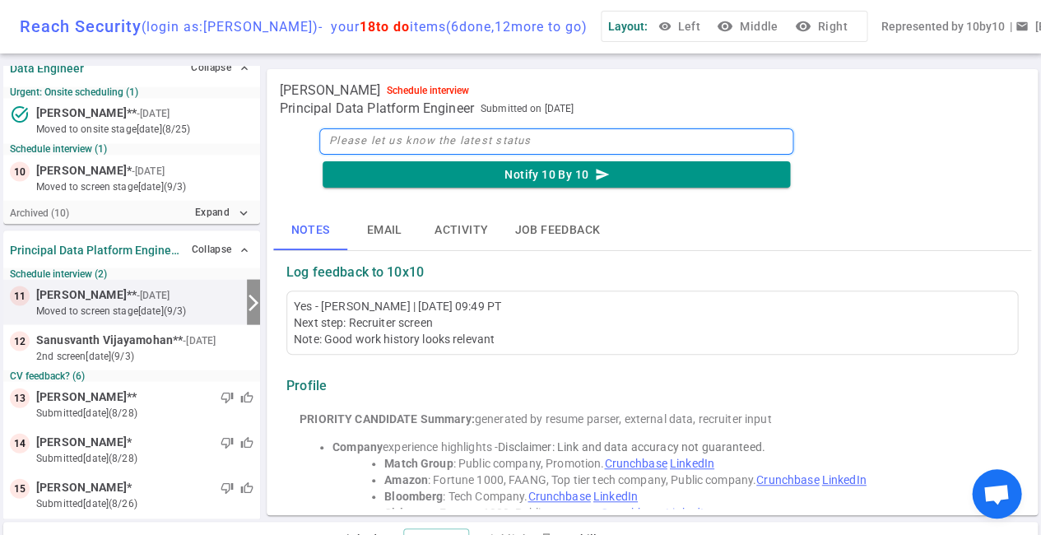
click at [421, 132] on textarea at bounding box center [556, 141] width 474 height 26
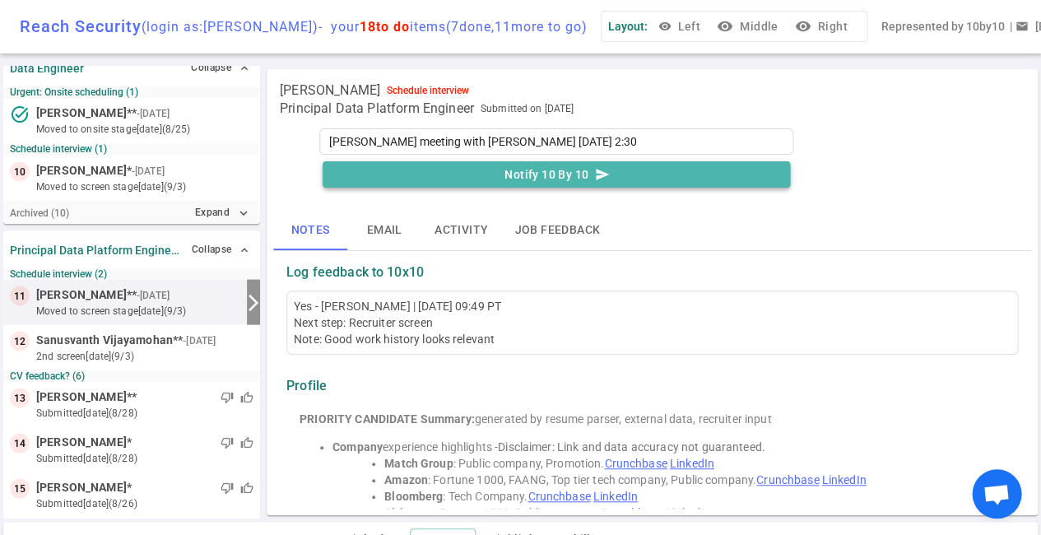
click at [543, 175] on button "Notify 10 By 10 send" at bounding box center [556, 174] width 467 height 27
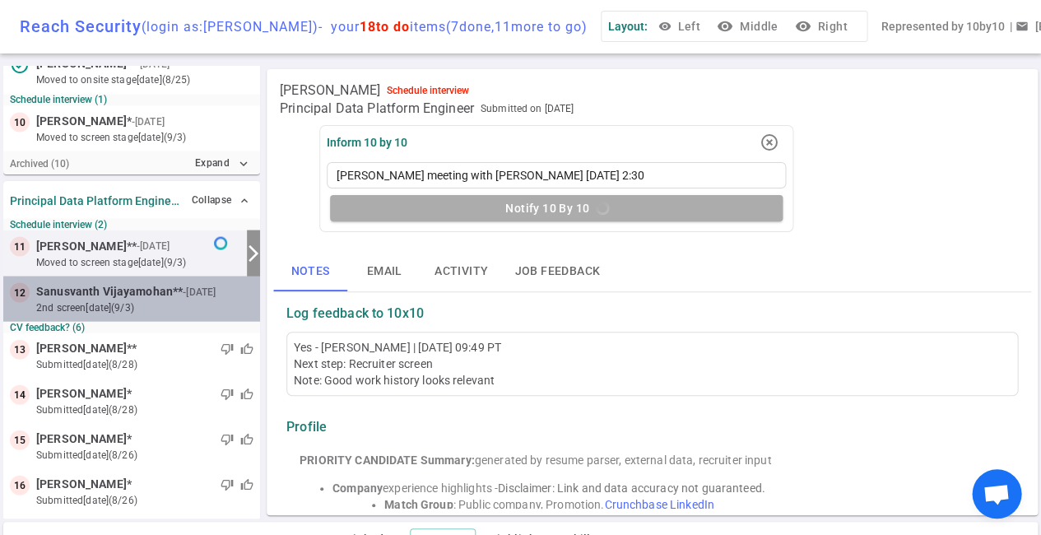
click at [161, 300] on small "2nd Screen [DATE] (9/3)" at bounding box center [144, 307] width 217 height 15
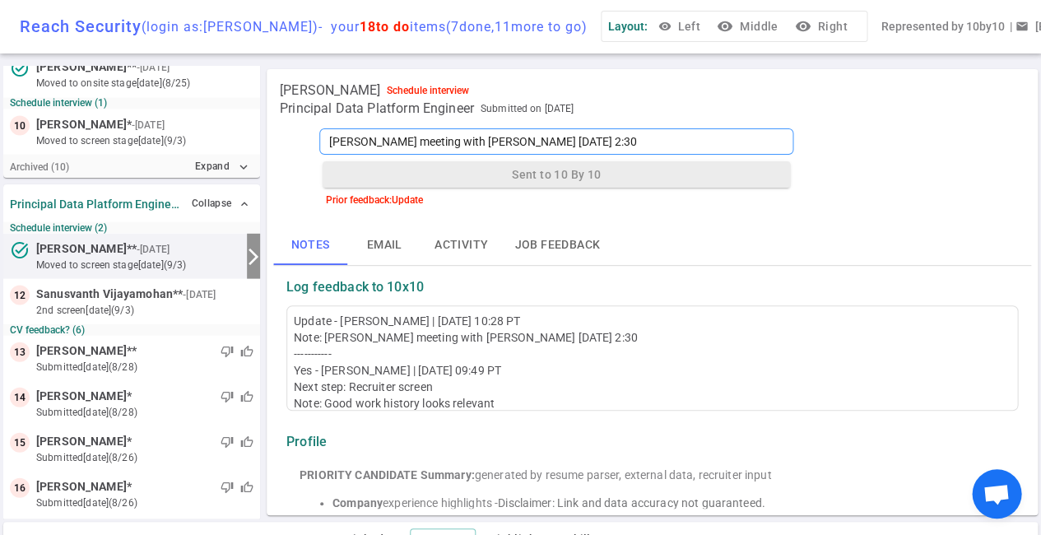
click at [444, 139] on textarea "[PERSON_NAME] meeting with [PERSON_NAME] [DATE] 2:30" at bounding box center [556, 141] width 474 height 26
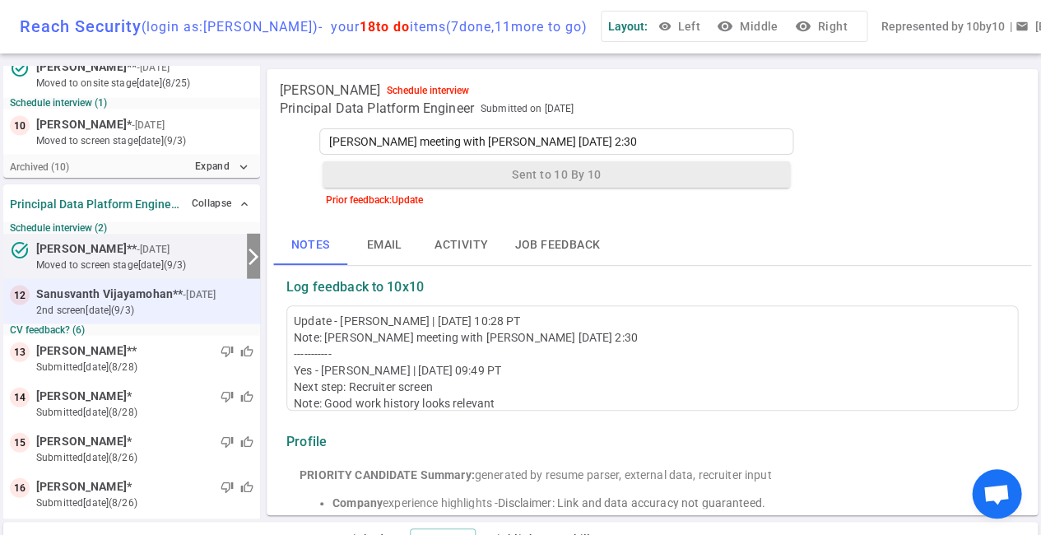
click at [142, 302] on small "2nd Screen [DATE] (9/3)" at bounding box center [144, 309] width 217 height 15
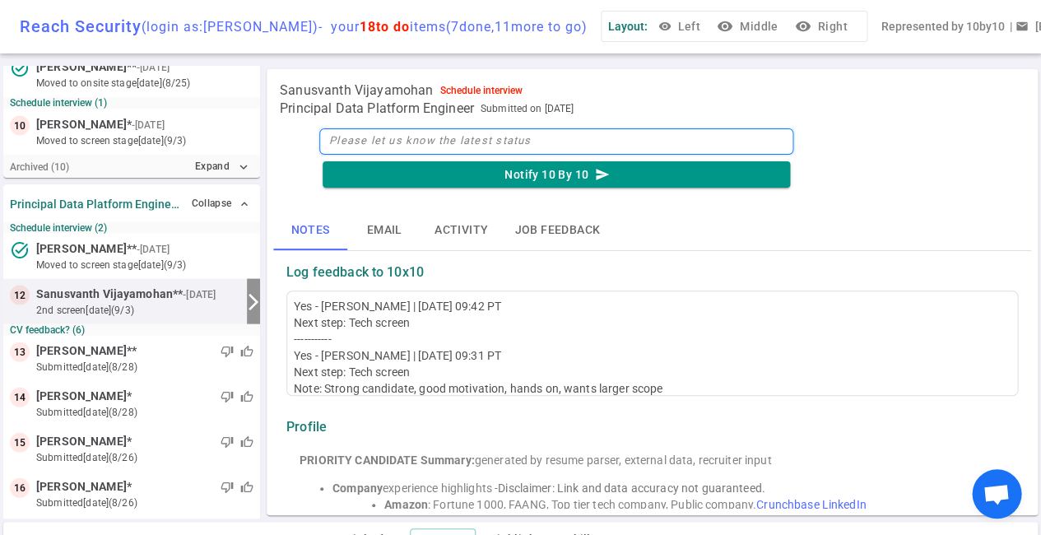
scroll to position [747, 0]
click at [416, 142] on textarea at bounding box center [556, 141] width 474 height 26
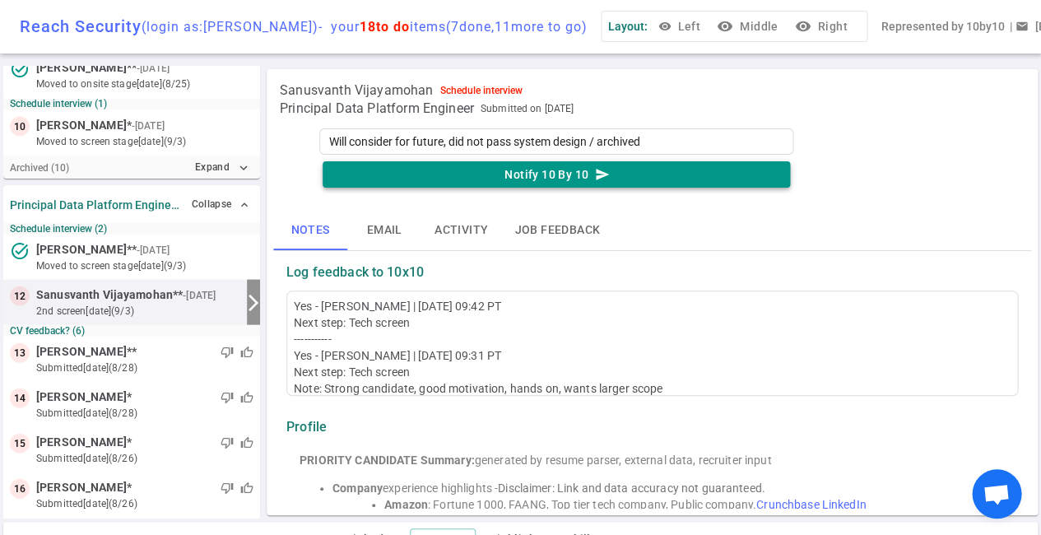
click at [496, 182] on button "Notify 10 By 10 send" at bounding box center [556, 174] width 467 height 27
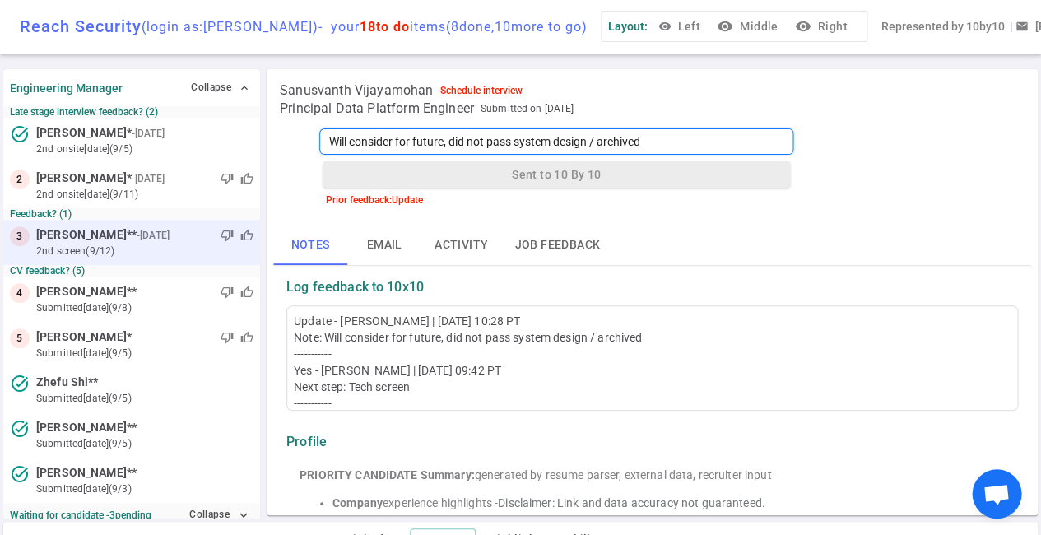
scroll to position [0, 0]
